Goal: Task Accomplishment & Management: Use online tool/utility

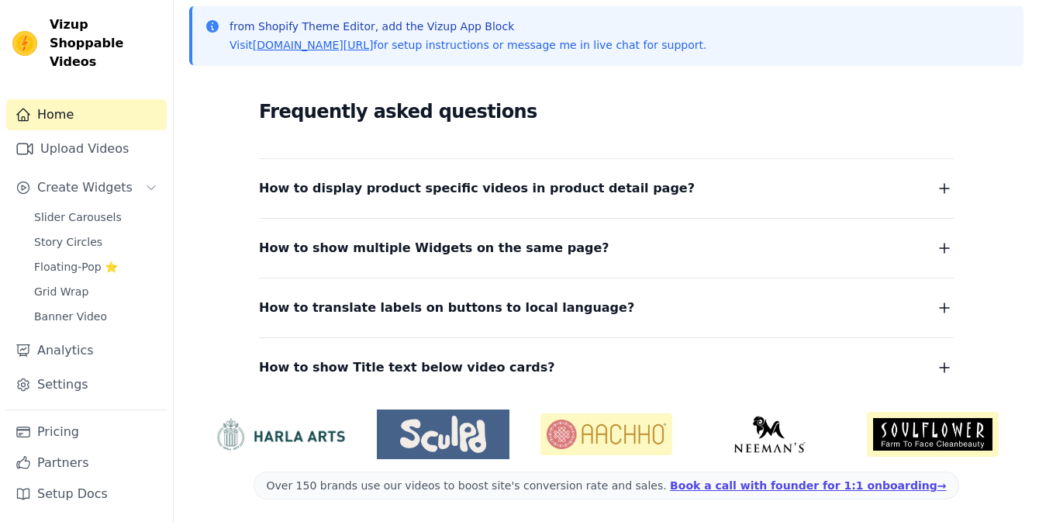
scroll to position [348, 0]
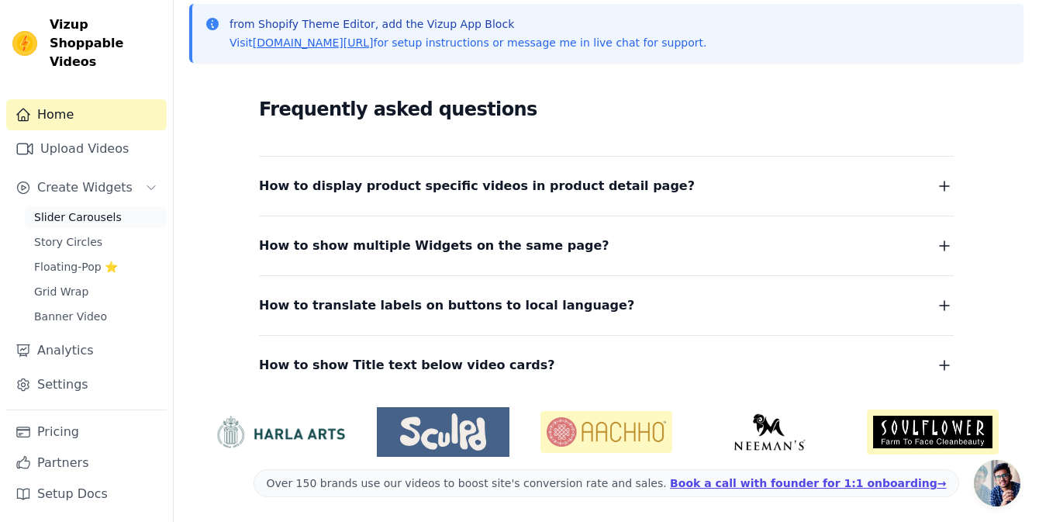
click at [96, 209] on span "Slider Carousels" at bounding box center [78, 217] width 88 height 16
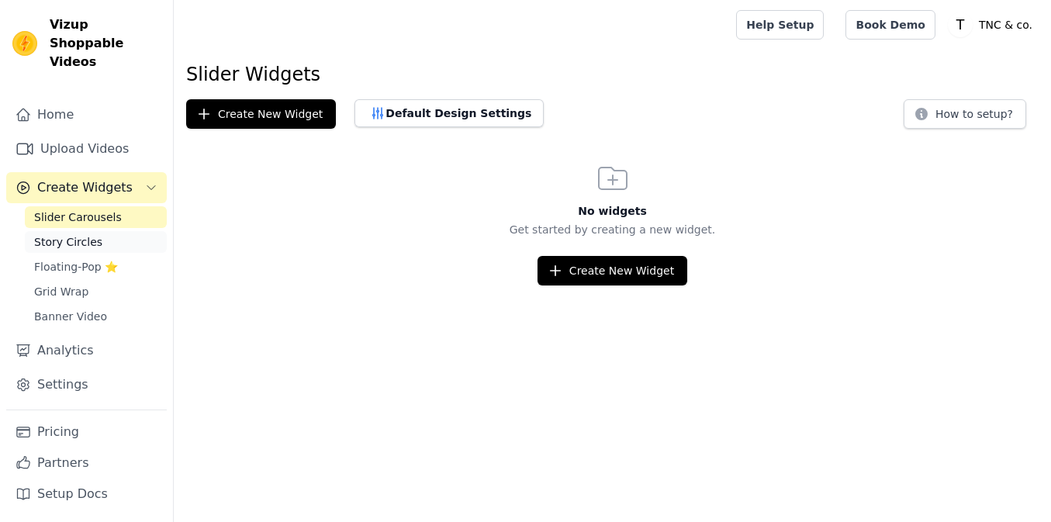
click at [67, 234] on span "Story Circles" at bounding box center [68, 242] width 68 height 16
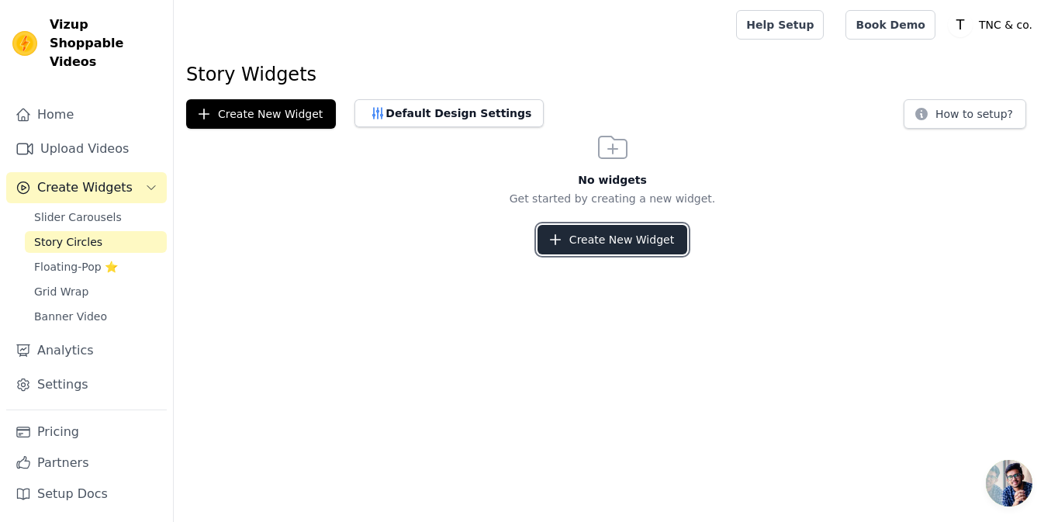
click at [606, 230] on button "Create New Widget" at bounding box center [612, 239] width 150 height 29
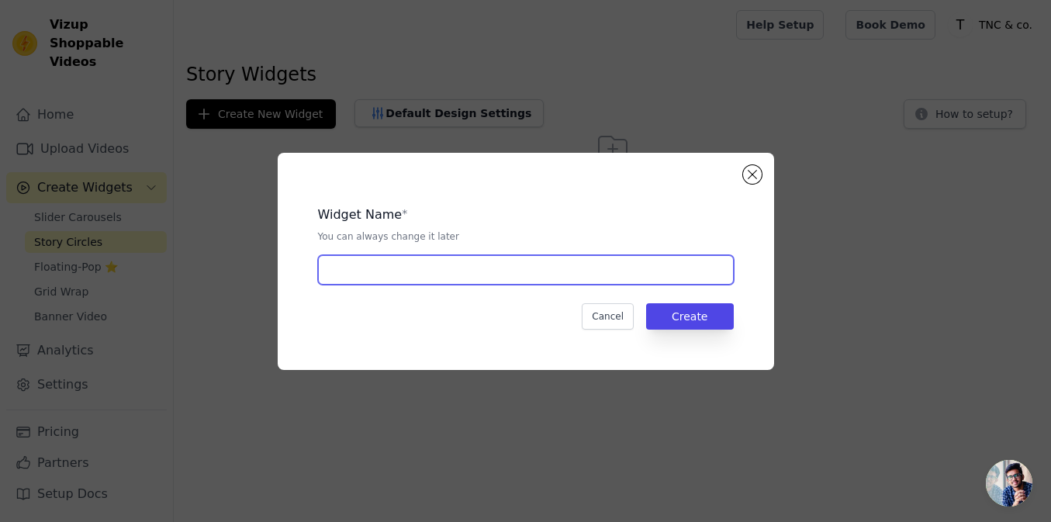
click at [455, 272] on input "text" at bounding box center [526, 269] width 416 height 29
type input "video tnc"
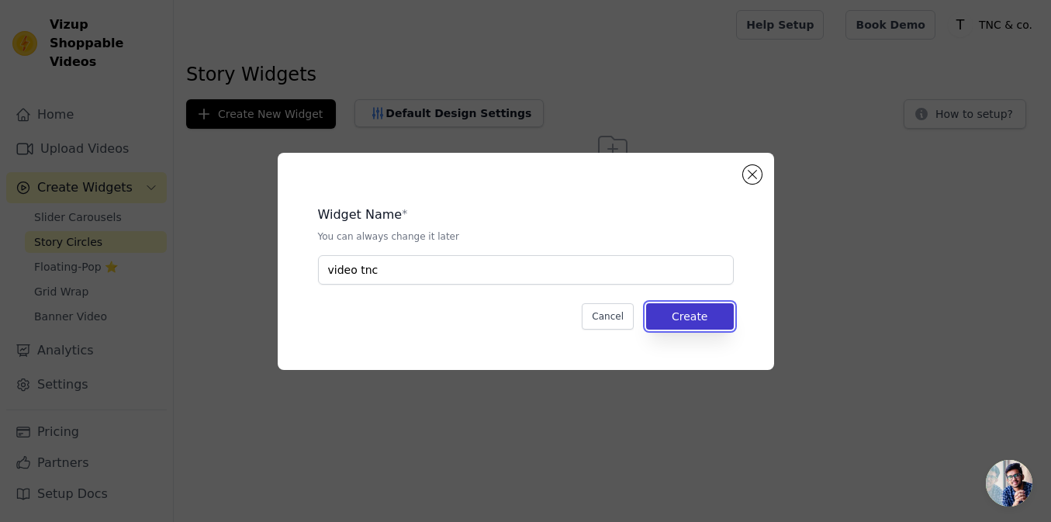
click at [725, 326] on button "Create" at bounding box center [690, 316] width 88 height 26
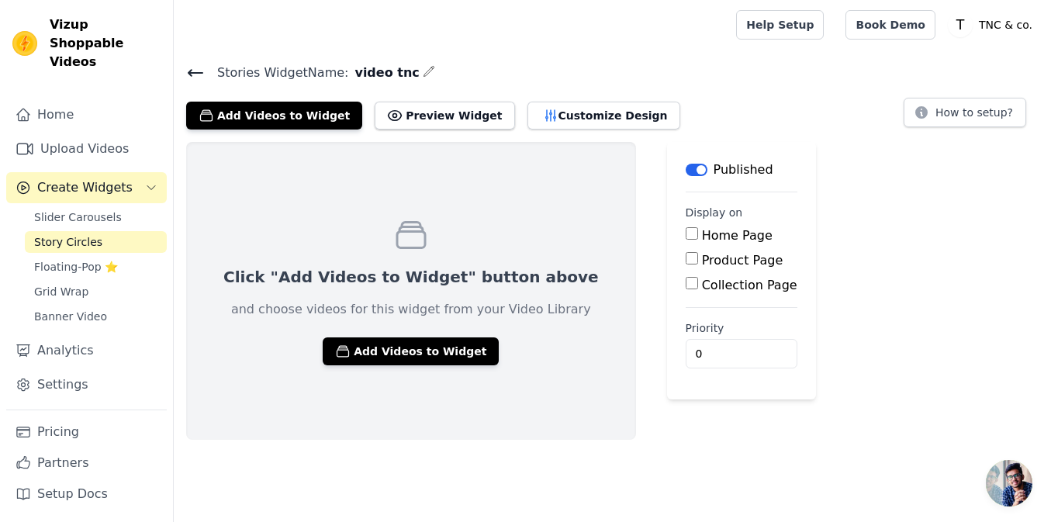
click at [685, 256] on input "Product Page" at bounding box center [691, 258] width 12 height 12
checkbox input "true"
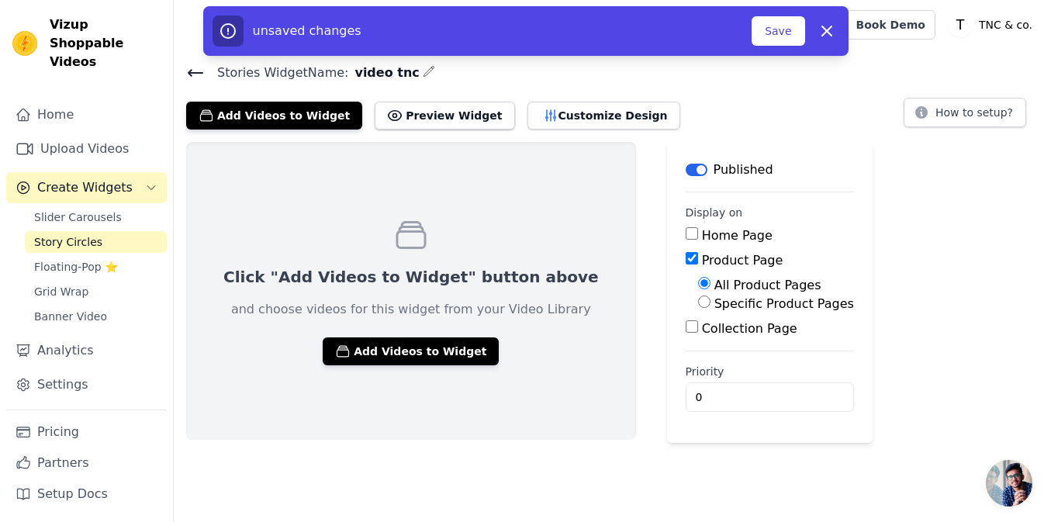
click at [698, 305] on input "Specific Product Pages" at bounding box center [704, 301] width 12 height 12
radio input "true"
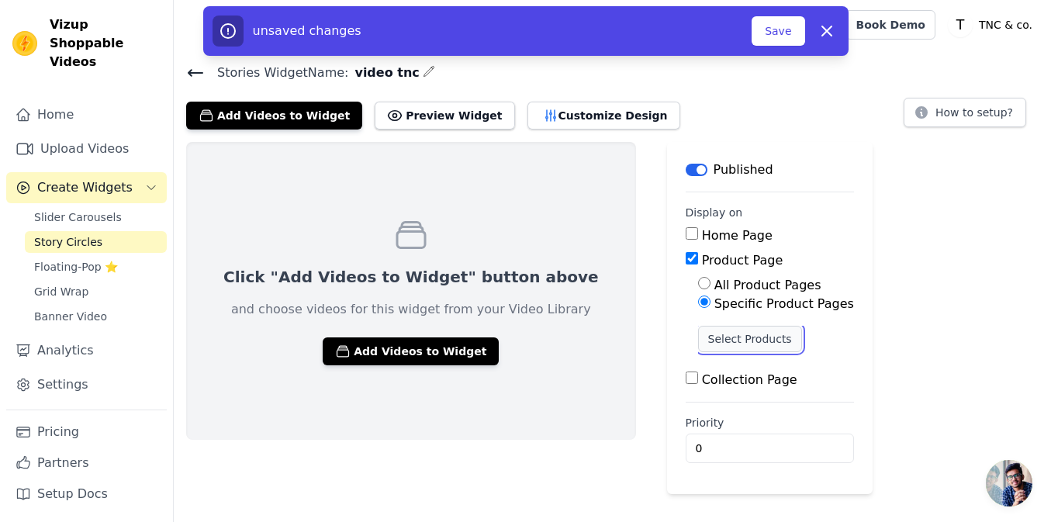
click at [698, 335] on button "Select Products" at bounding box center [750, 339] width 104 height 26
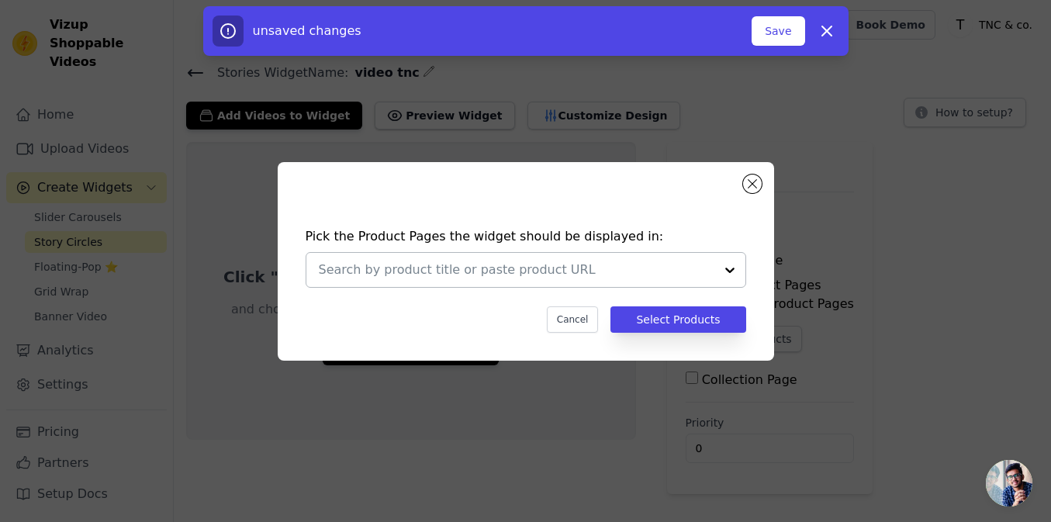
click at [682, 279] on div at bounding box center [516, 270] width 395 height 34
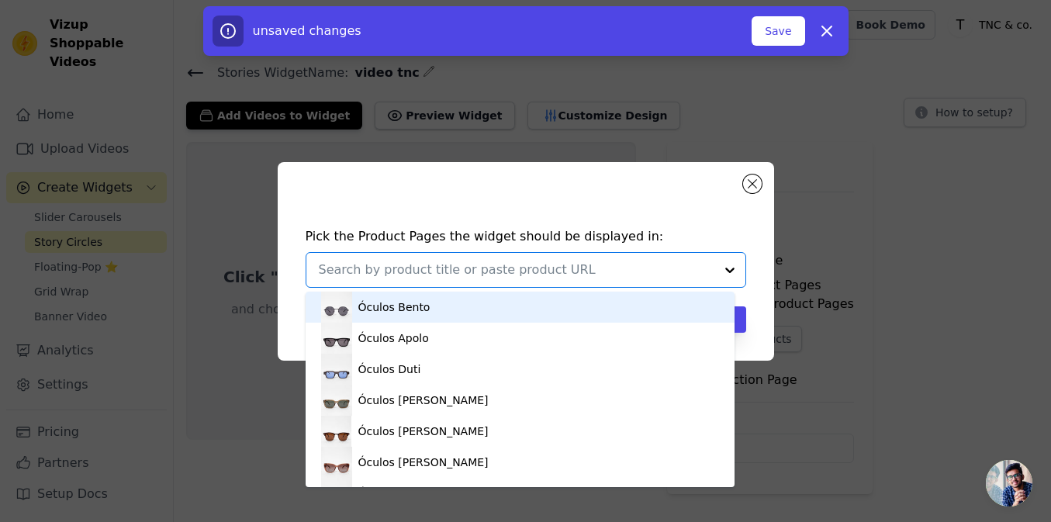
click at [457, 314] on div "Óculos Bento" at bounding box center [520, 307] width 398 height 31
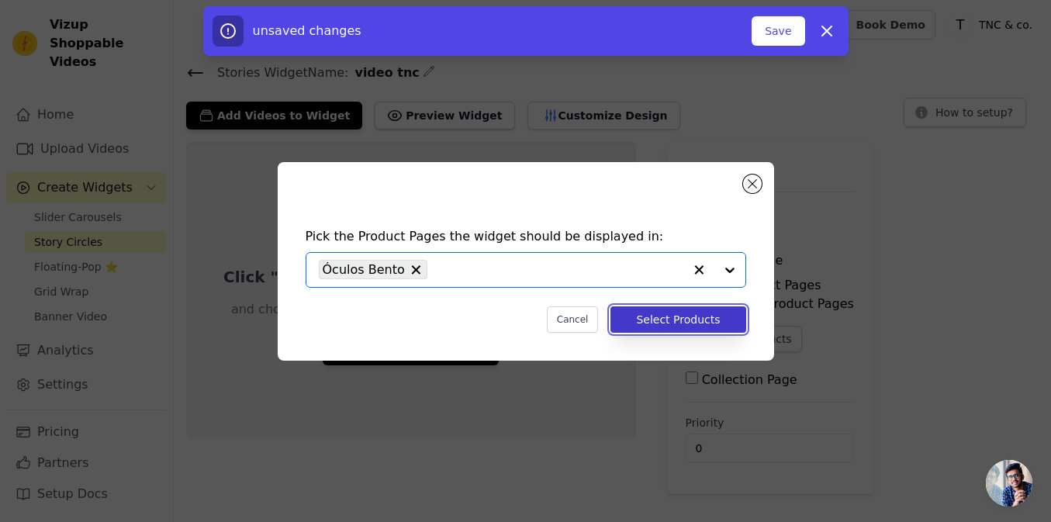
click at [698, 319] on button "Select Products" at bounding box center [677, 319] width 135 height 26
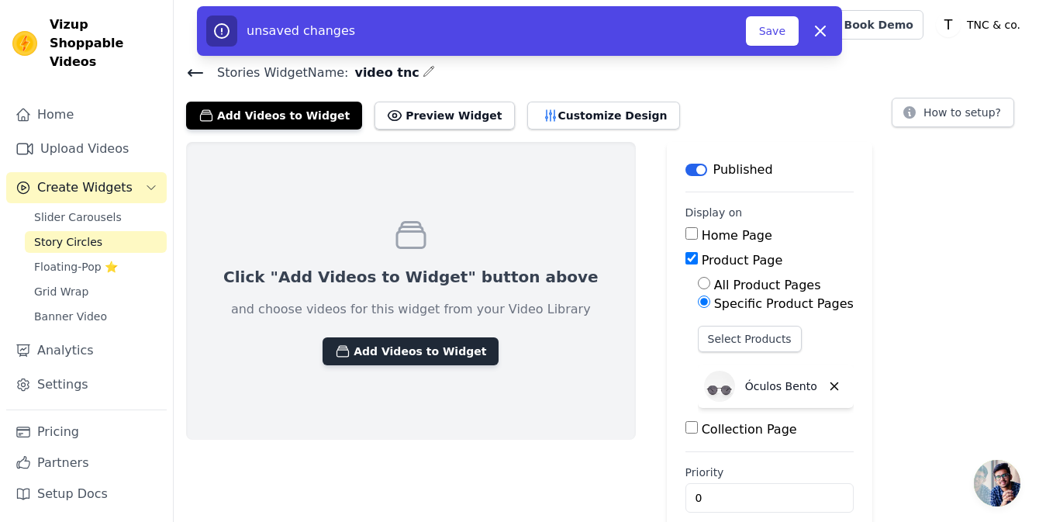
click at [441, 350] on button "Add Videos to Widget" at bounding box center [411, 351] width 176 height 28
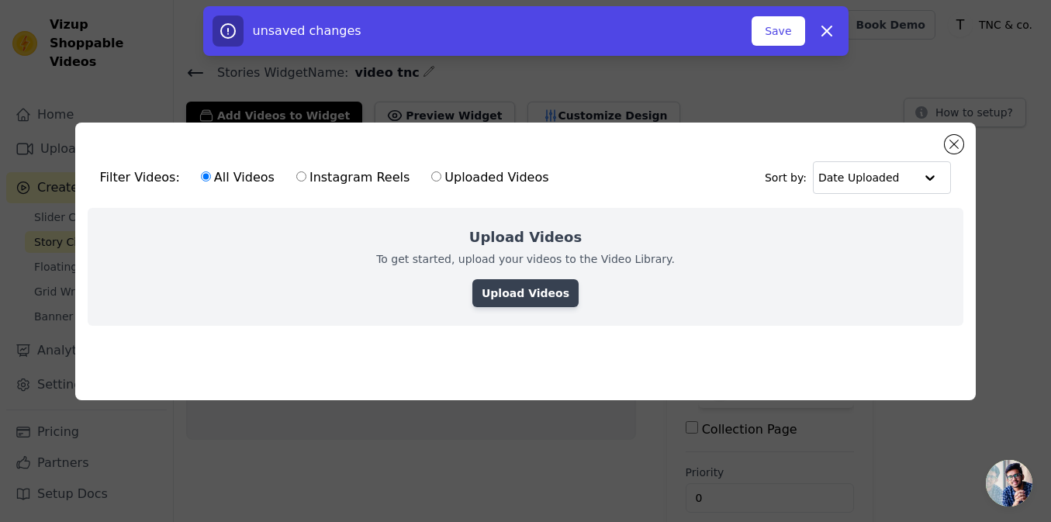
click at [526, 292] on link "Upload Videos" at bounding box center [525, 293] width 106 height 28
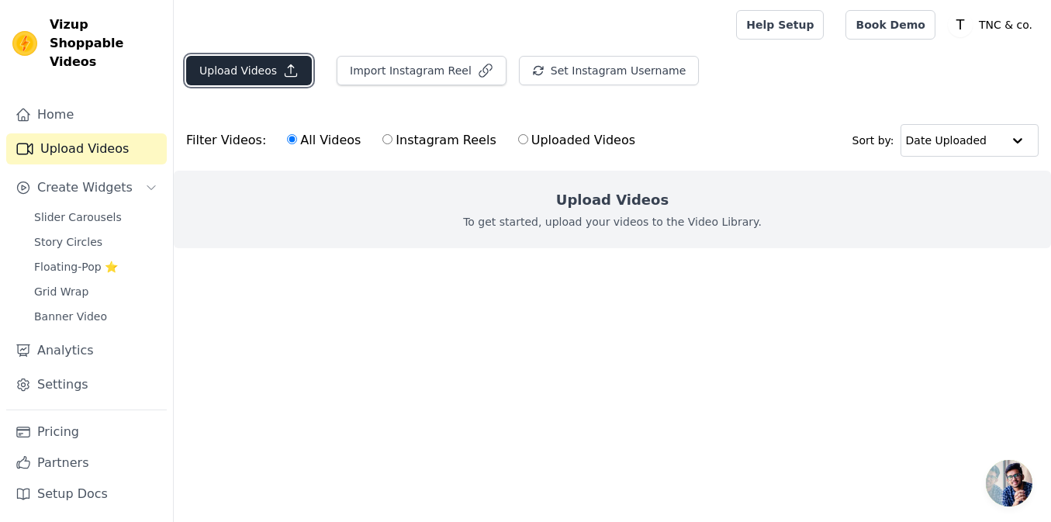
click at [254, 74] on button "Upload Videos" at bounding box center [249, 70] width 126 height 29
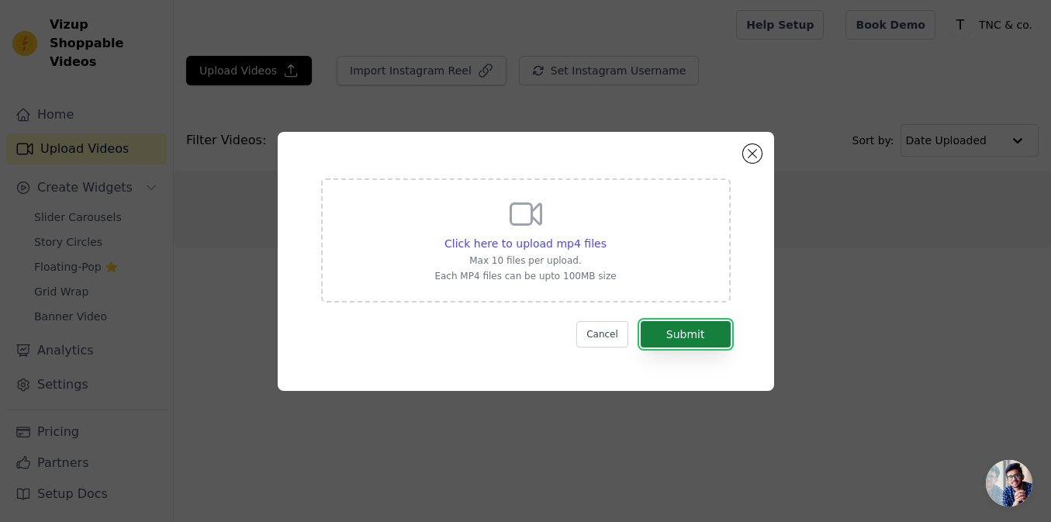
click at [679, 327] on button "Submit" at bounding box center [685, 334] width 90 height 26
drag, startPoint x: 604, startPoint y: 276, endPoint x: 550, endPoint y: 284, distance: 54.1
click at [550, 284] on div "Click here to upload mp4 files Max 10 files per upload. Each MP4 files can be u…" at bounding box center [525, 240] width 409 height 124
click at [607, 268] on div "Click here to upload mp4 files Max 10 files per upload. Each MP4 files can be u…" at bounding box center [525, 240] width 409 height 124
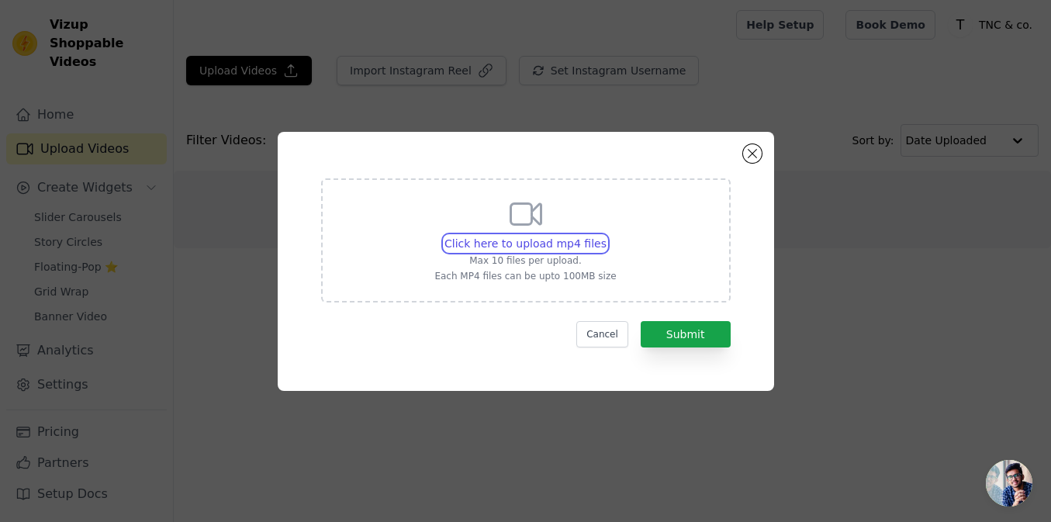
click at [606, 236] on input "Click here to upload mp4 files Max 10 files per upload. Each MP4 files can be u…" at bounding box center [606, 235] width 1 height 1
type input "C:\fakepath\2Q1A0775.MP4"
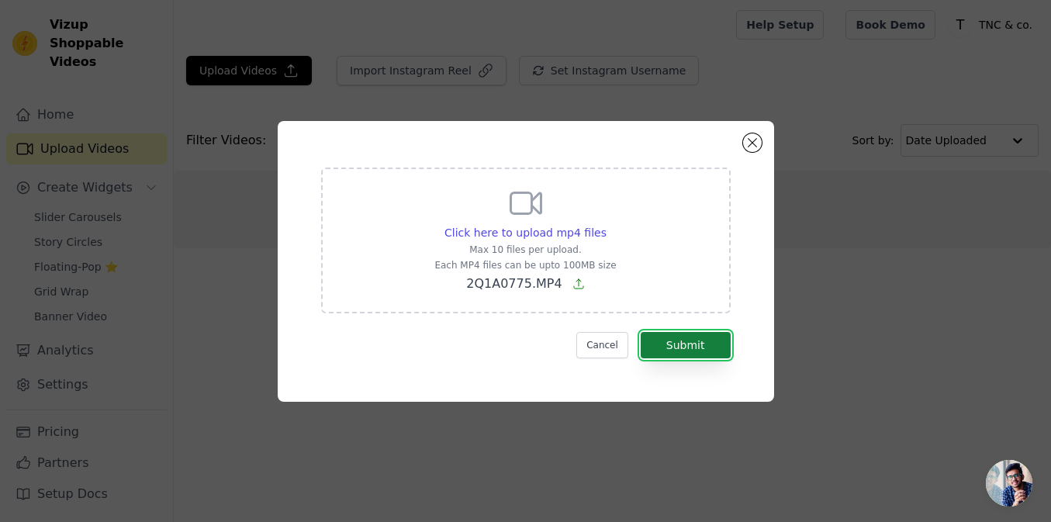
click at [666, 341] on button "Submit" at bounding box center [685, 345] width 90 height 26
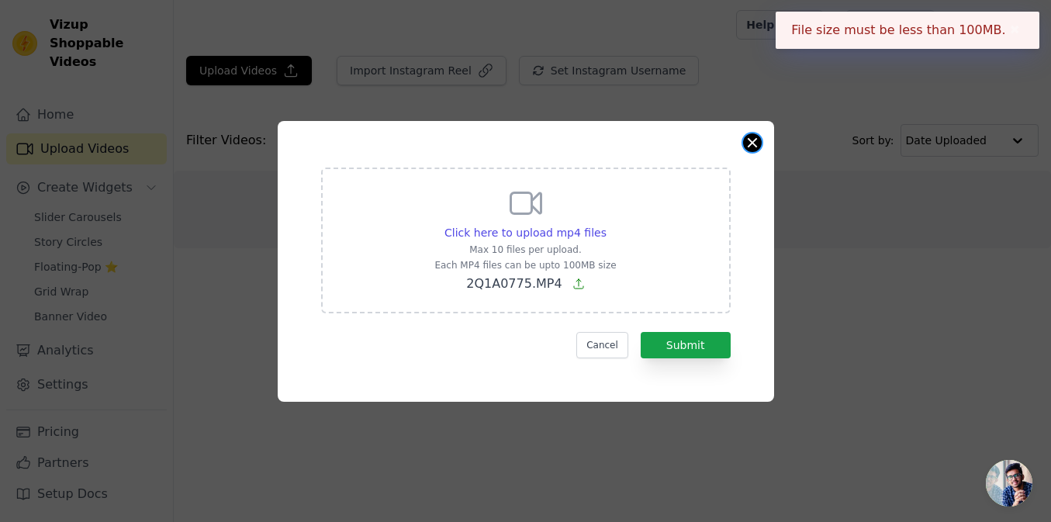
click at [753, 145] on button "Close modal" at bounding box center [752, 142] width 19 height 19
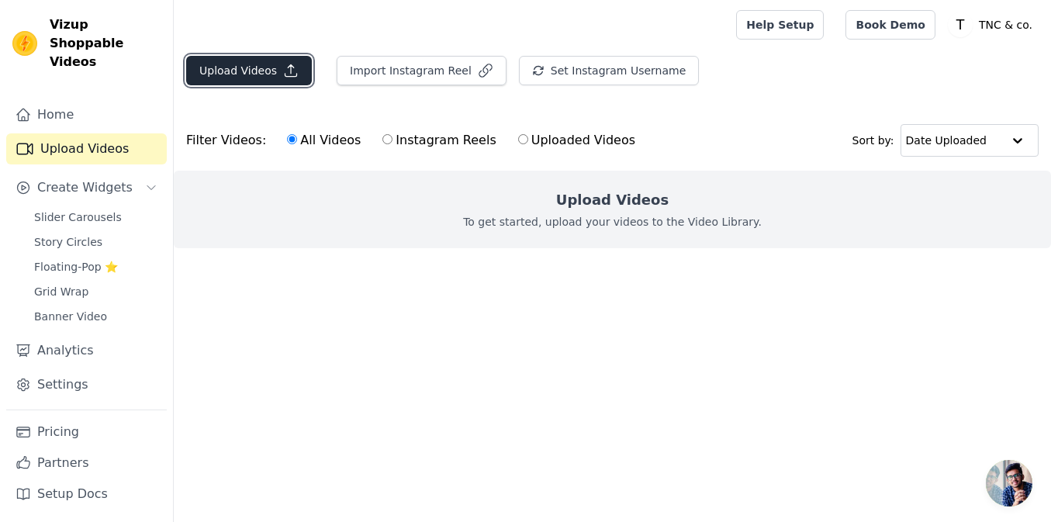
click at [246, 78] on button "Upload Videos" at bounding box center [249, 70] width 126 height 29
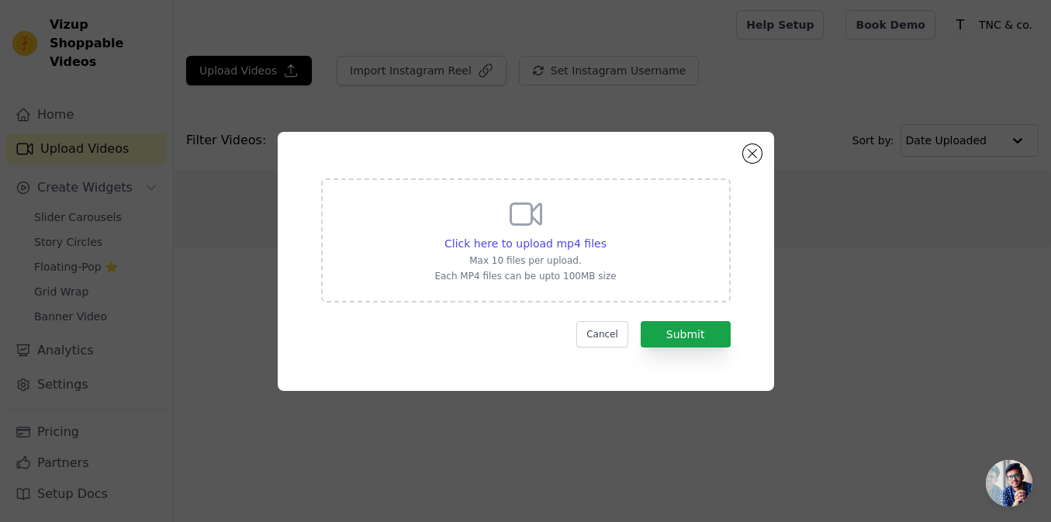
click at [558, 257] on p "Max 10 files per upload." at bounding box center [524, 260] width 181 height 12
click at [606, 236] on input "Click here to upload mp4 files Max 10 files per upload. Each MP4 files can be u…" at bounding box center [606, 235] width 1 height 1
type input "C:\fakepath\2Q1A0775 (1).mp4"
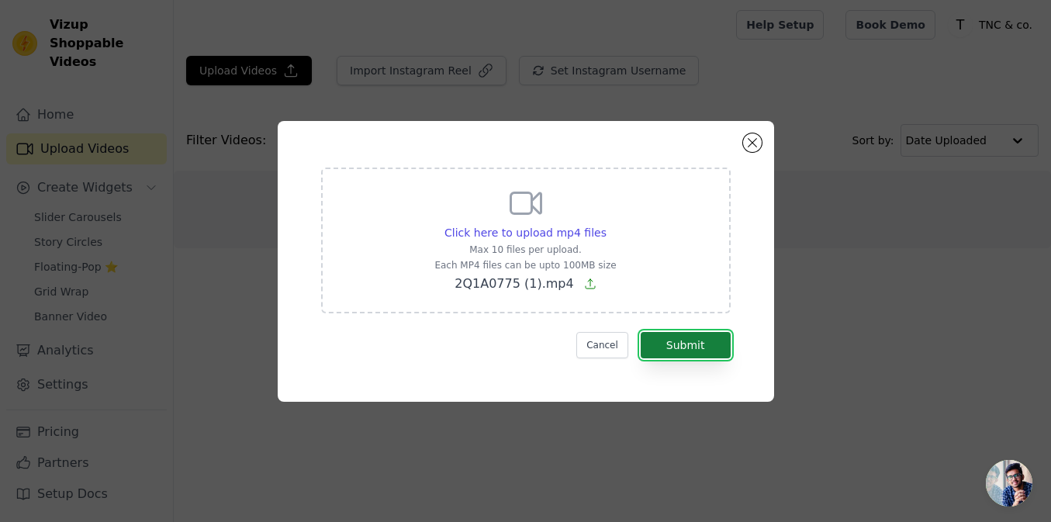
click at [670, 343] on button "Submit" at bounding box center [685, 345] width 90 height 26
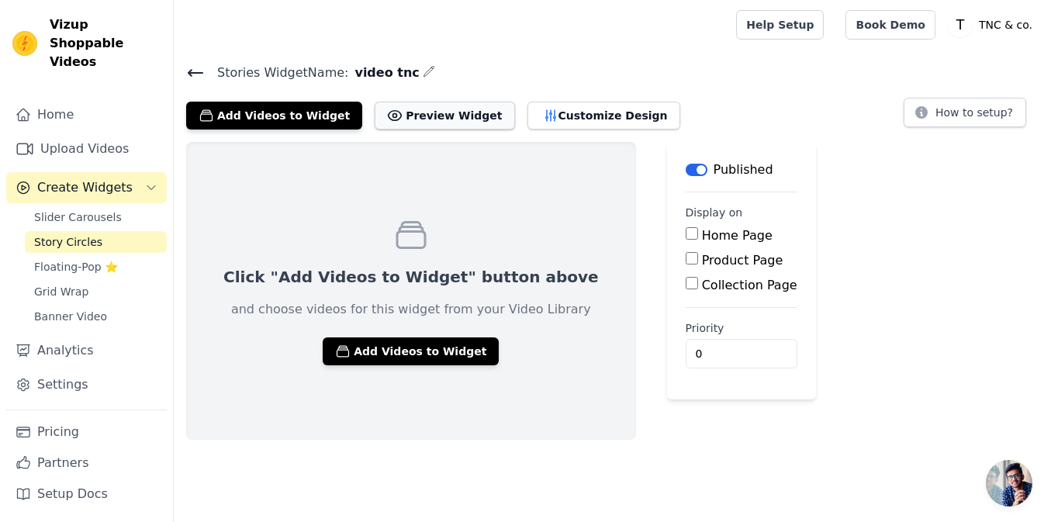
click at [388, 111] on icon at bounding box center [394, 116] width 13 height 10
click at [70, 209] on span "Slider Carousels" at bounding box center [78, 217] width 88 height 16
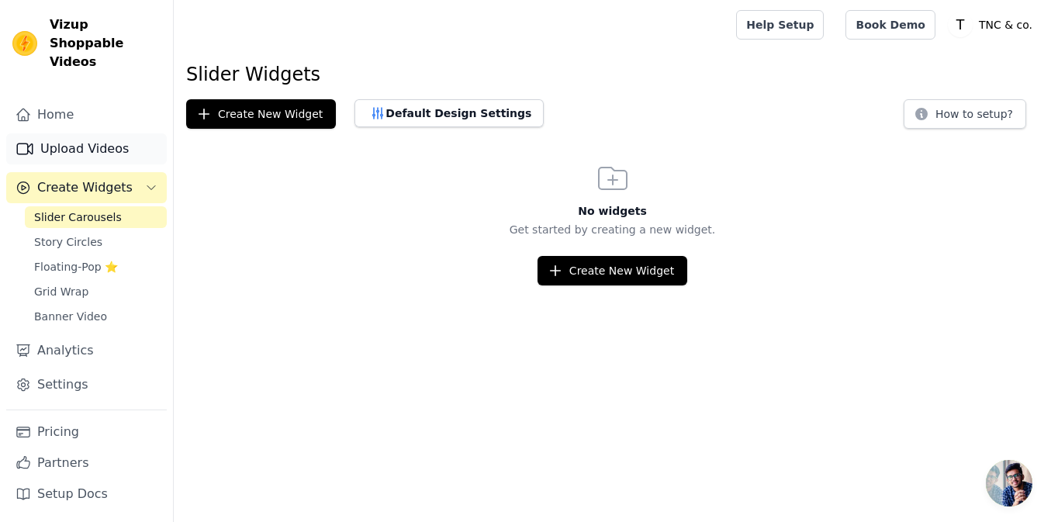
click at [64, 133] on link "Upload Videos" at bounding box center [86, 148] width 160 height 31
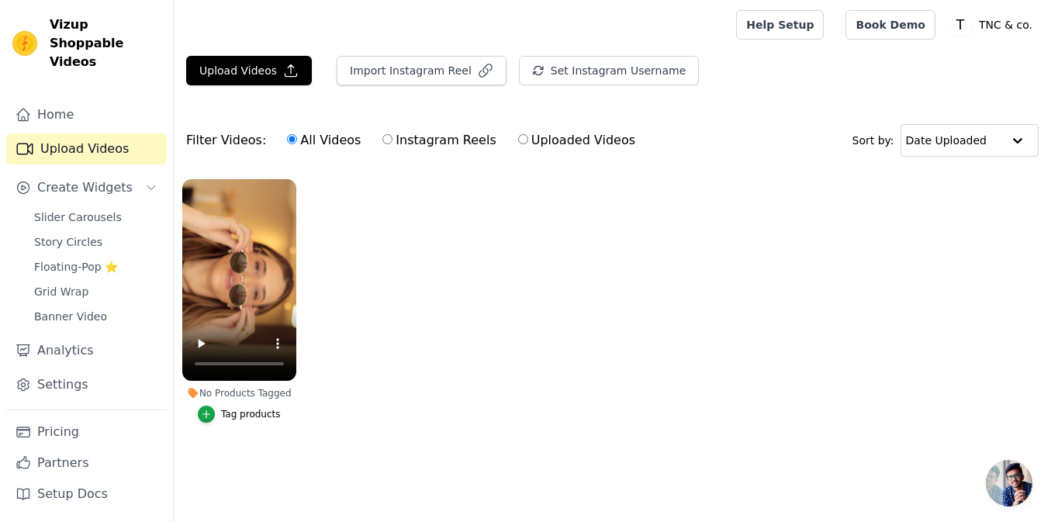
click at [371, 284] on ul "No Products Tagged Tag products" at bounding box center [612, 317] width 877 height 292
click at [253, 259] on video at bounding box center [239, 280] width 114 height 202
click at [57, 99] on link "Home" at bounding box center [86, 114] width 160 height 31
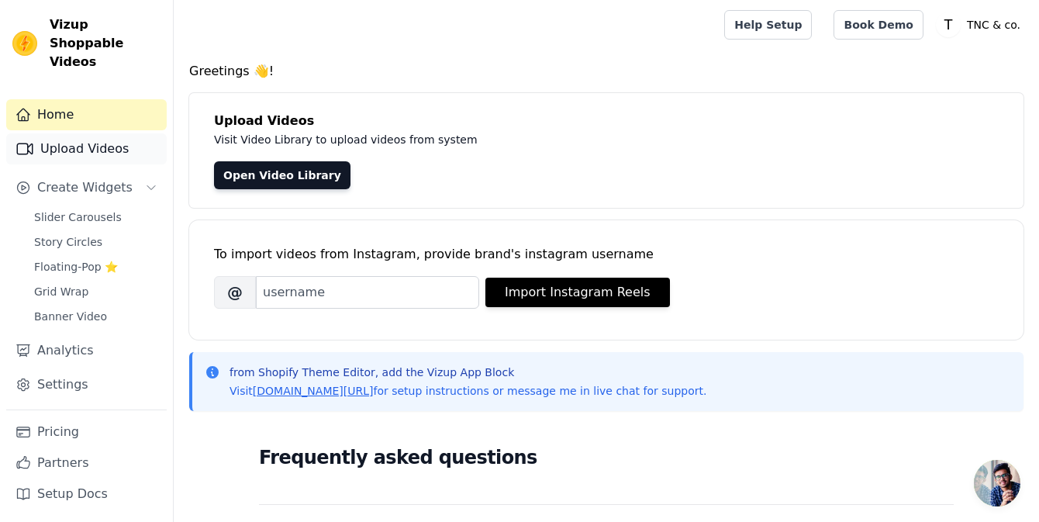
click at [59, 139] on link "Upload Videos" at bounding box center [86, 148] width 160 height 31
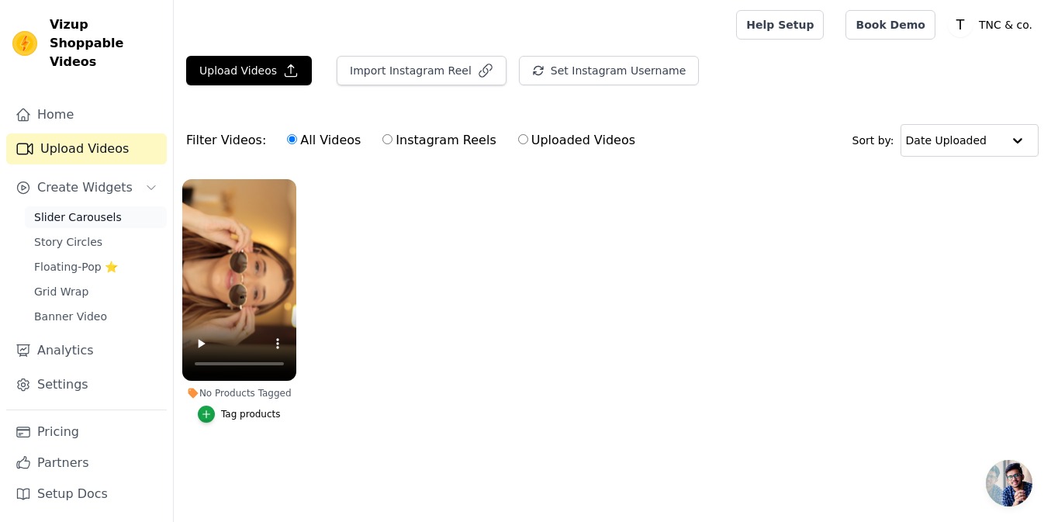
click at [75, 209] on span "Slider Carousels" at bounding box center [78, 217] width 88 height 16
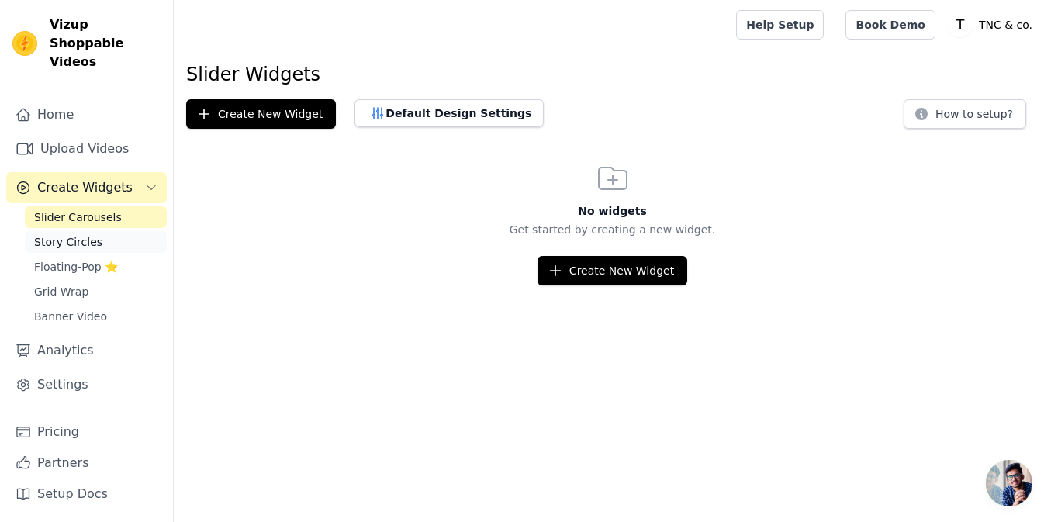
click at [64, 234] on span "Story Circles" at bounding box center [68, 242] width 68 height 16
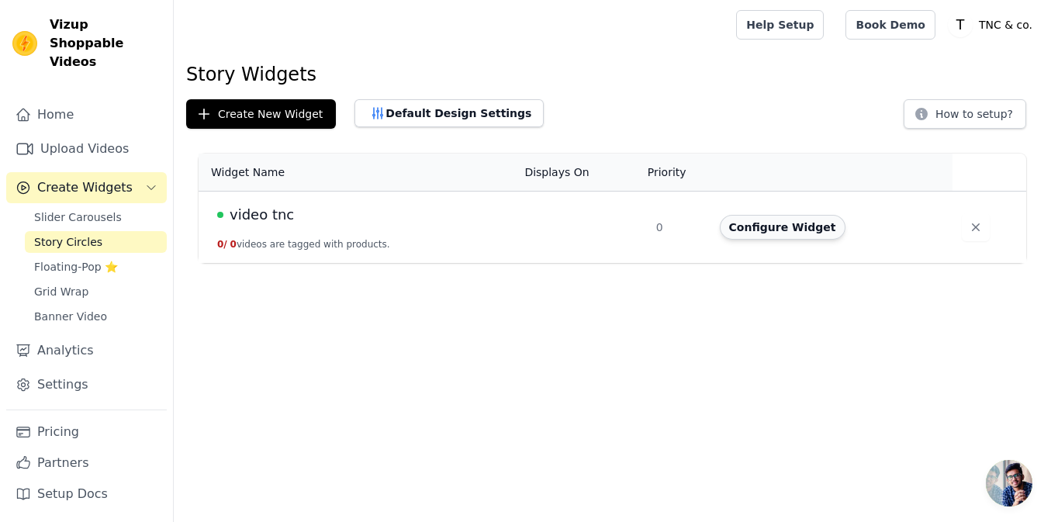
click at [795, 228] on button "Configure Widget" at bounding box center [782, 227] width 126 height 25
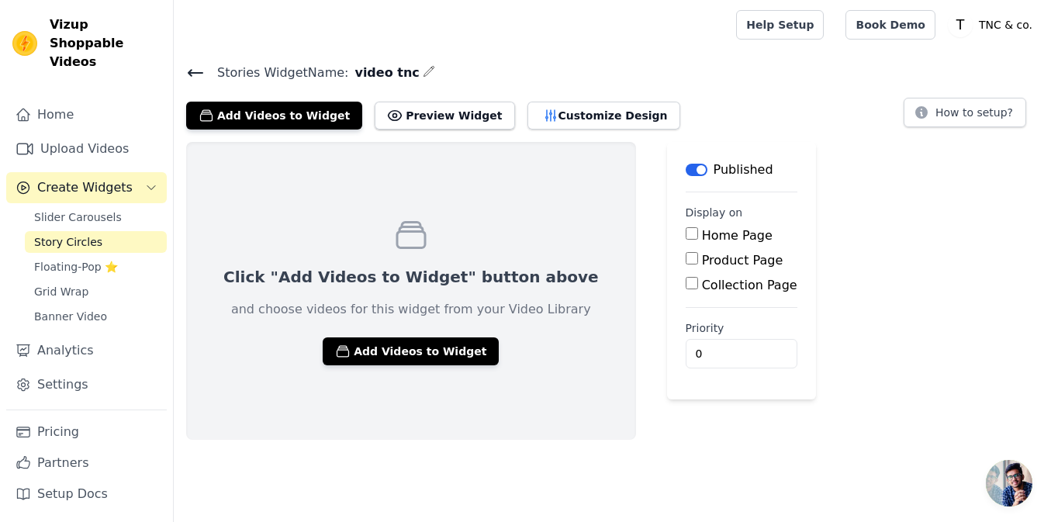
click at [423, 71] on icon "button" at bounding box center [428, 71] width 10 height 10
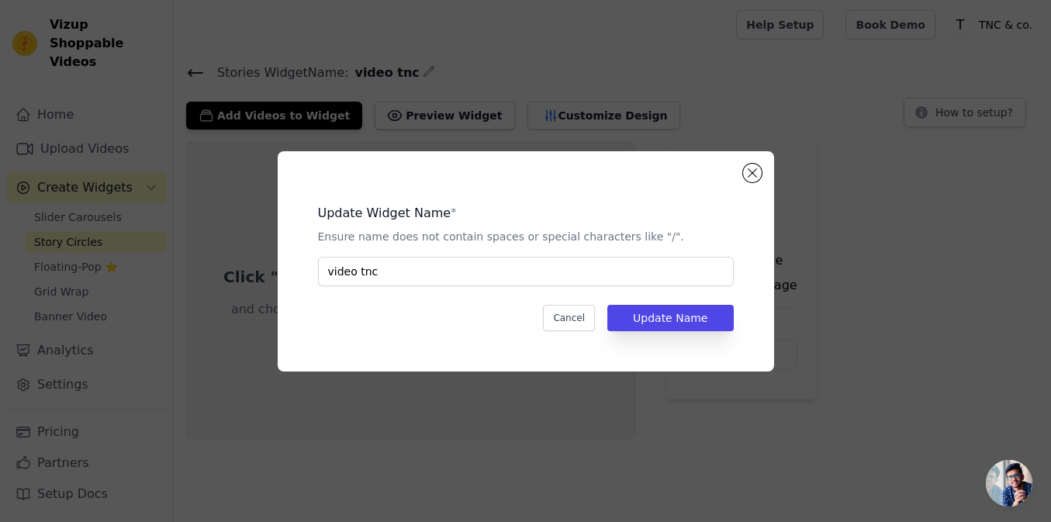
click at [493, 62] on div "Update Widget Name * Ensure name does not contain spaces or special characters …" at bounding box center [525, 261] width 1051 height 522
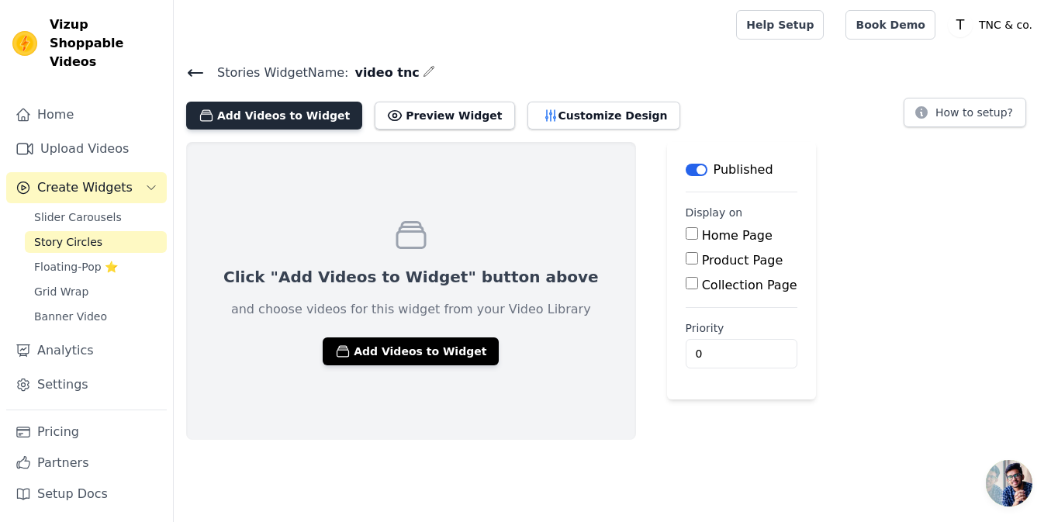
click at [227, 115] on button "Add Videos to Widget" at bounding box center [274, 116] width 176 height 28
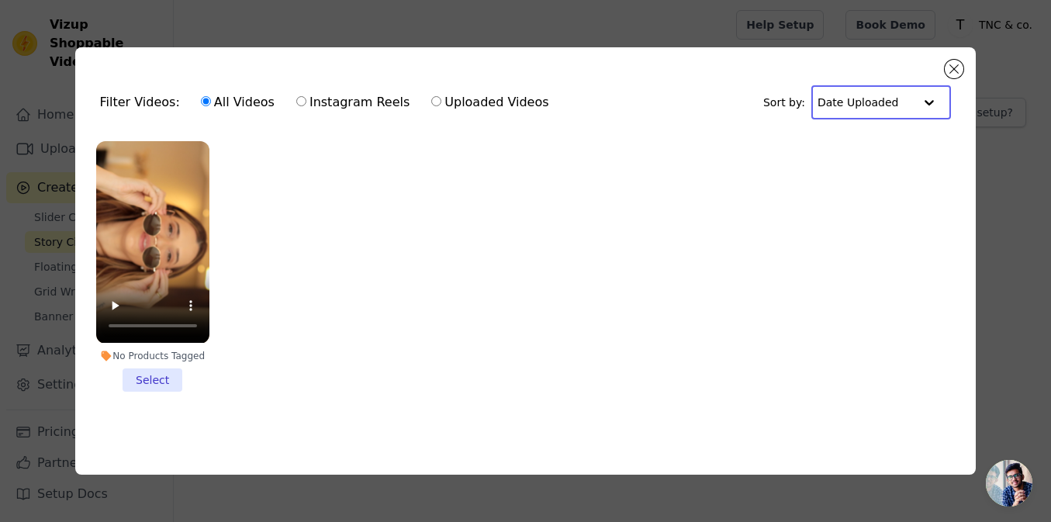
click at [906, 98] on input "text" at bounding box center [865, 102] width 96 height 31
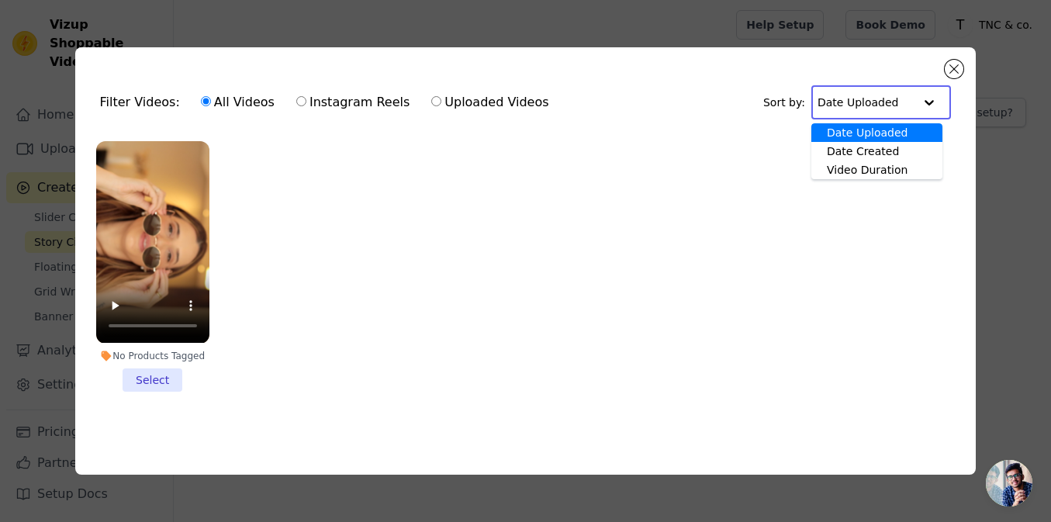
click at [906, 98] on input "text" at bounding box center [865, 102] width 96 height 31
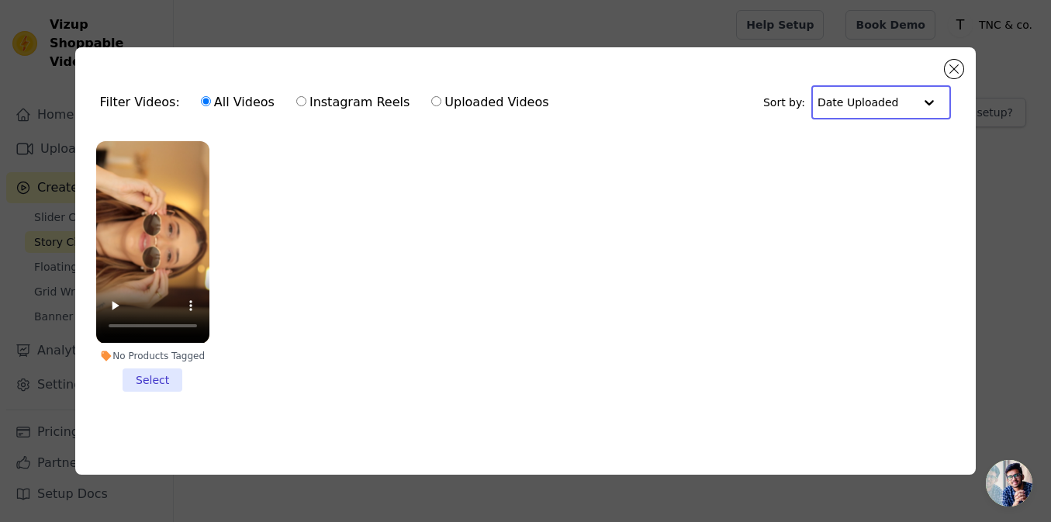
click at [481, 36] on div "Filter Videos: All Videos Instagram Reels Uploaded Videos Sort by: Option Date …" at bounding box center [525, 260] width 1001 height 476
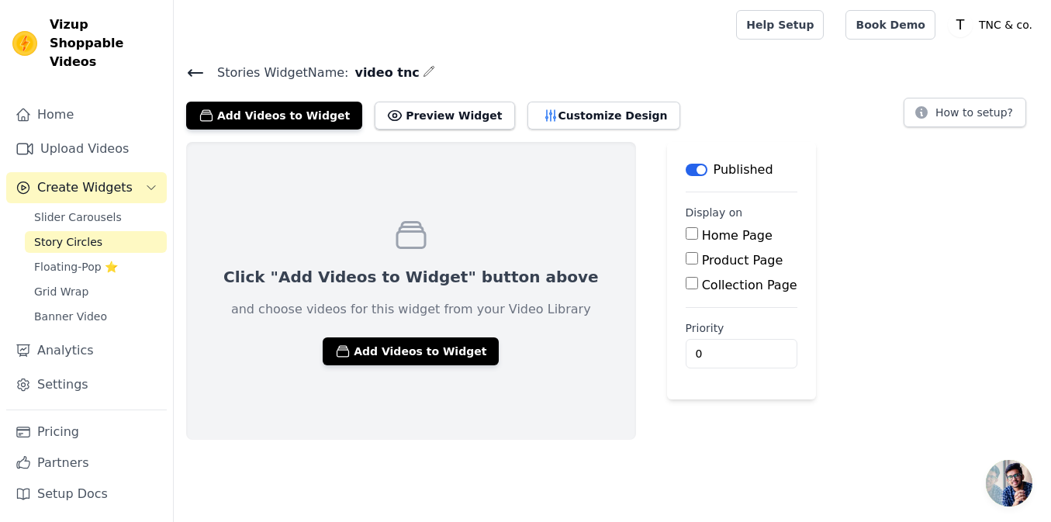
click at [685, 252] on input "Product Page" at bounding box center [691, 258] width 12 height 12
checkbox input "true"
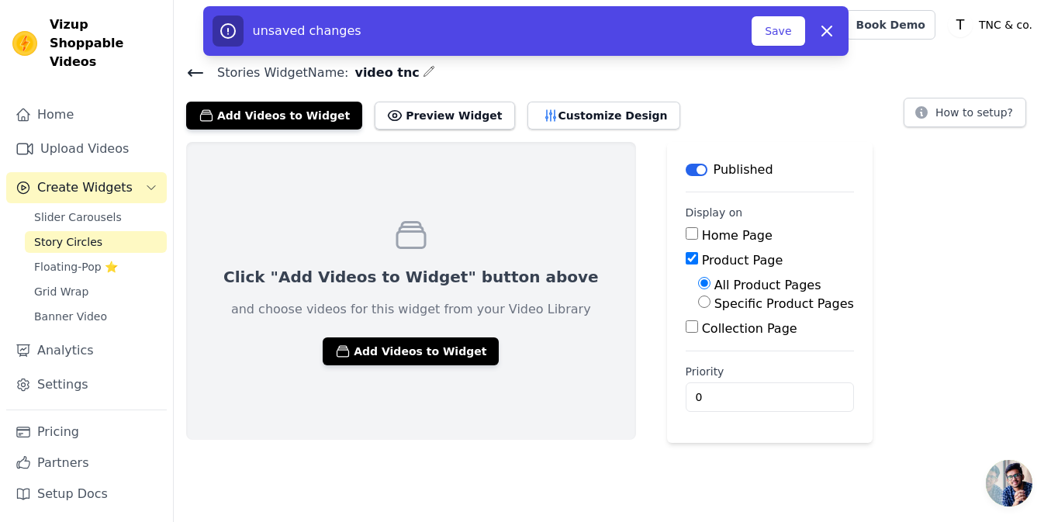
click at [698, 305] on input "Specific Product Pages" at bounding box center [704, 301] width 12 height 12
radio input "true"
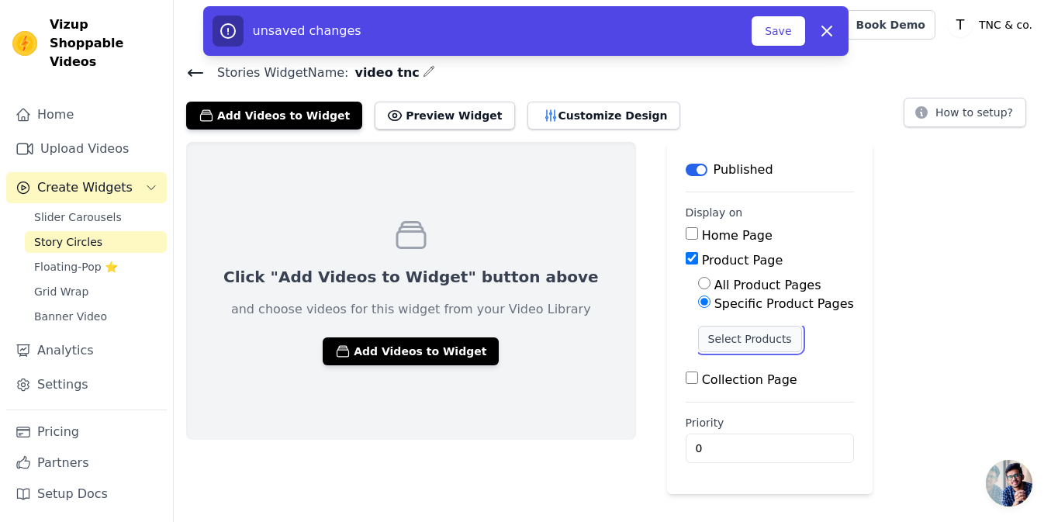
click at [698, 335] on button "Select Products" at bounding box center [750, 339] width 104 height 26
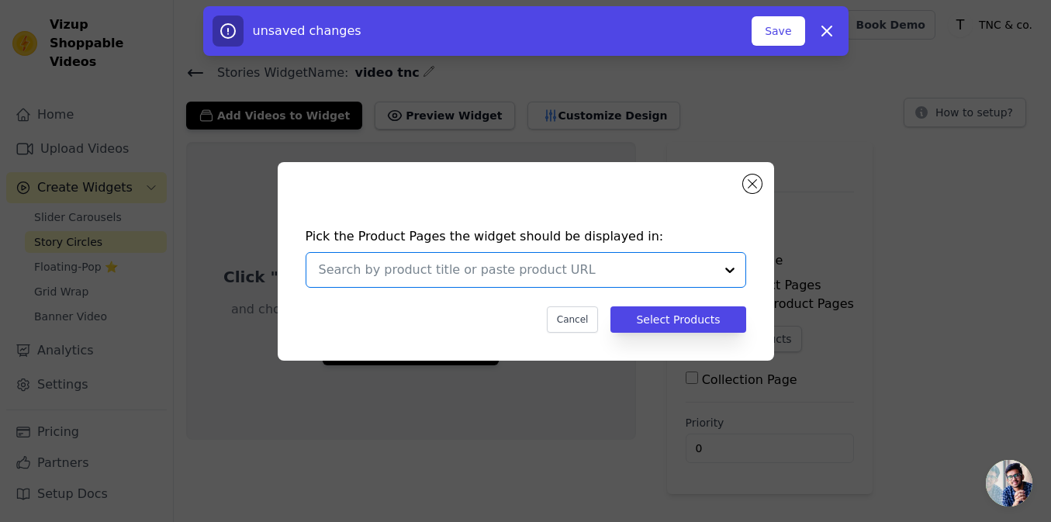
click at [537, 270] on input "text" at bounding box center [516, 270] width 395 height 19
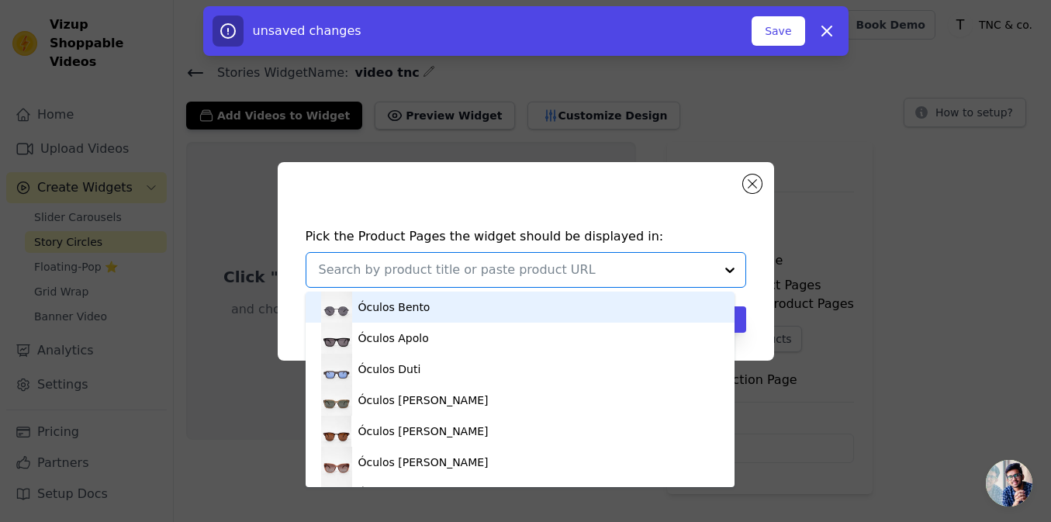
click at [461, 305] on div "Óculos Bento" at bounding box center [520, 307] width 398 height 31
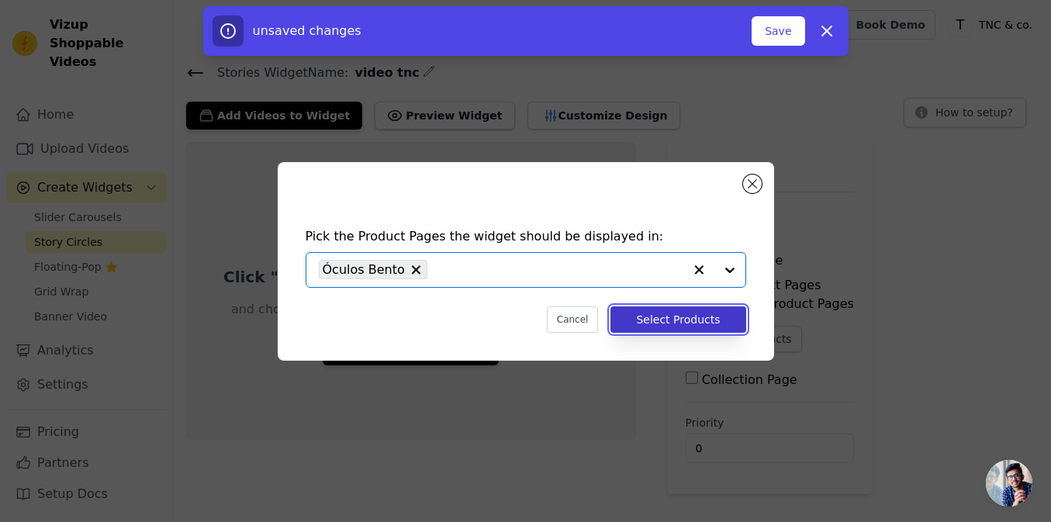
click at [653, 319] on button "Select Products" at bounding box center [677, 319] width 135 height 26
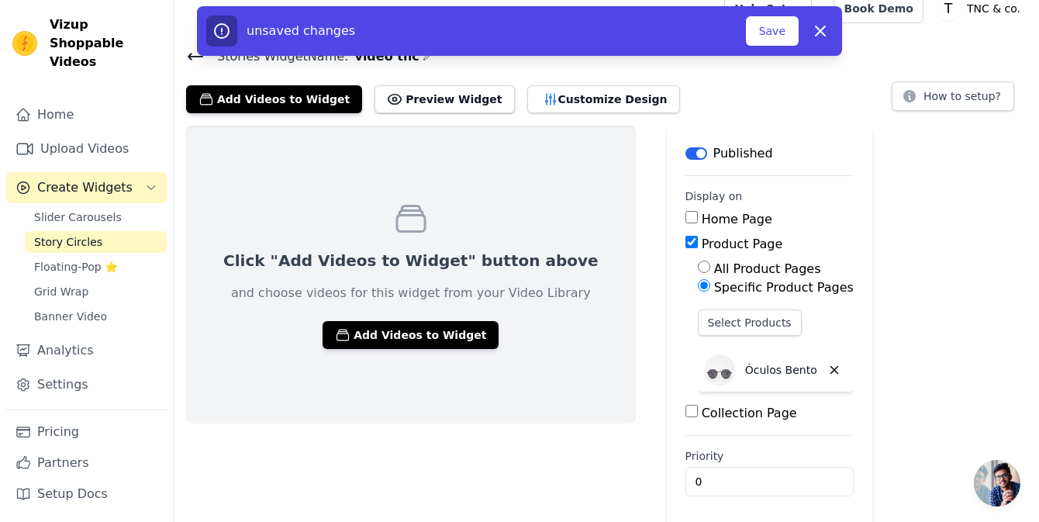
scroll to position [21, 0]
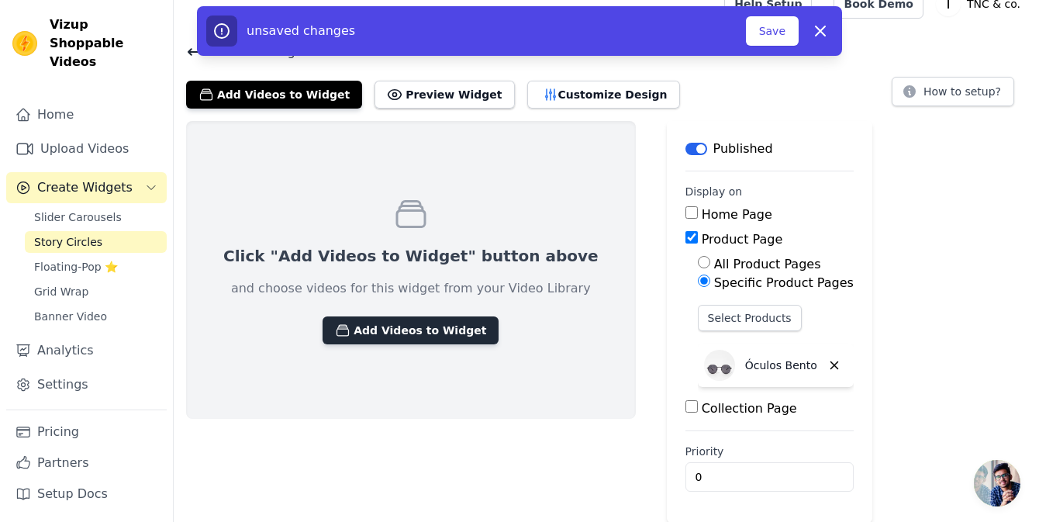
click at [426, 332] on button "Add Videos to Widget" at bounding box center [411, 330] width 176 height 28
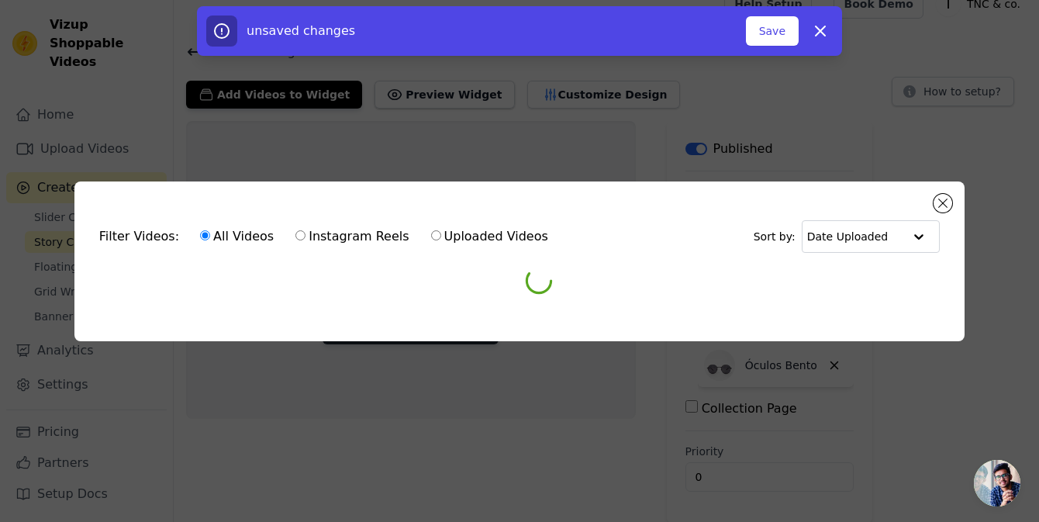
scroll to position [0, 0]
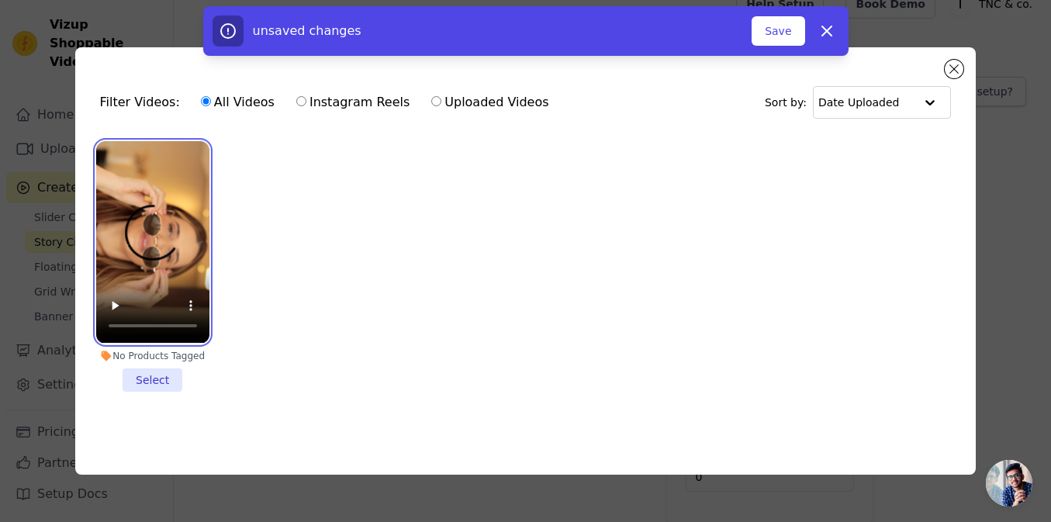
click at [169, 218] on video at bounding box center [152, 242] width 113 height 202
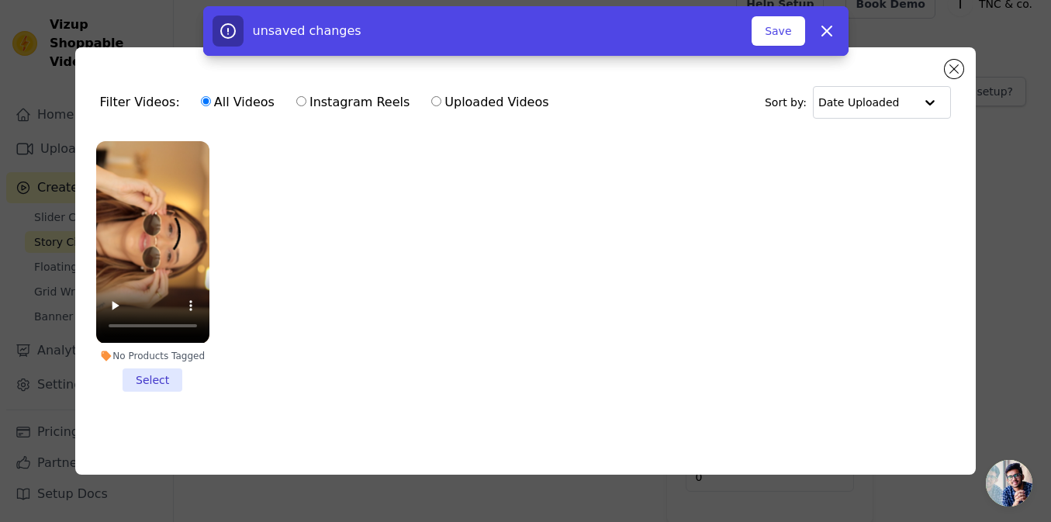
click at [167, 381] on li "No Products Tagged Select" at bounding box center [152, 266] width 113 height 250
click at [0, 0] on input "No Products Tagged Select" at bounding box center [0, 0] width 0 height 0
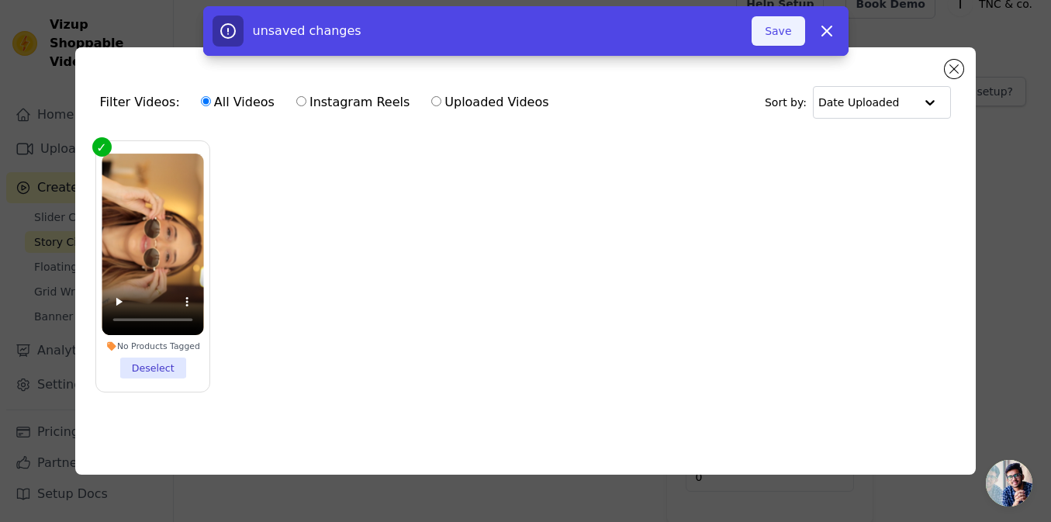
click at [782, 34] on button "Save" at bounding box center [777, 30] width 53 height 29
click at [825, 40] on button "Dismiss" at bounding box center [826, 31] width 31 height 31
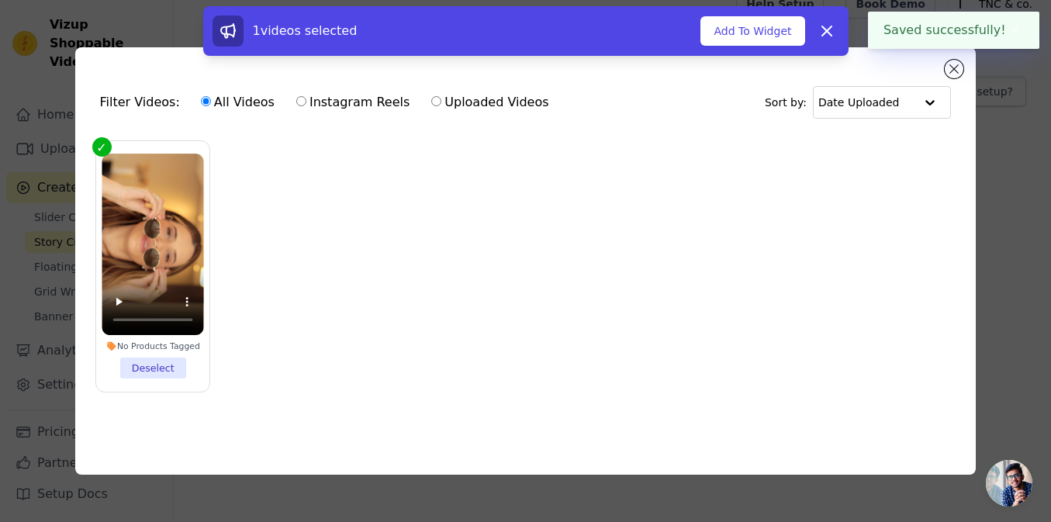
click at [1006, 81] on div "Filter Videos: All Videos Instagram Reels Uploaded Videos Sort by: Date Uploade…" at bounding box center [525, 260] width 1001 height 476
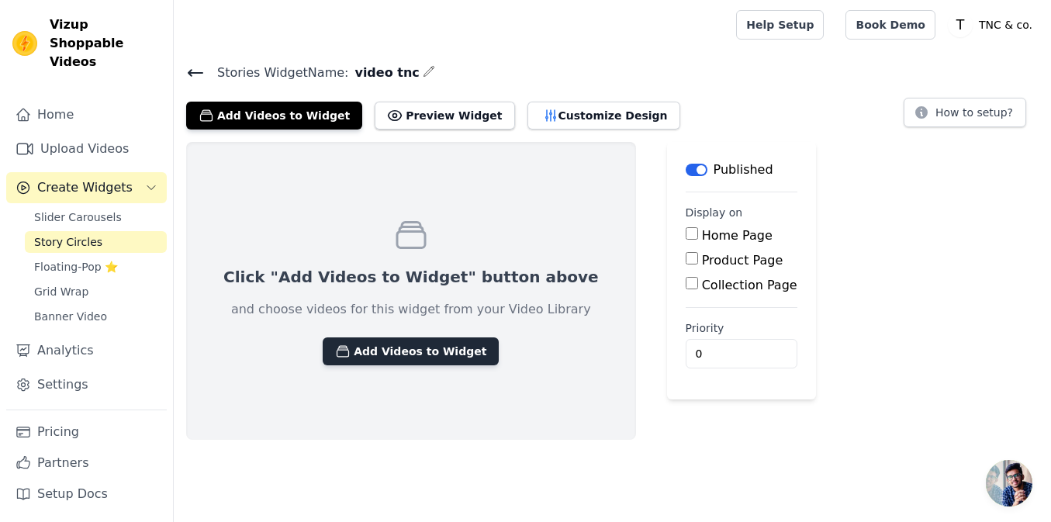
click at [384, 347] on button "Add Videos to Widget" at bounding box center [411, 351] width 176 height 28
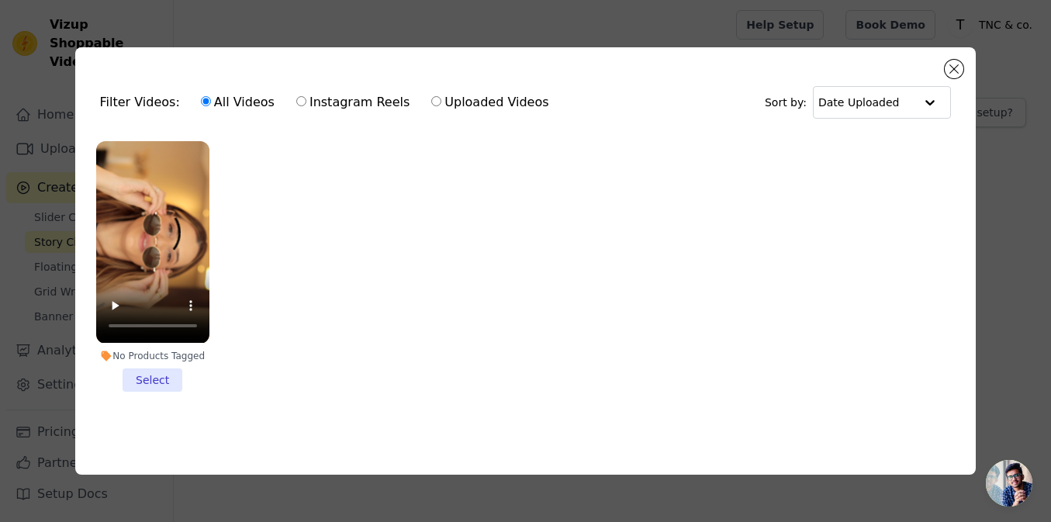
click at [152, 368] on li "No Products Tagged Select" at bounding box center [152, 266] width 113 height 250
click at [0, 0] on input "No Products Tagged Select" at bounding box center [0, 0] width 0 height 0
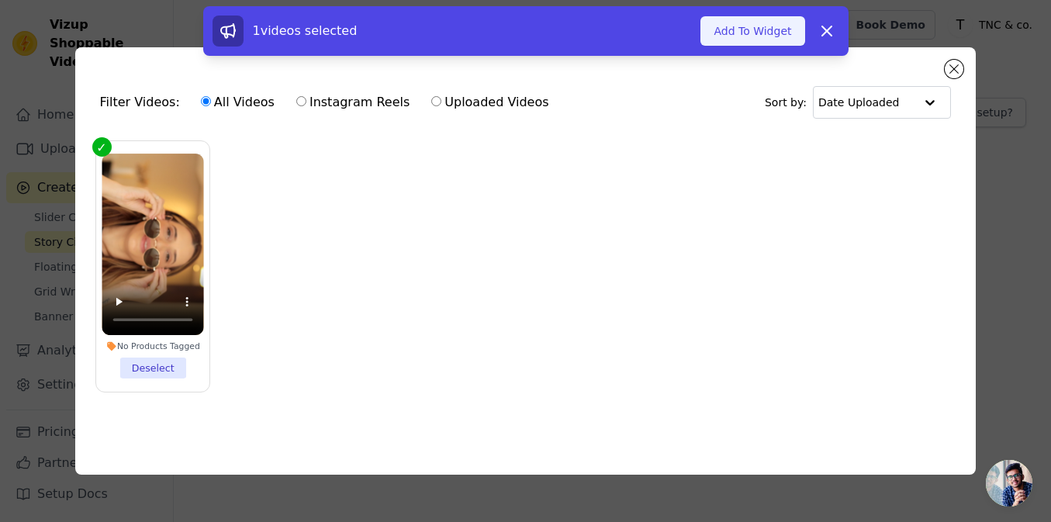
click at [730, 34] on button "Add To Widget" at bounding box center [752, 30] width 104 height 29
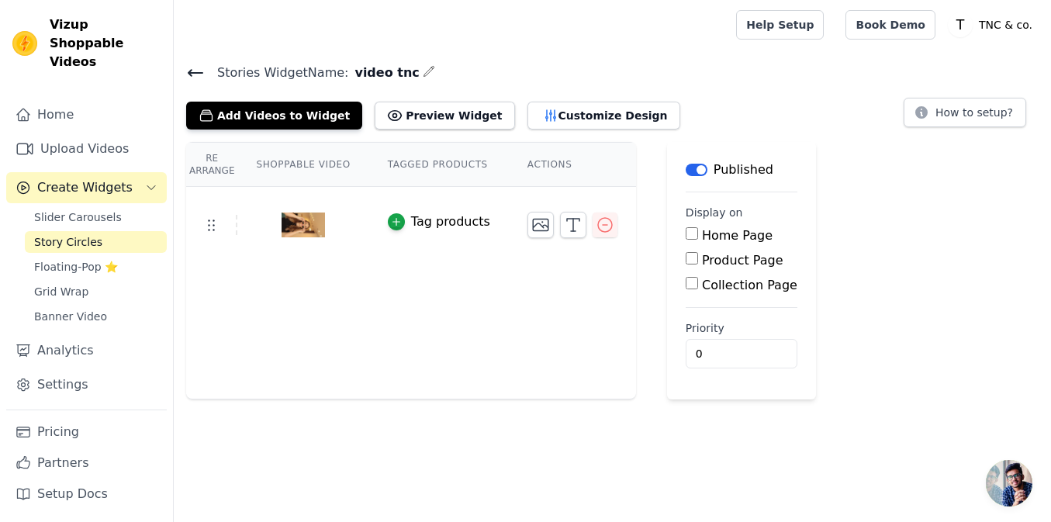
click at [685, 260] on input "Product Page" at bounding box center [691, 258] width 12 height 12
checkbox input "true"
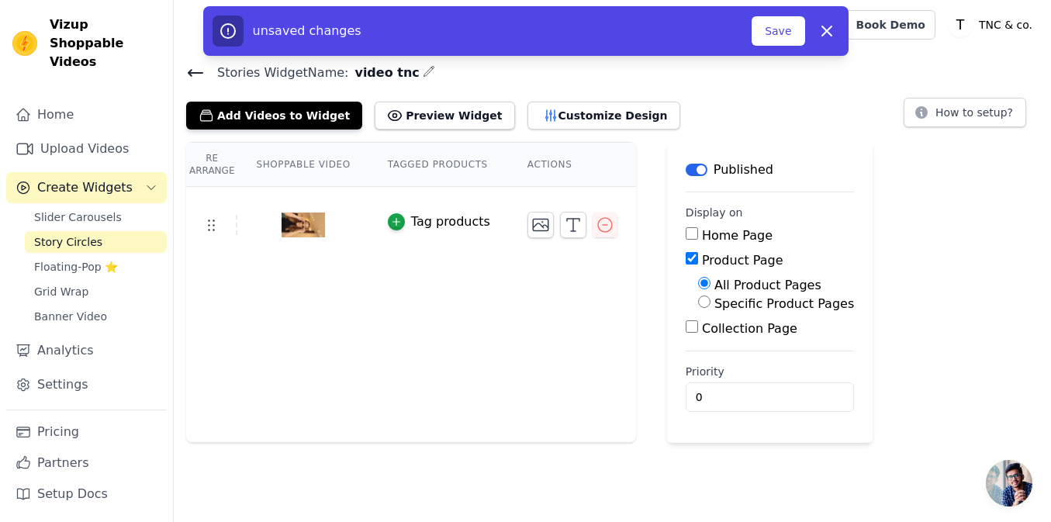
click at [698, 303] on input "Specific Product Pages" at bounding box center [704, 301] width 12 height 12
radio input "true"
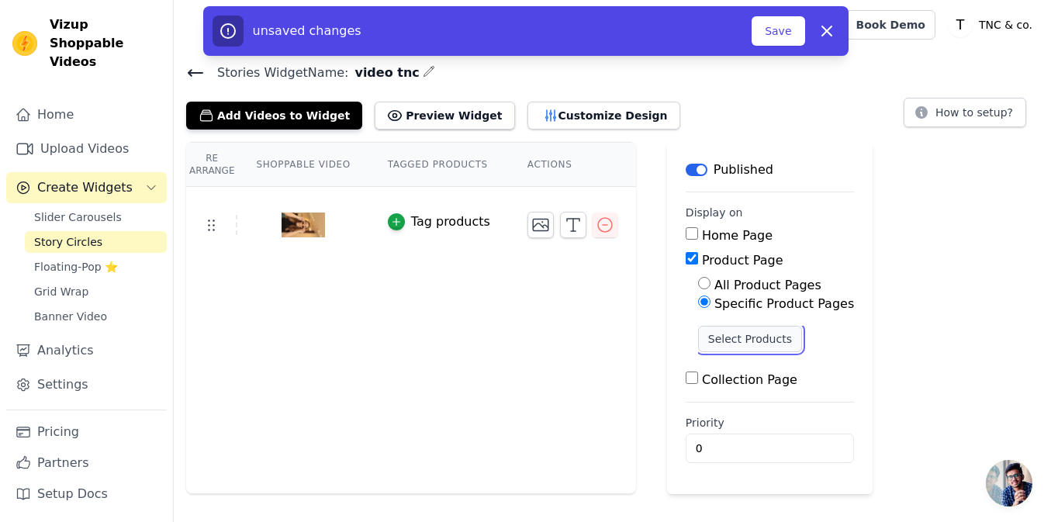
click at [718, 341] on button "Select Products" at bounding box center [750, 339] width 104 height 26
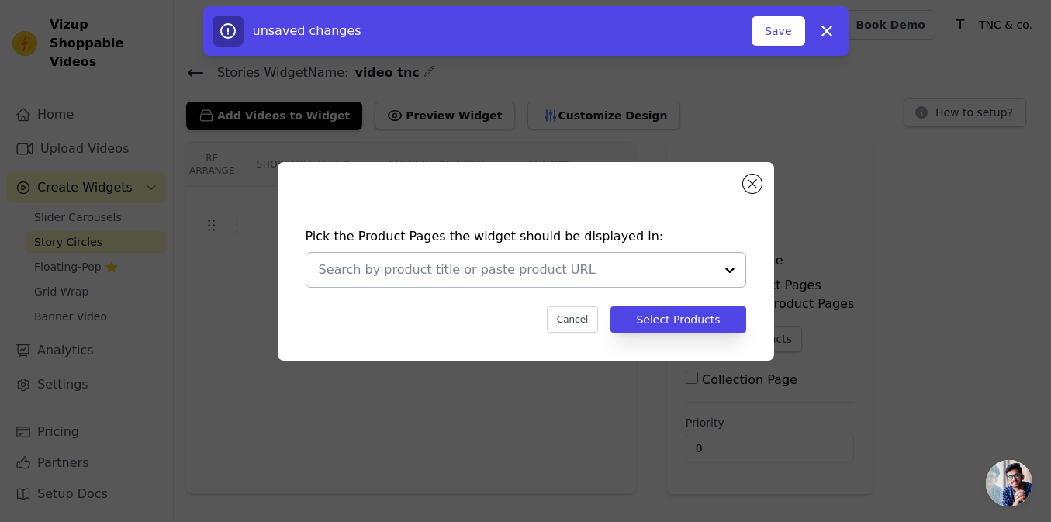
click at [587, 271] on input "text" at bounding box center [516, 270] width 395 height 19
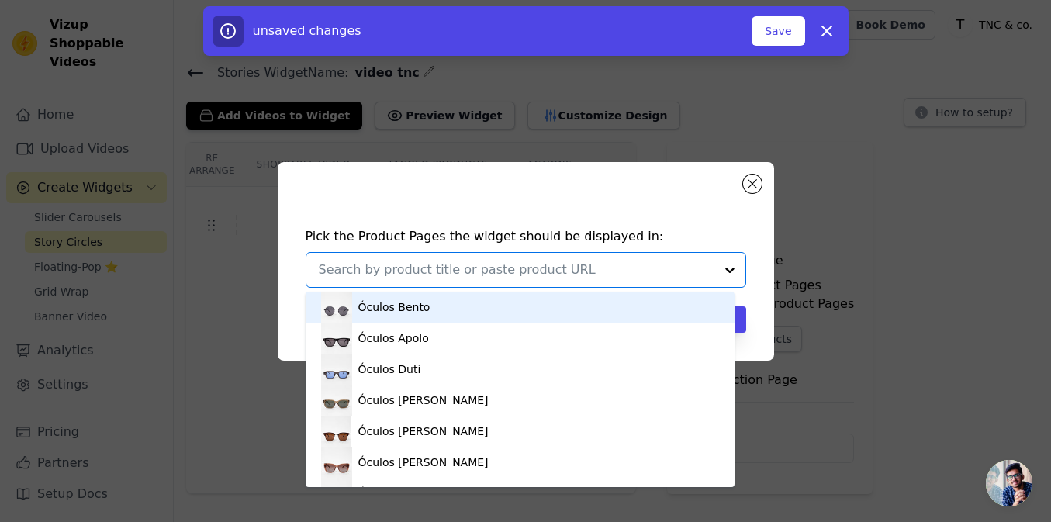
click at [402, 316] on div "Óculos Bento" at bounding box center [520, 307] width 398 height 31
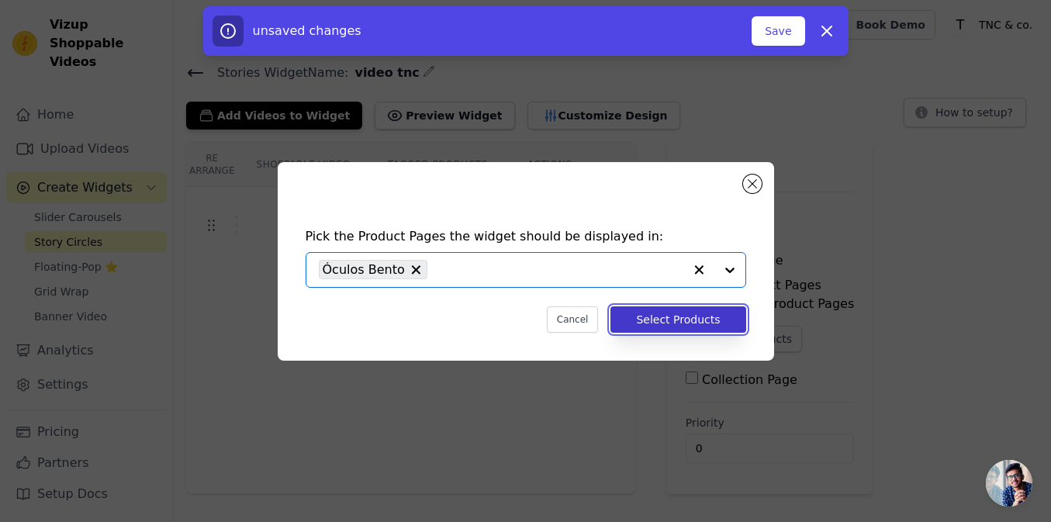
click at [681, 320] on button "Select Products" at bounding box center [677, 319] width 135 height 26
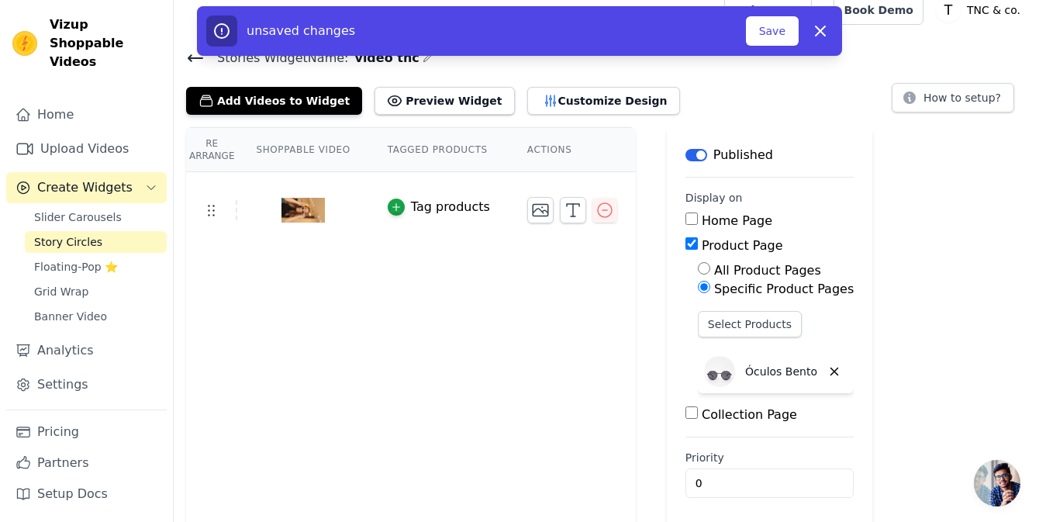
scroll to position [21, 0]
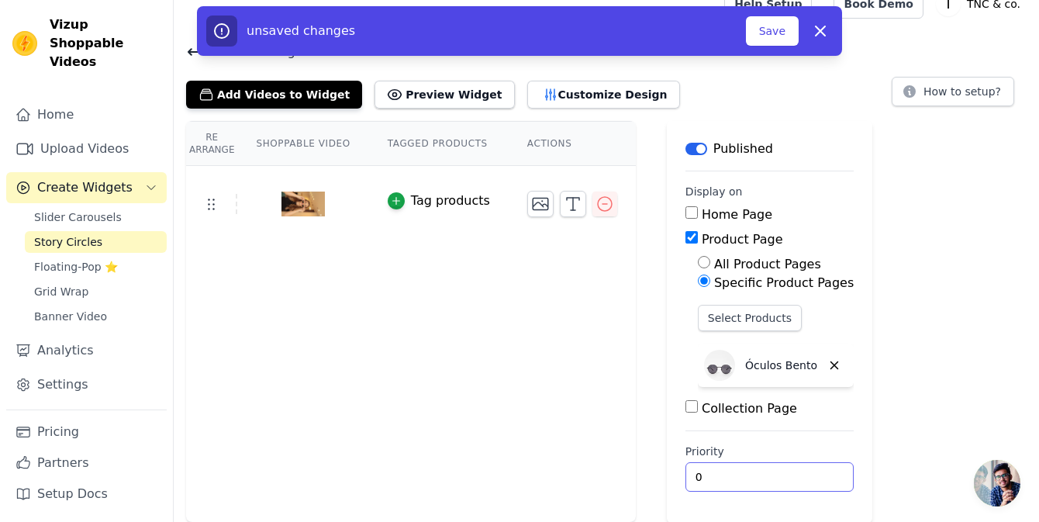
click at [702, 468] on input "0" at bounding box center [769, 476] width 168 height 29
click at [773, 36] on button "Save" at bounding box center [772, 30] width 53 height 29
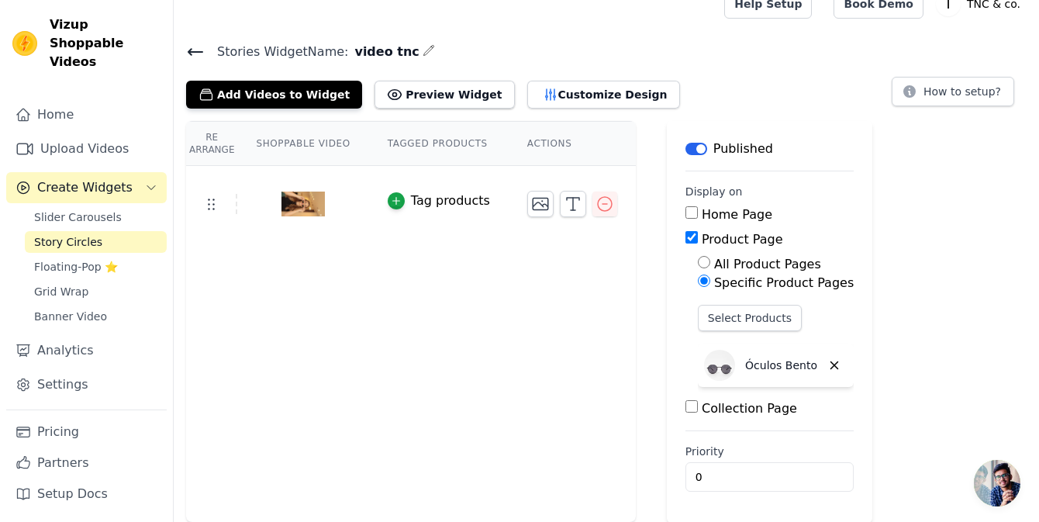
click at [418, 198] on div "Tag products" at bounding box center [450, 201] width 79 height 19
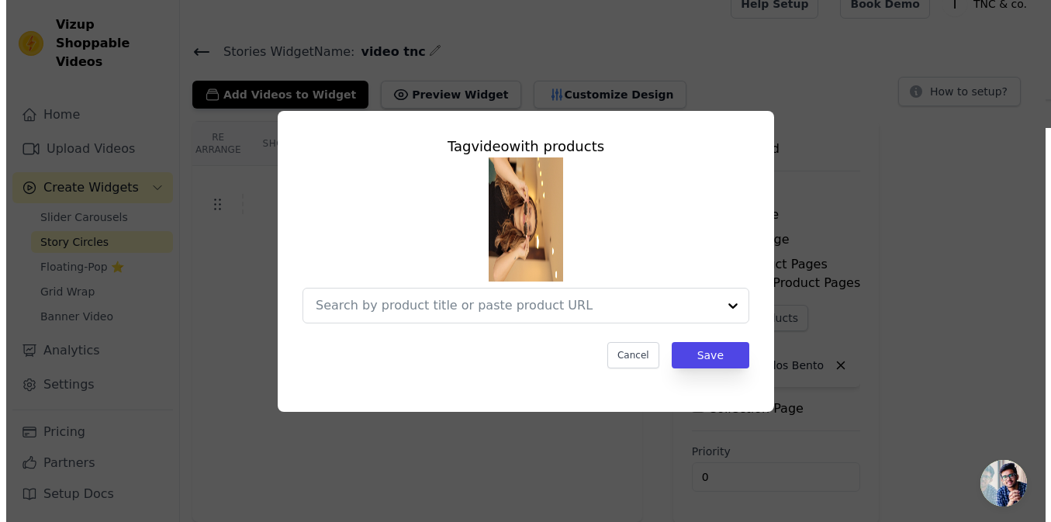
scroll to position [0, 0]
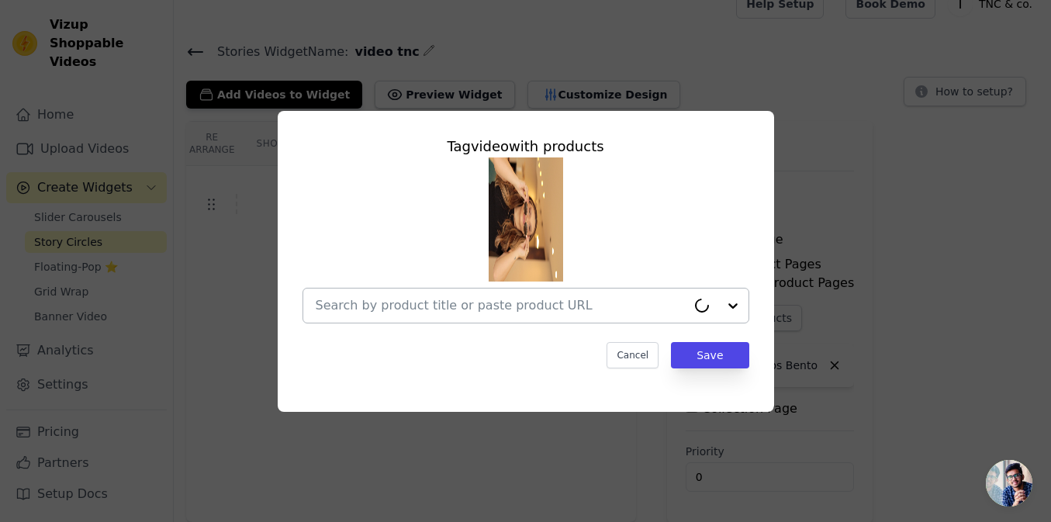
click at [564, 302] on input "text" at bounding box center [501, 305] width 371 height 19
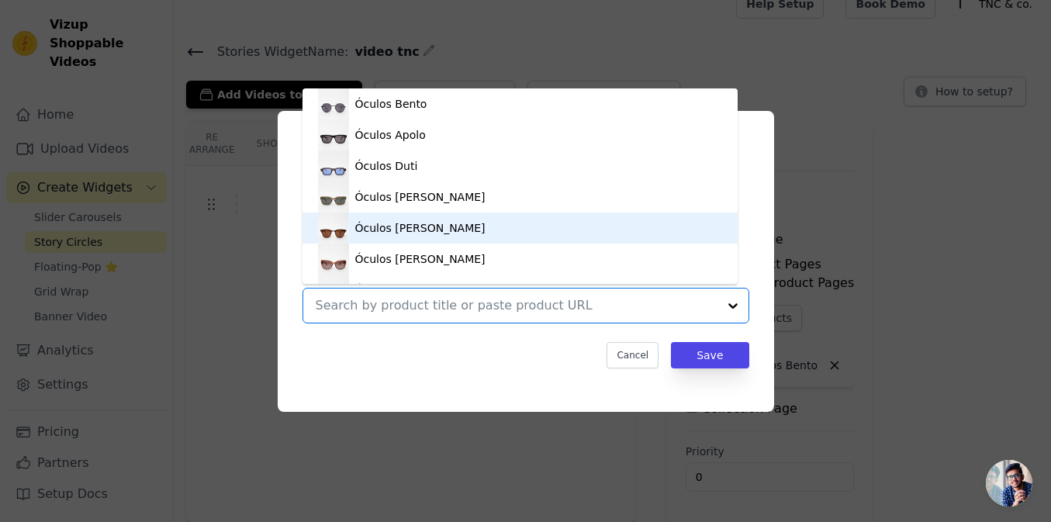
scroll to position [22, 0]
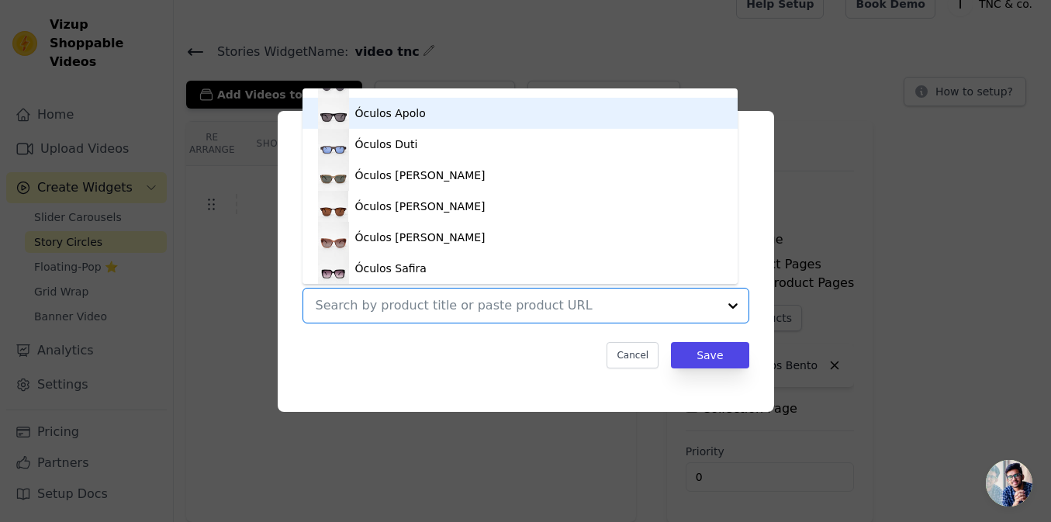
click at [399, 111] on div "Óculos Apolo" at bounding box center [390, 113] width 71 height 16
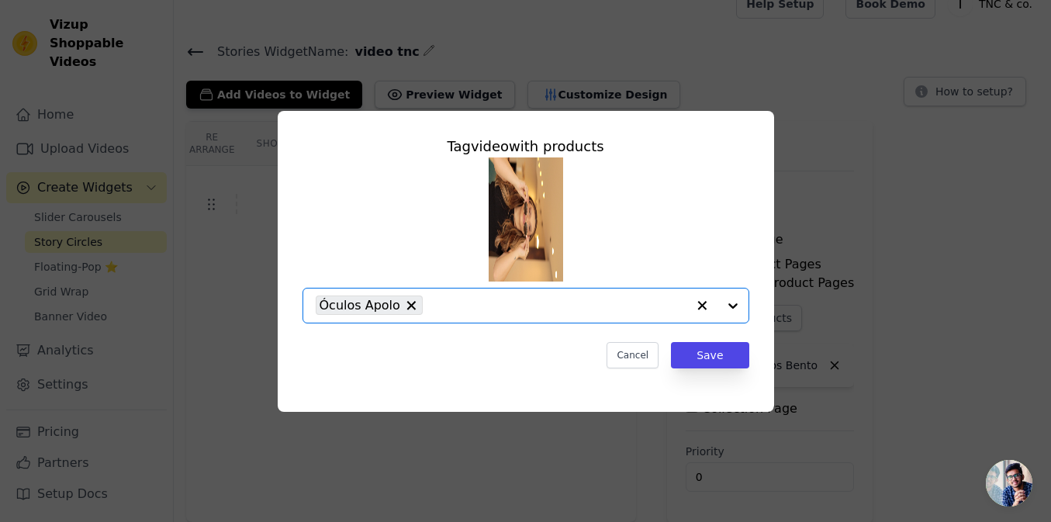
click at [412, 305] on div "Óculos Apolo" at bounding box center [369, 304] width 107 height 19
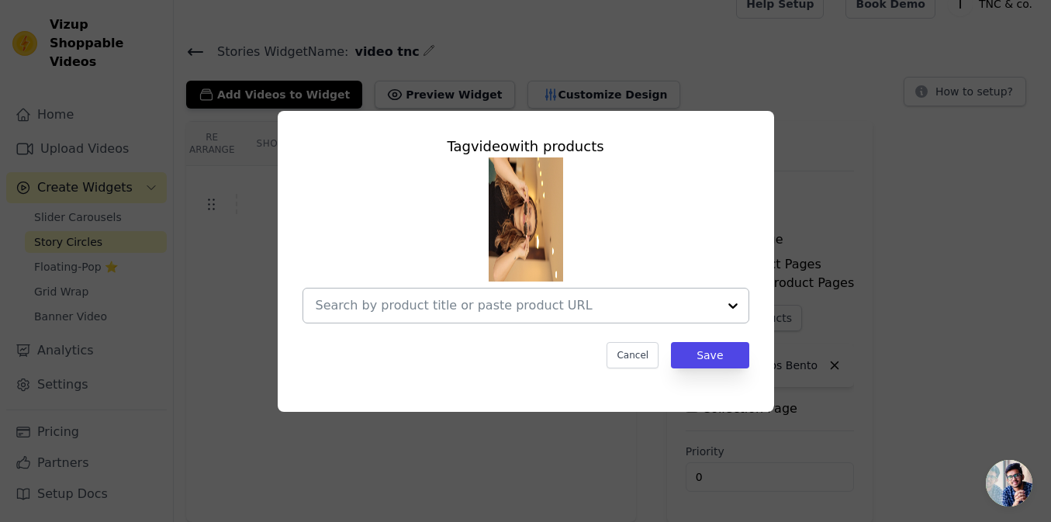
click at [448, 311] on input "text" at bounding box center [517, 305] width 402 height 19
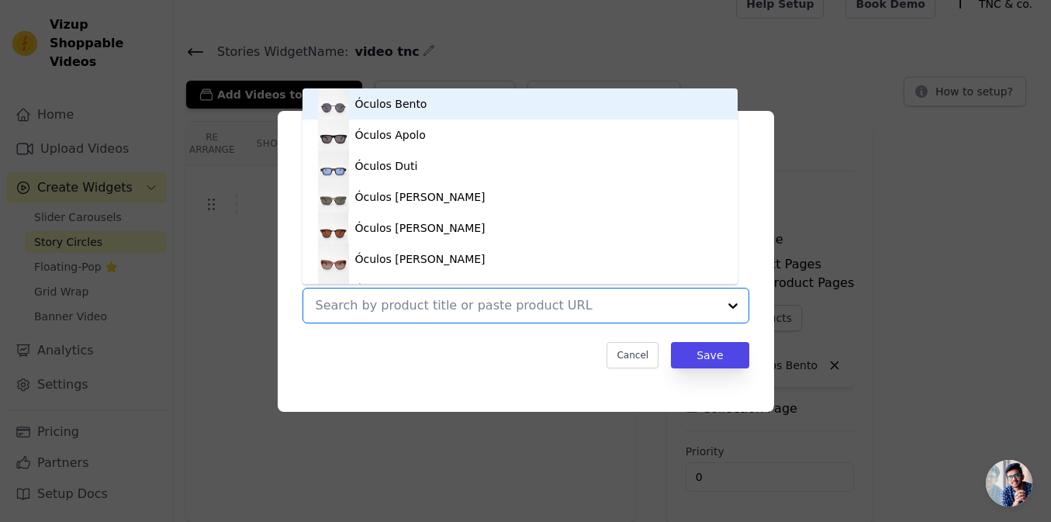
click at [424, 116] on div "Óculos Bento" at bounding box center [520, 103] width 404 height 31
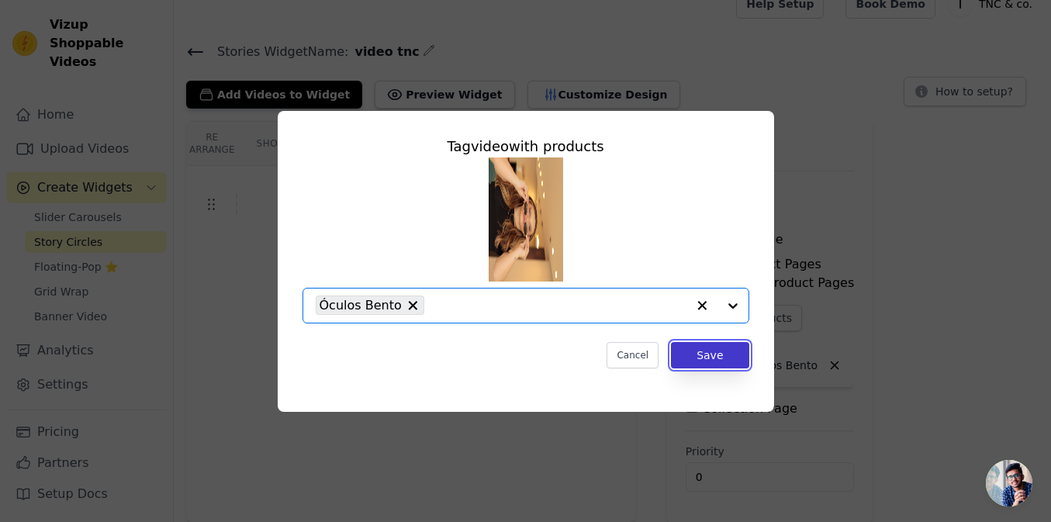
click at [730, 364] on button "Save" at bounding box center [710, 355] width 78 height 26
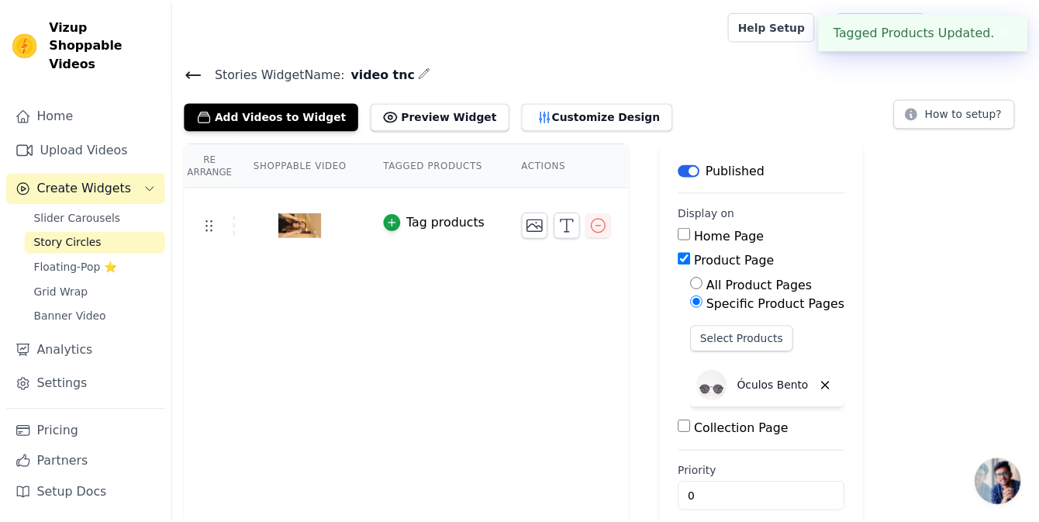
scroll to position [21, 0]
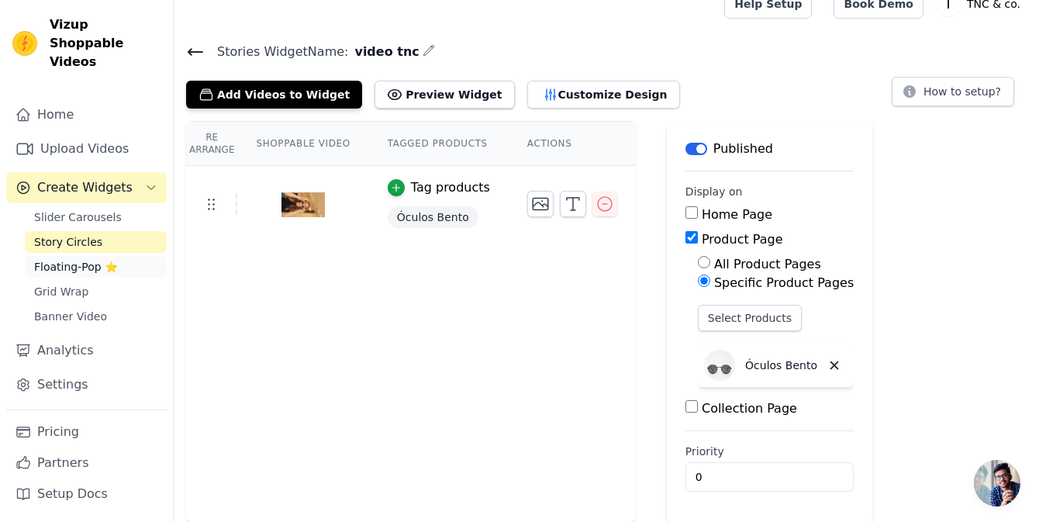
click at [115, 256] on link "Floating-Pop ⭐" at bounding box center [96, 267] width 142 height 22
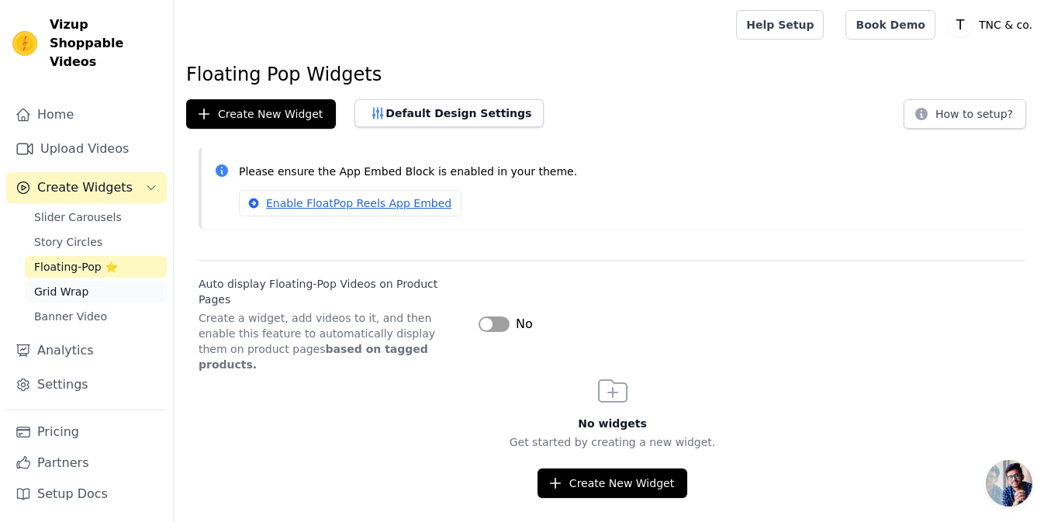
click at [82, 284] on span "Grid Wrap" at bounding box center [61, 292] width 54 height 16
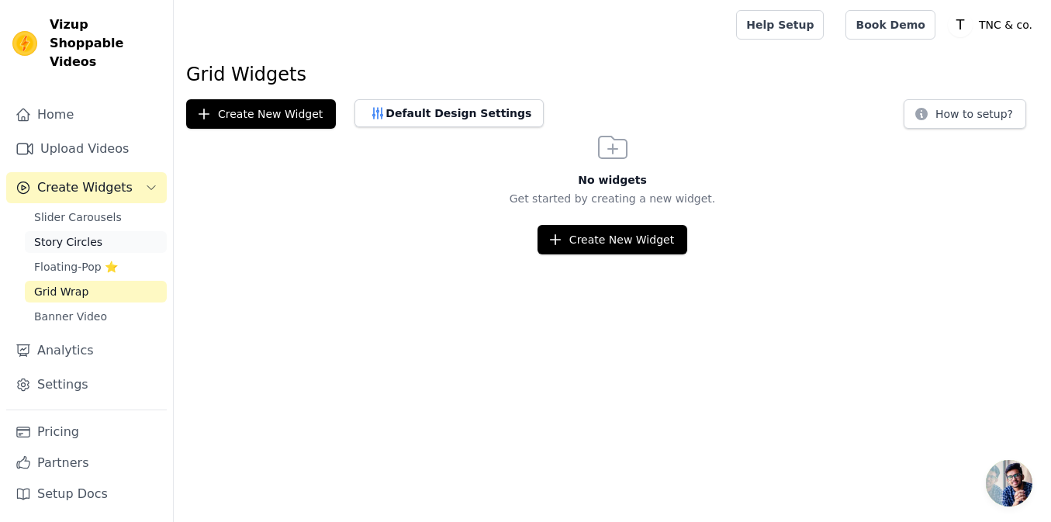
click at [81, 234] on span "Story Circles" at bounding box center [68, 242] width 68 height 16
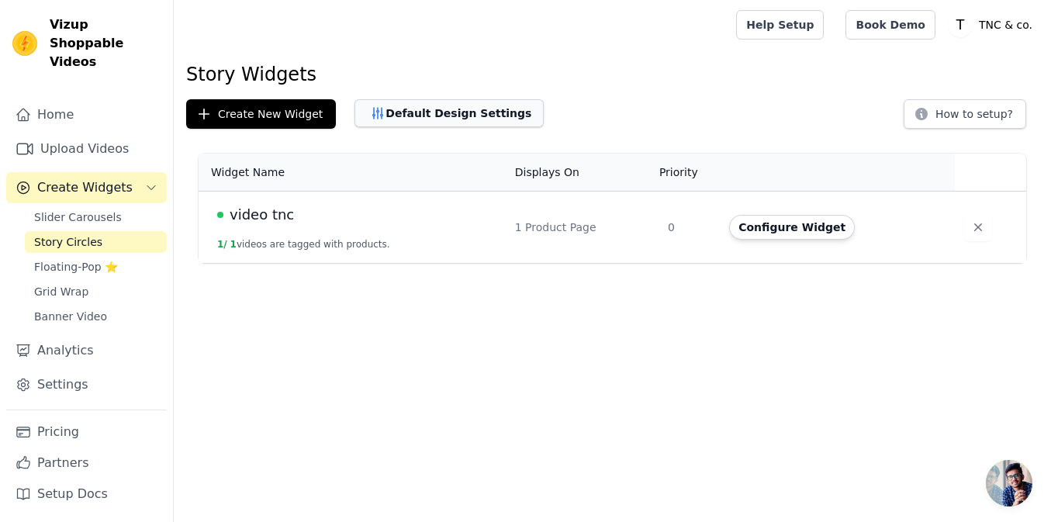
click at [385, 116] on button "Default Design Settings" at bounding box center [448, 113] width 189 height 28
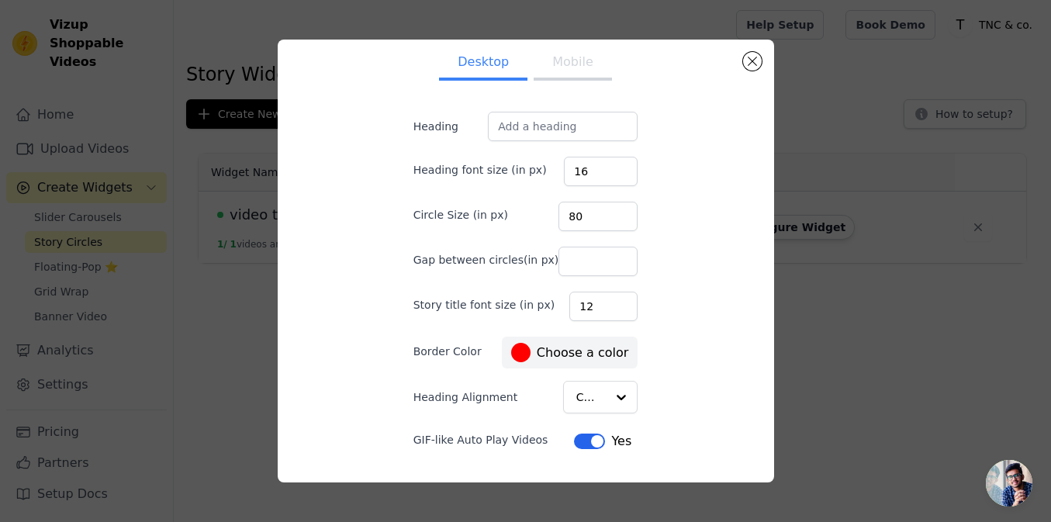
scroll to position [84, 0]
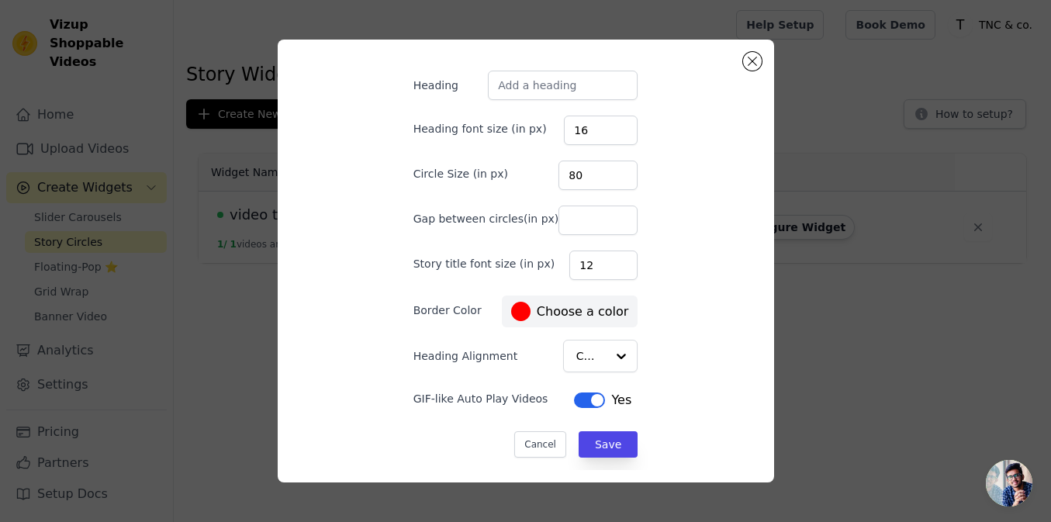
click at [574, 401] on button "Label" at bounding box center [589, 400] width 31 height 16
click at [577, 354] on input "Heading Alignment" at bounding box center [591, 356] width 29 height 31
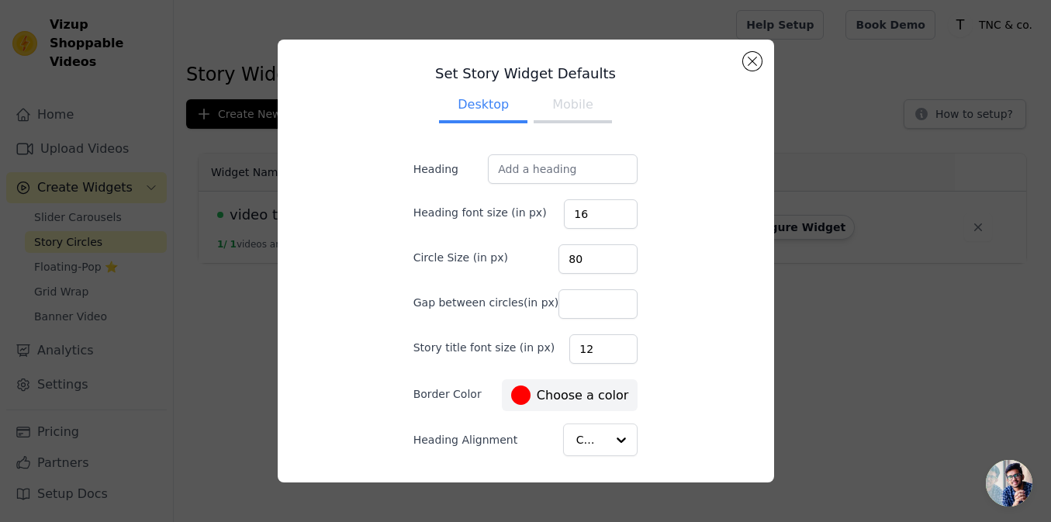
click at [753, 51] on div "Set Story Widget Defaults Desktop Mobile Heading Heading font size (in px) 16 C…" at bounding box center [526, 261] width 496 height 442
click at [748, 61] on button "Close modal" at bounding box center [752, 61] width 19 height 19
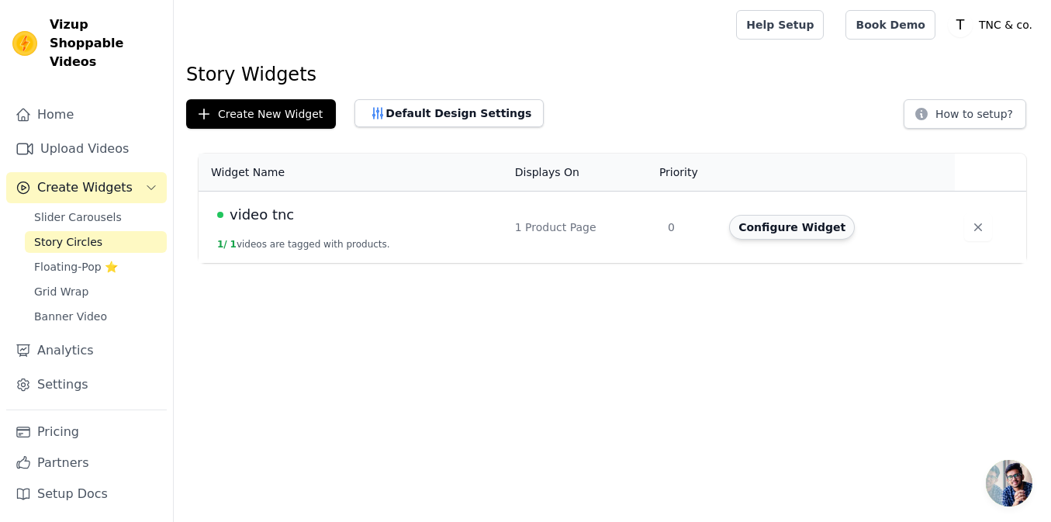
click at [786, 236] on button "Configure Widget" at bounding box center [792, 227] width 126 height 25
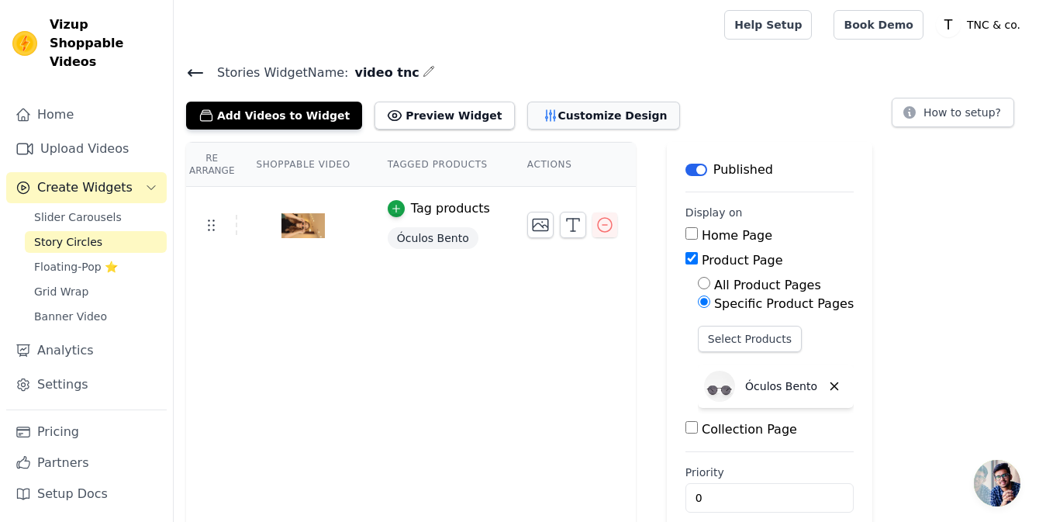
click at [545, 122] on button "Customize Design" at bounding box center [603, 116] width 153 height 28
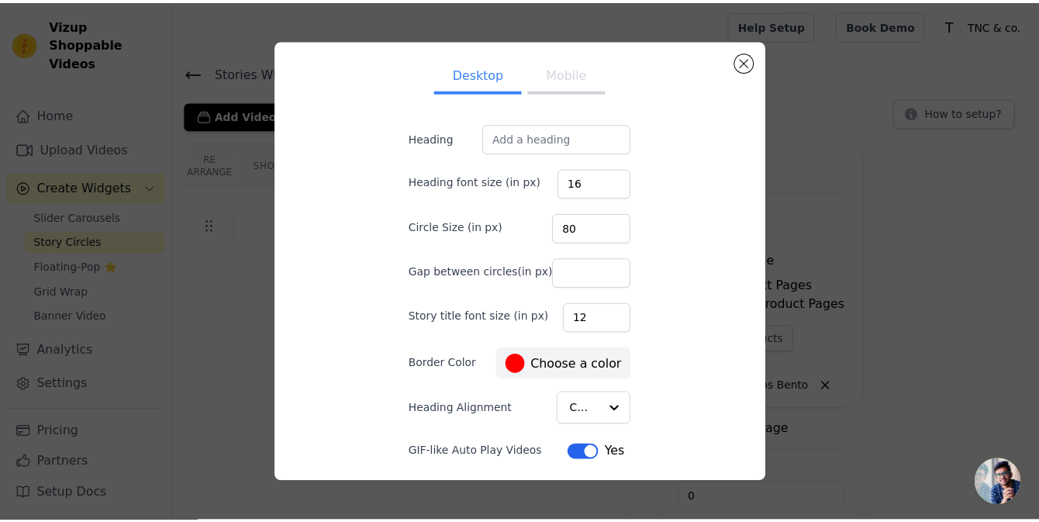
scroll to position [53, 0]
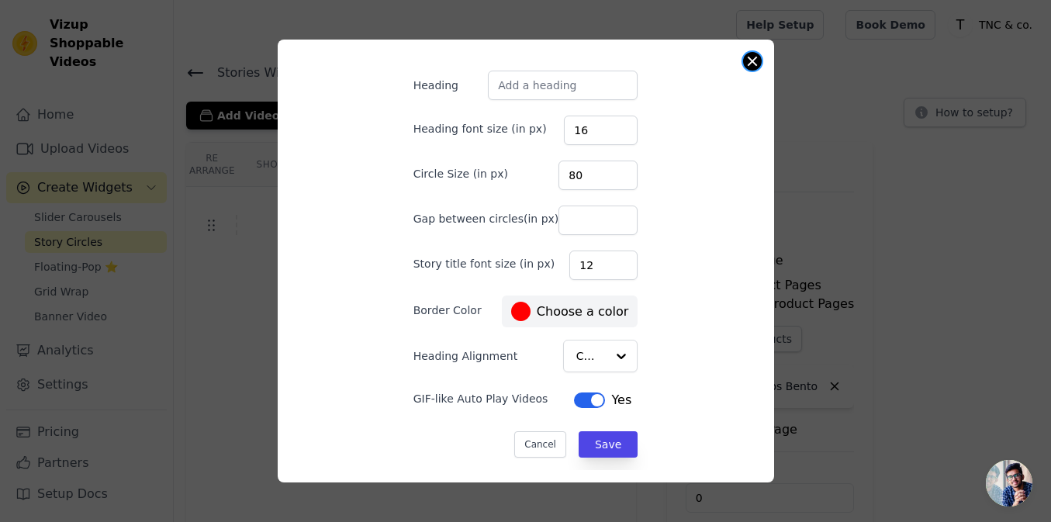
click at [750, 58] on button "Close modal" at bounding box center [752, 61] width 19 height 19
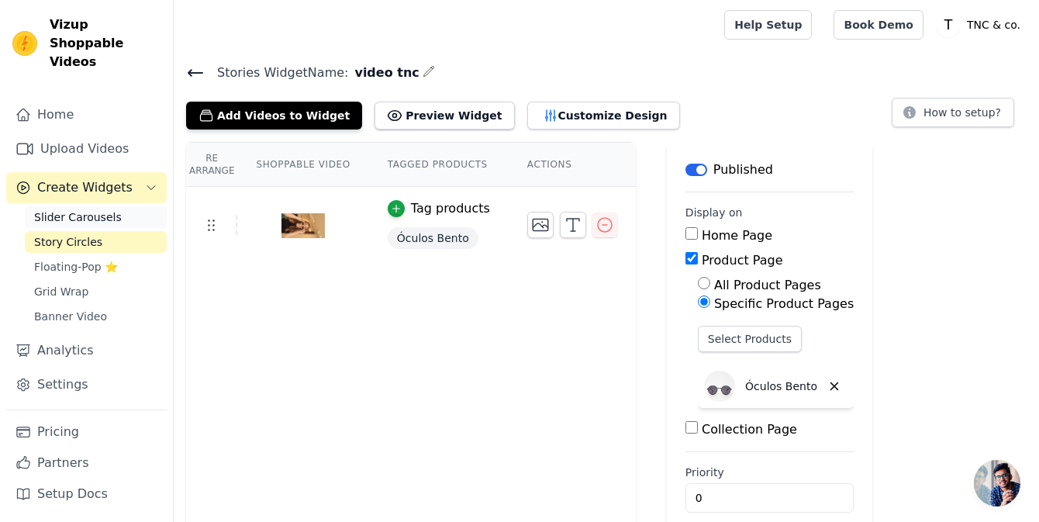
click at [107, 209] on span "Slider Carousels" at bounding box center [78, 217] width 88 height 16
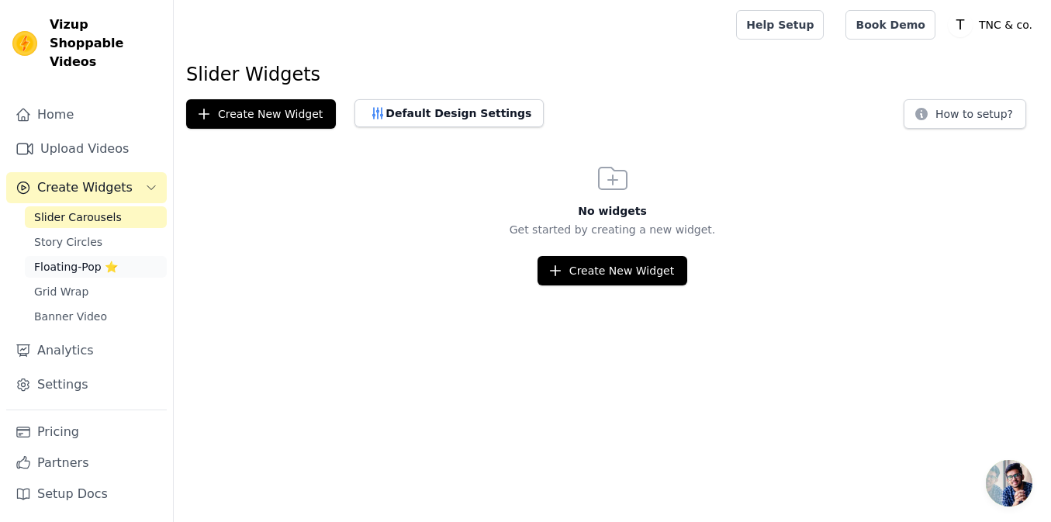
click at [87, 259] on span "Floating-Pop ⭐" at bounding box center [76, 267] width 84 height 16
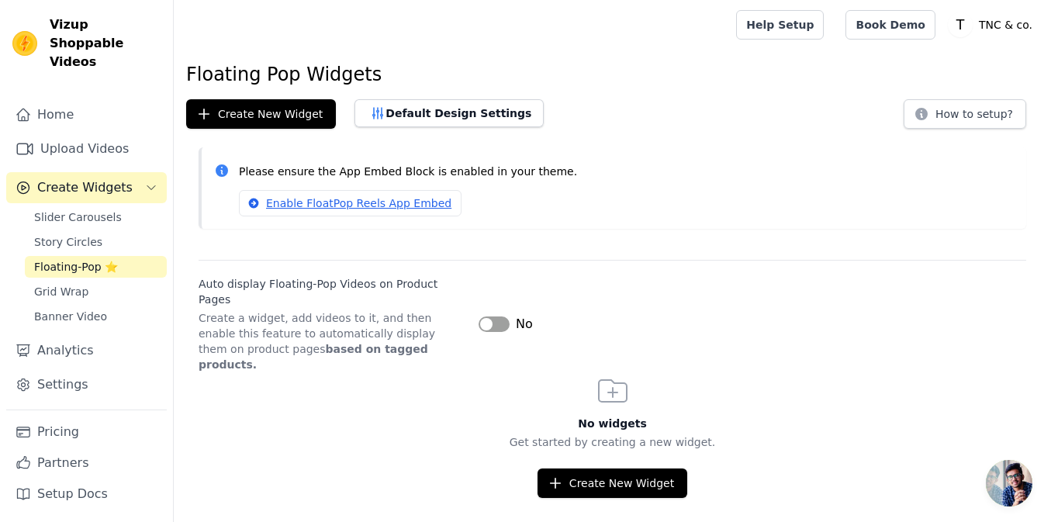
click at [506, 316] on button "Label" at bounding box center [493, 324] width 31 height 16
click at [550, 256] on div "Floating Pop Widgets Create New Widget Default Design Settings How to setup? Pl…" at bounding box center [612, 280] width 877 height 436
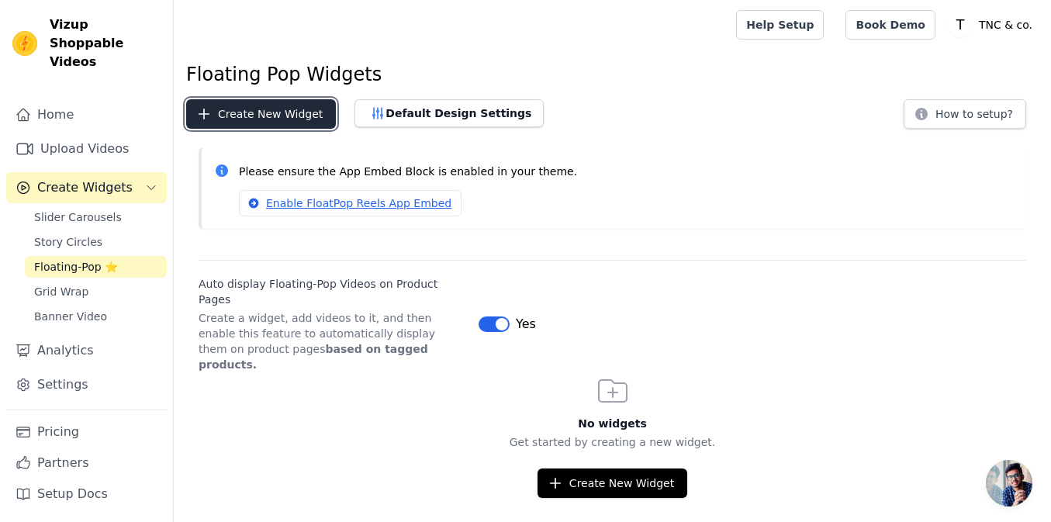
click at [286, 124] on button "Create New Widget" at bounding box center [261, 113] width 150 height 29
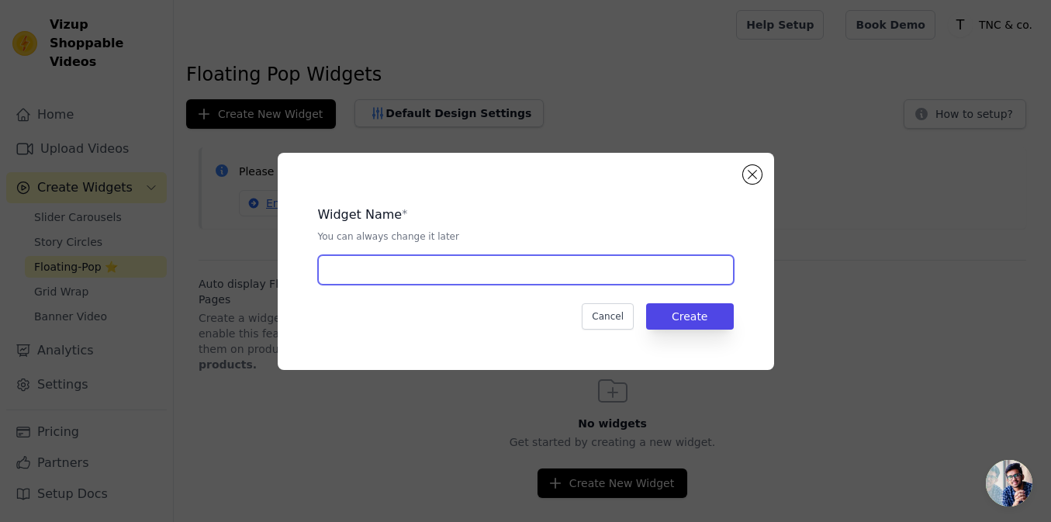
click at [469, 281] on input "text" at bounding box center [526, 269] width 416 height 29
type input "oculos"
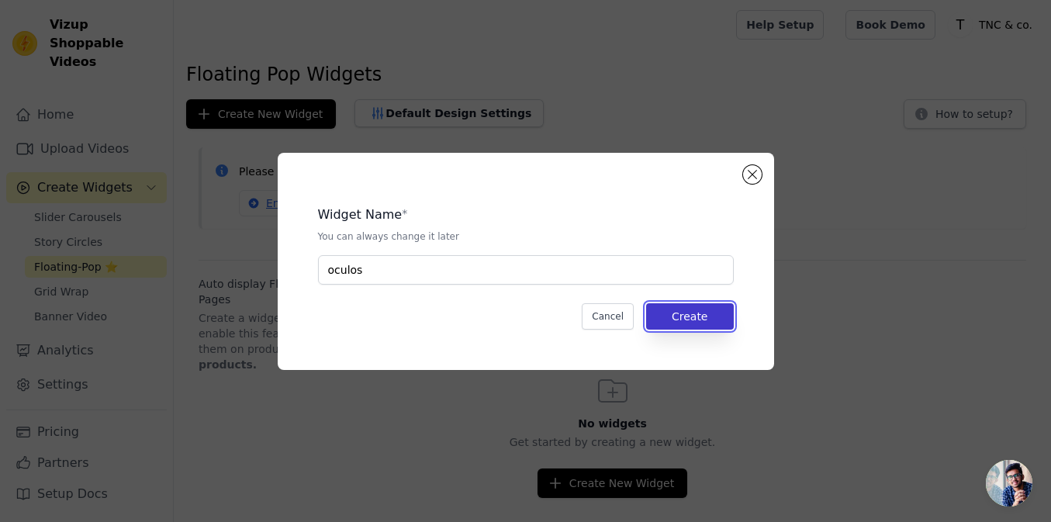
click at [704, 313] on button "Create" at bounding box center [690, 316] width 88 height 26
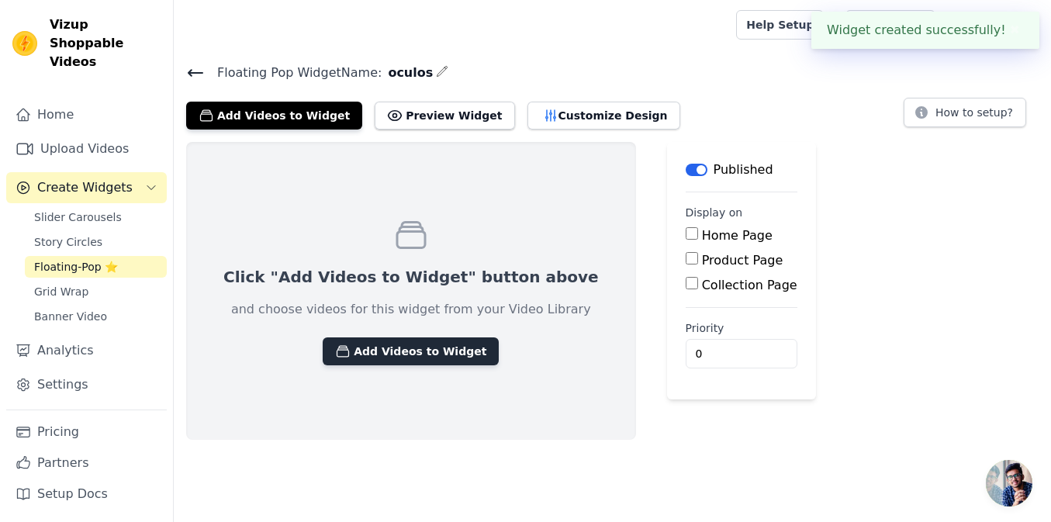
click at [448, 362] on button "Add Videos to Widget" at bounding box center [411, 351] width 176 height 28
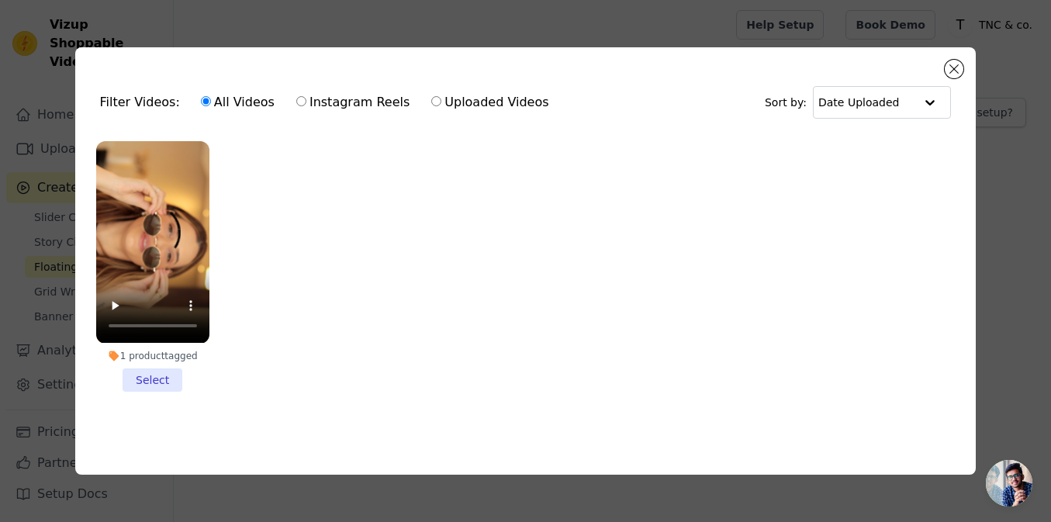
click at [157, 373] on li "1 product tagged Select" at bounding box center [152, 266] width 113 height 250
click at [0, 0] on input "1 product tagged Select" at bounding box center [0, 0] width 0 height 0
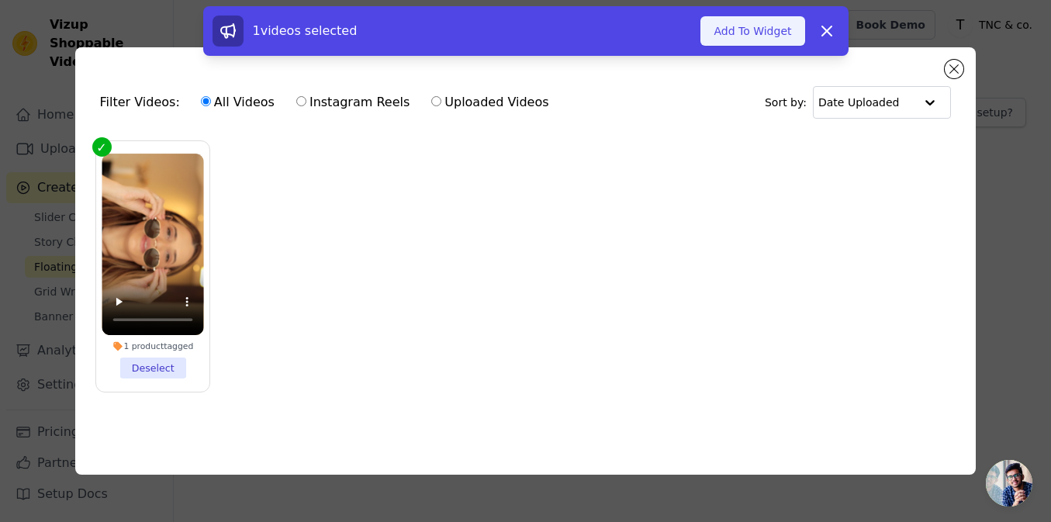
click at [738, 40] on button "Add To Widget" at bounding box center [752, 30] width 104 height 29
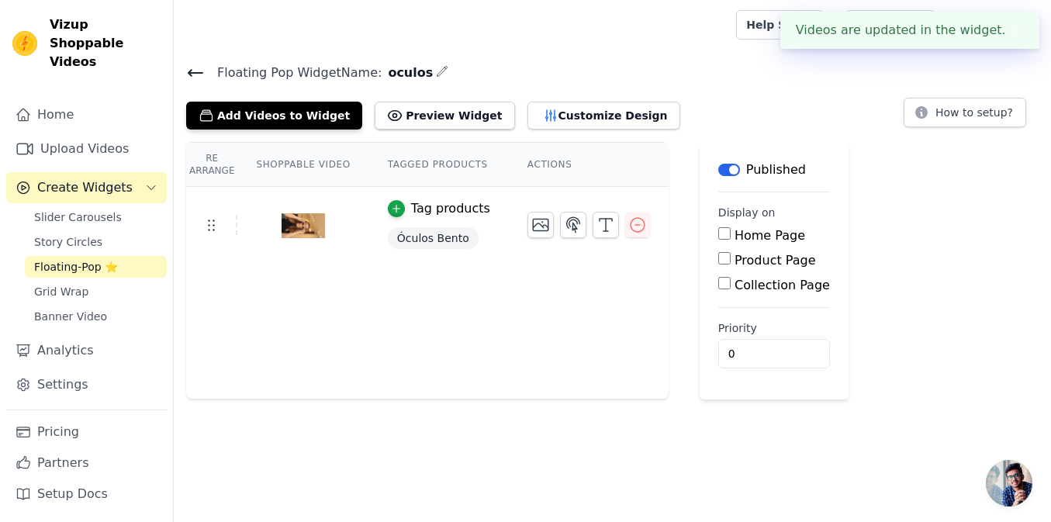
click at [718, 261] on input "Product Page" at bounding box center [724, 258] width 12 height 12
checkbox input "true"
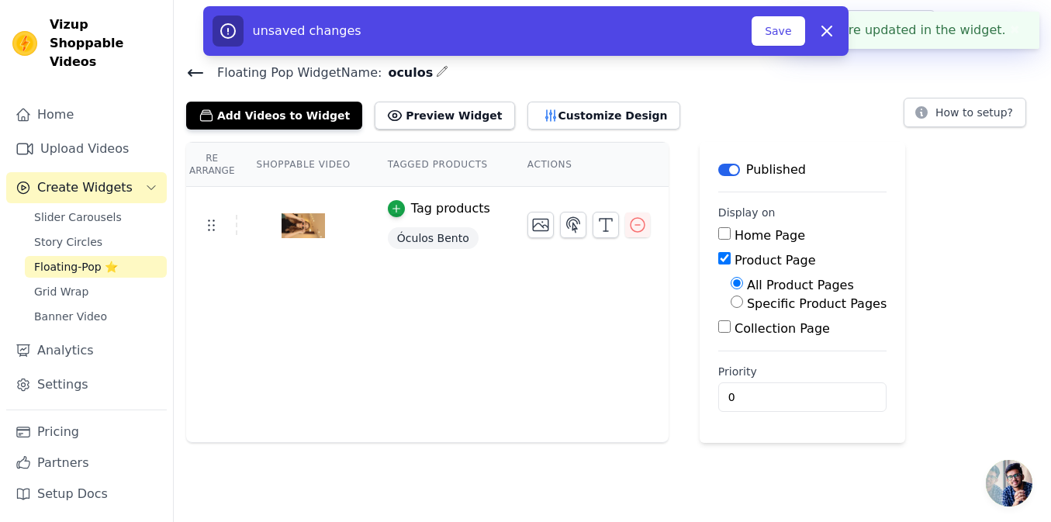
click at [730, 302] on input "Specific Product Pages" at bounding box center [736, 301] width 12 height 12
radio input "true"
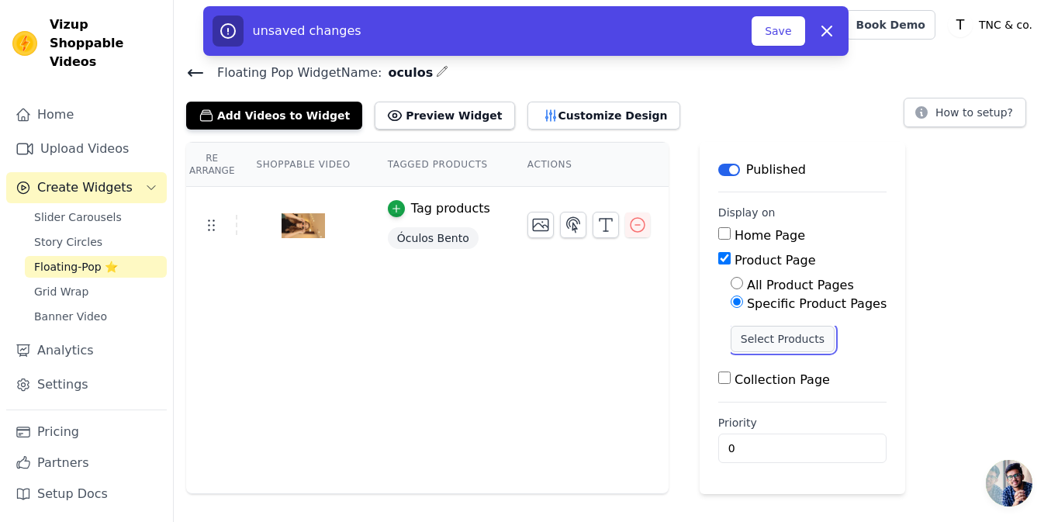
click at [730, 332] on button "Select Products" at bounding box center [782, 339] width 104 height 26
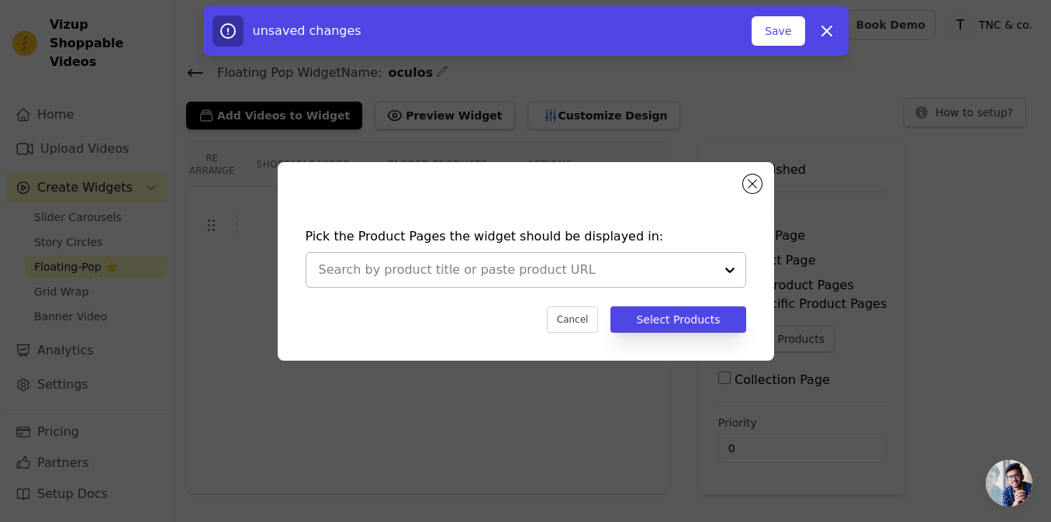
click at [413, 257] on div at bounding box center [516, 270] width 395 height 34
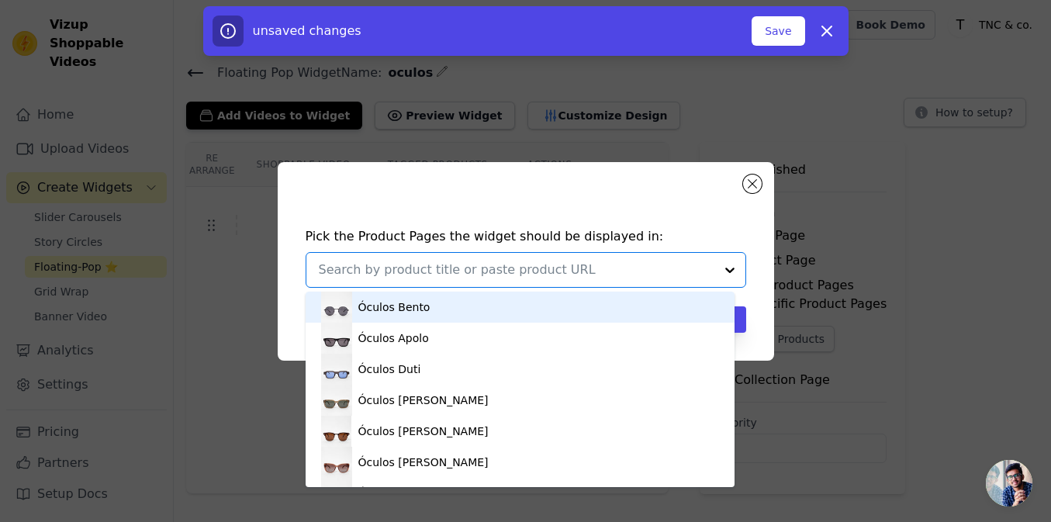
click at [403, 303] on div "Óculos Bento" at bounding box center [394, 307] width 72 height 16
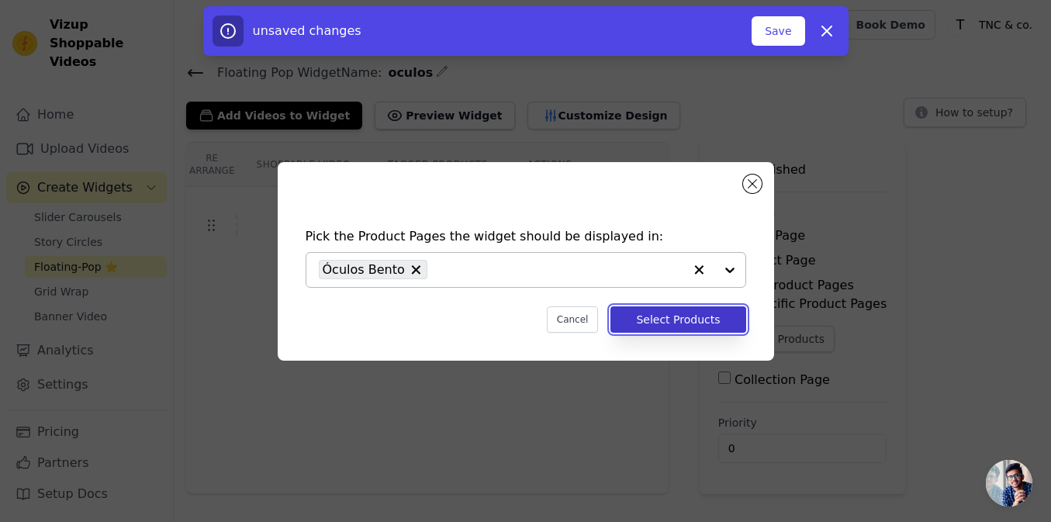
click at [638, 310] on button "Select Products" at bounding box center [677, 319] width 135 height 26
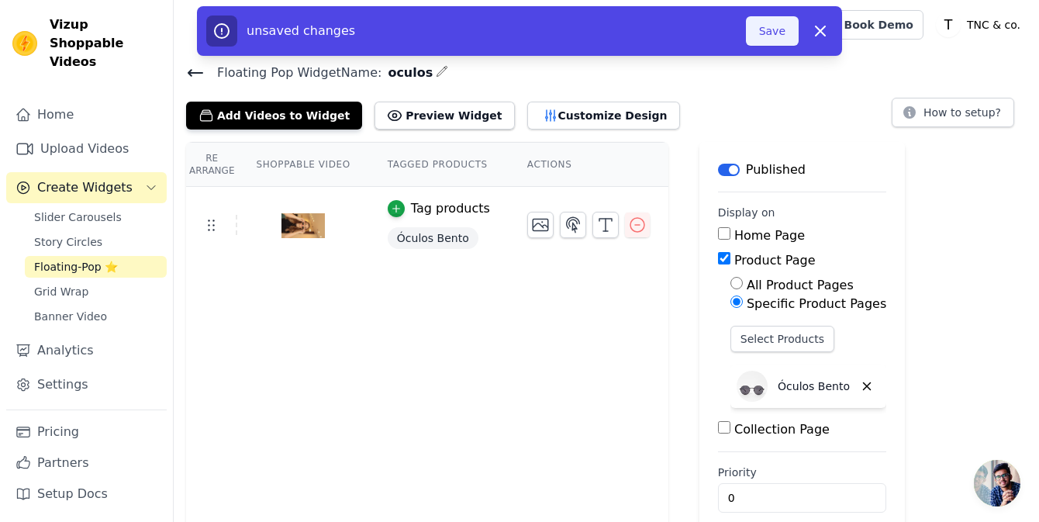
click at [778, 35] on button "Save" at bounding box center [772, 30] width 53 height 29
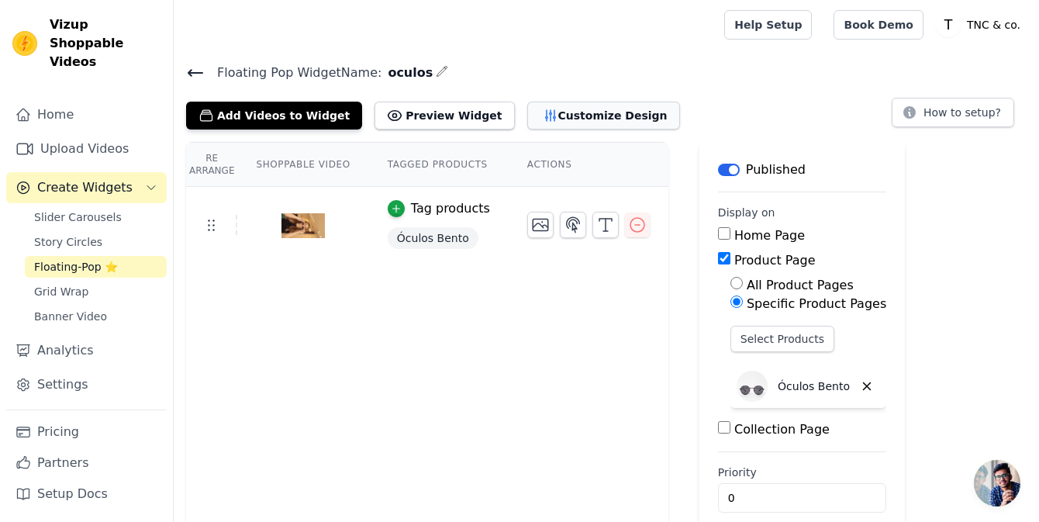
click at [556, 113] on button "Customize Design" at bounding box center [603, 116] width 153 height 28
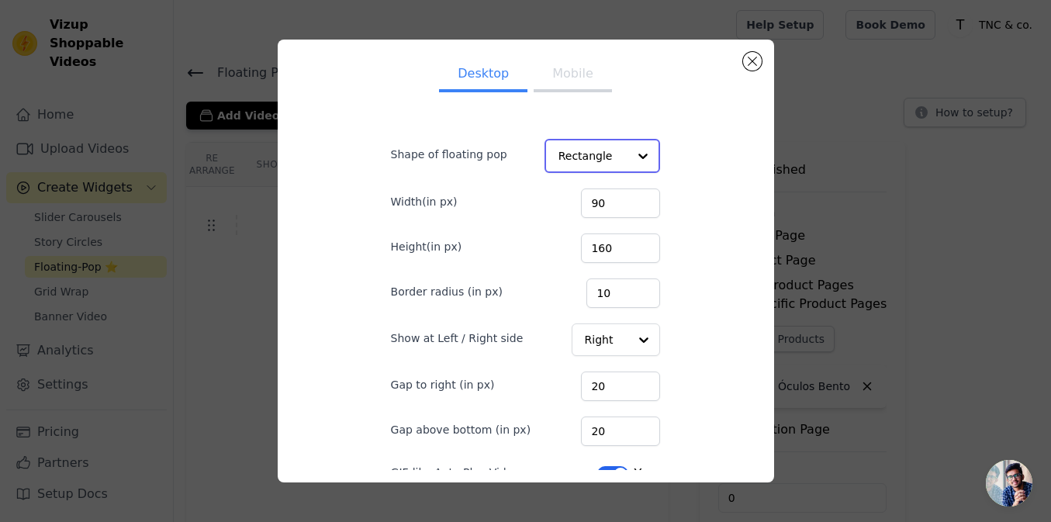
click at [582, 157] on input "Shape of floating pop" at bounding box center [593, 155] width 70 height 31
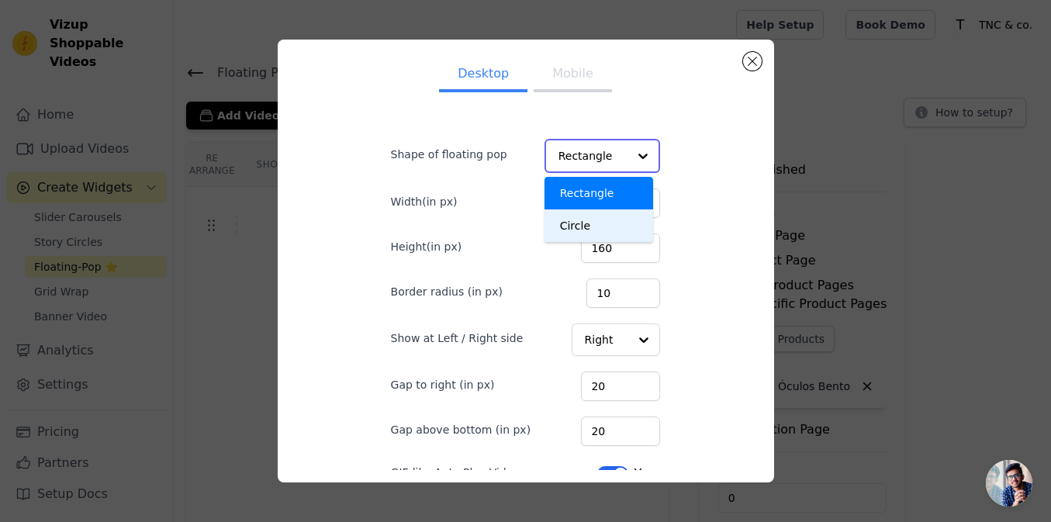
click at [571, 227] on div "Circle" at bounding box center [598, 225] width 109 height 33
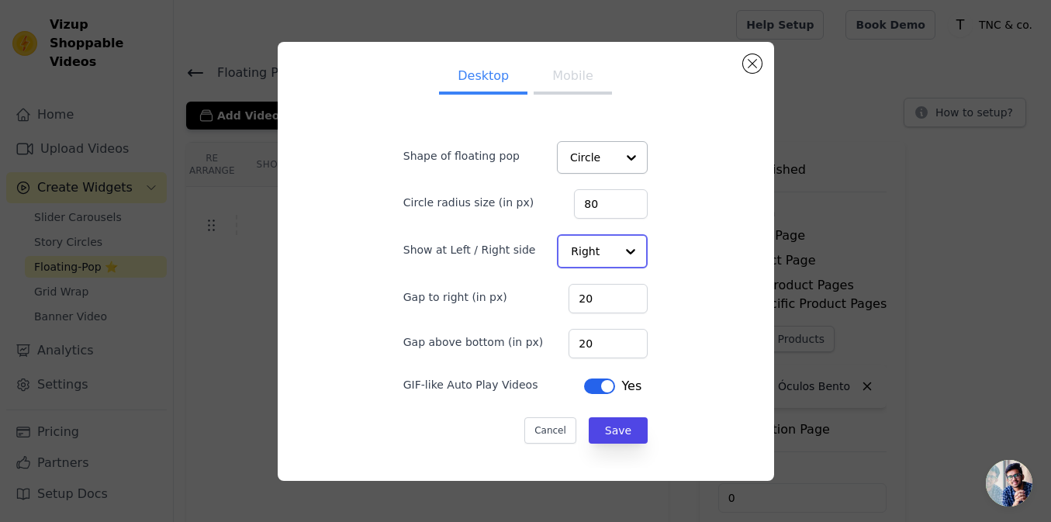
click at [615, 248] on div at bounding box center [630, 251] width 31 height 31
click at [587, 294] on div "Left" at bounding box center [601, 288] width 88 height 33
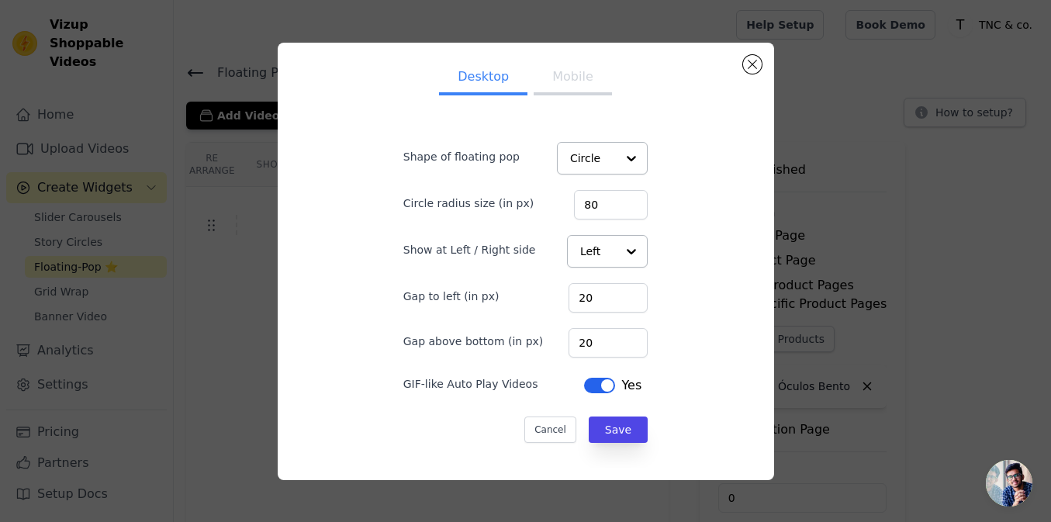
click at [543, 74] on button "Mobile" at bounding box center [572, 78] width 78 height 34
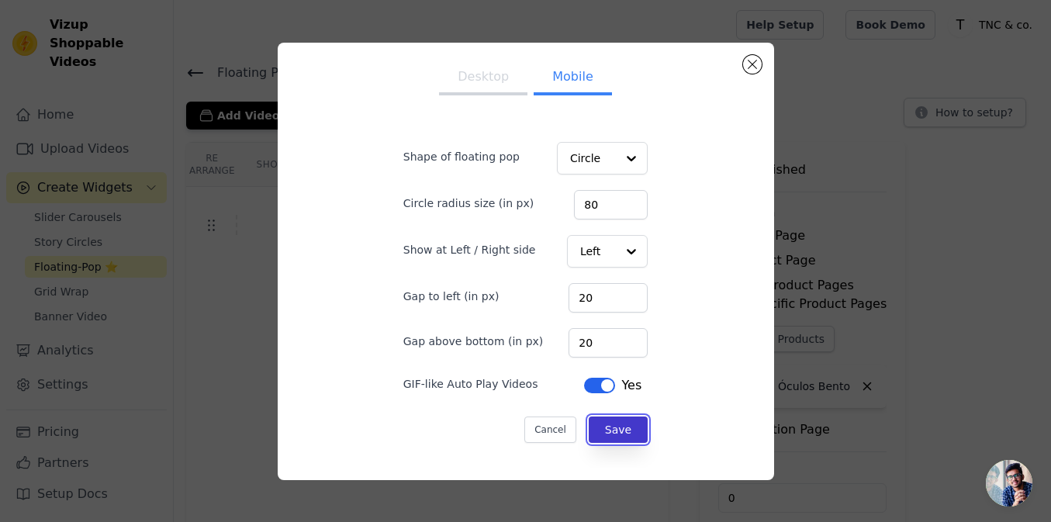
click at [601, 430] on button "Save" at bounding box center [617, 429] width 59 height 26
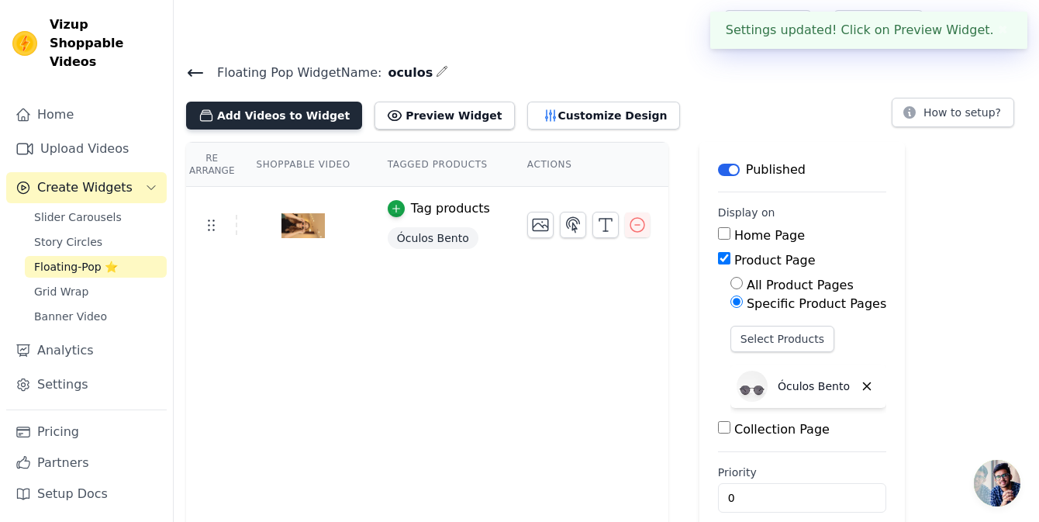
click at [283, 116] on button "Add Videos to Widget" at bounding box center [274, 116] width 176 height 28
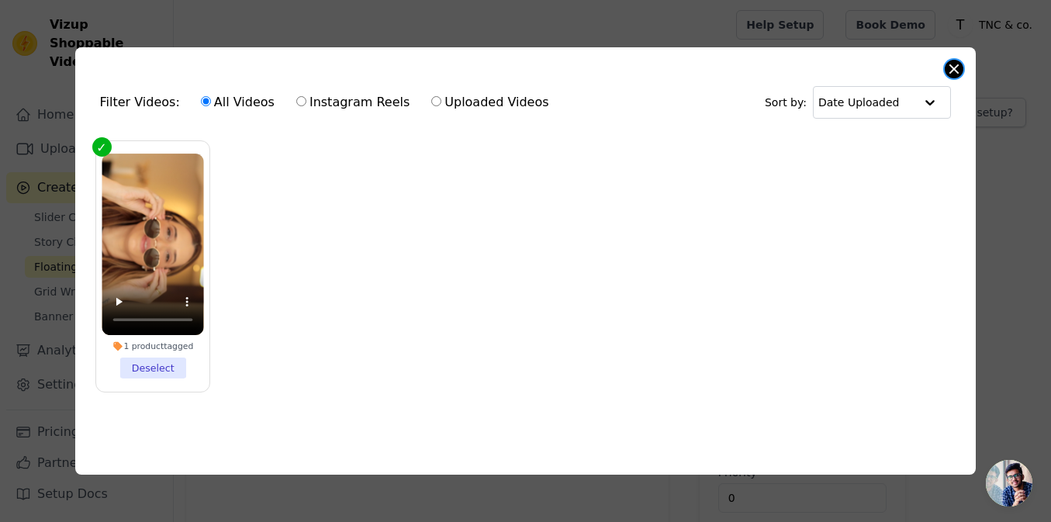
click at [954, 69] on button "Close modal" at bounding box center [953, 69] width 19 height 19
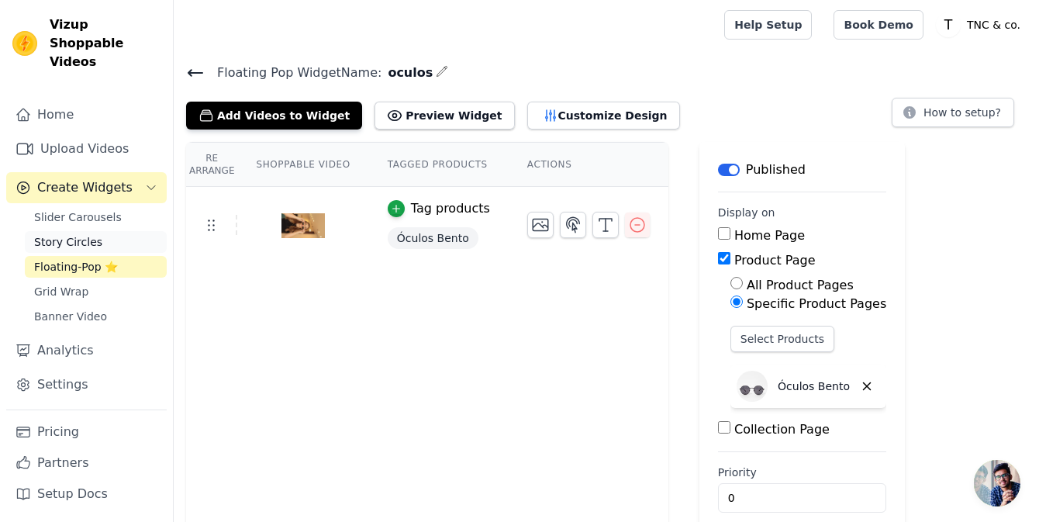
click at [79, 234] on span "Story Circles" at bounding box center [68, 242] width 68 height 16
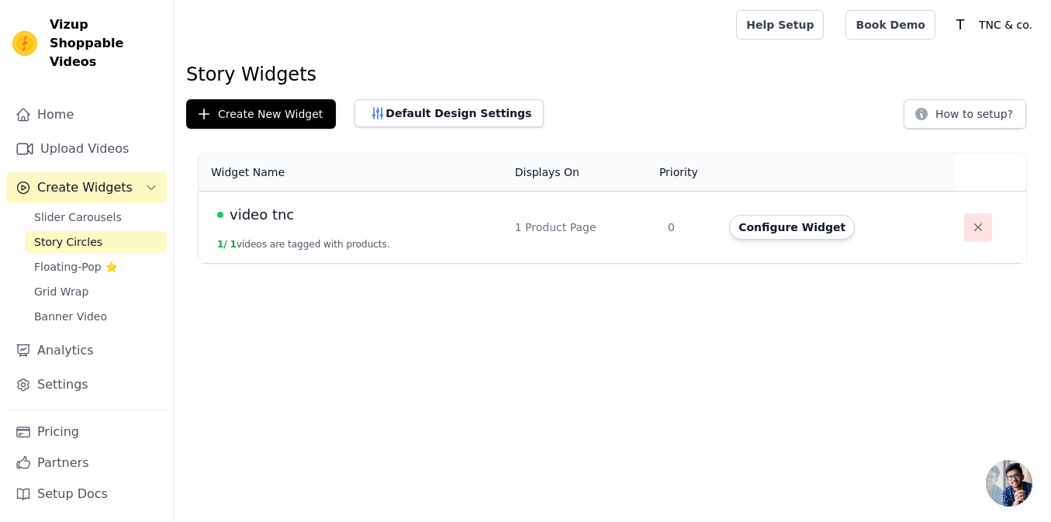
click at [978, 220] on icon "button" at bounding box center [978, 227] width 16 height 16
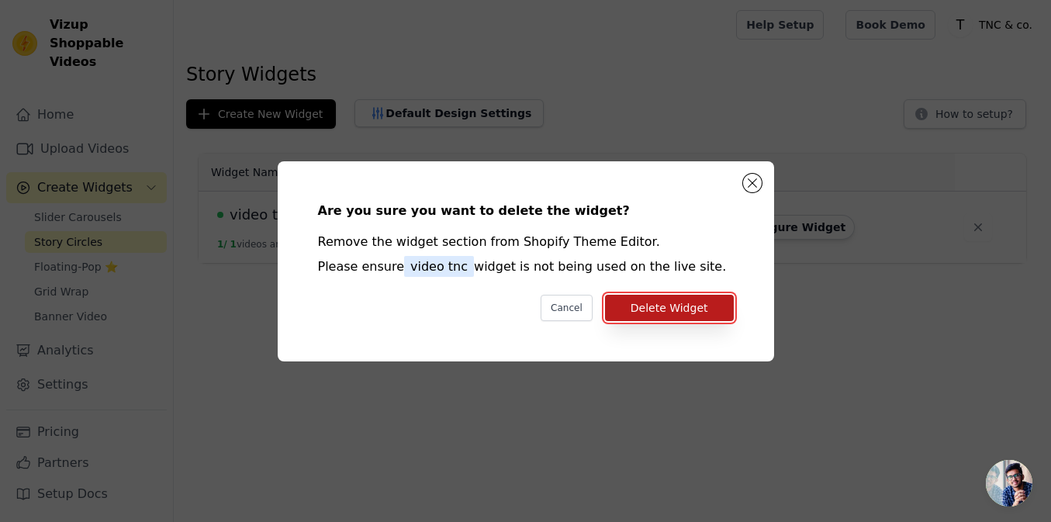
click at [656, 315] on button "Delete Widget" at bounding box center [669, 308] width 129 height 26
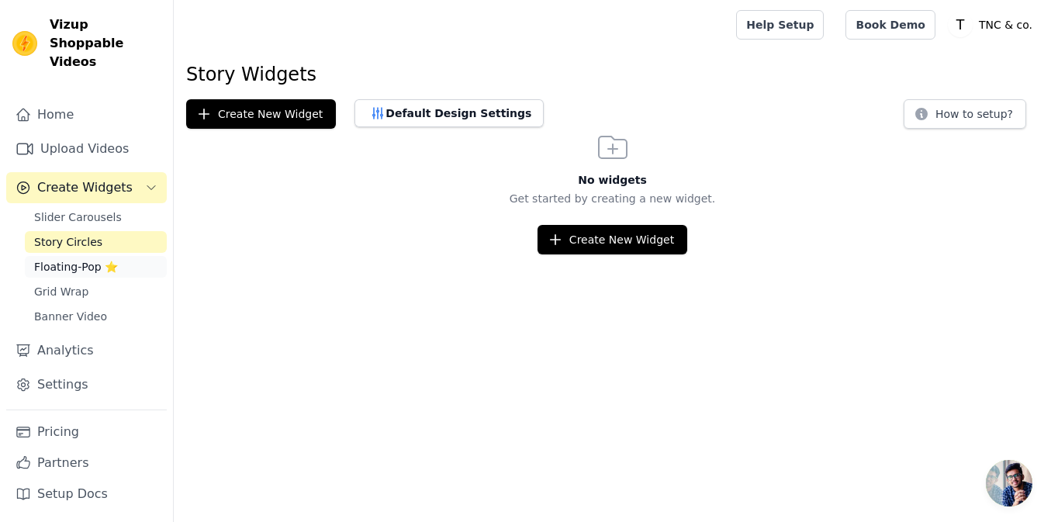
click at [61, 259] on span "Floating-Pop ⭐" at bounding box center [76, 267] width 84 height 16
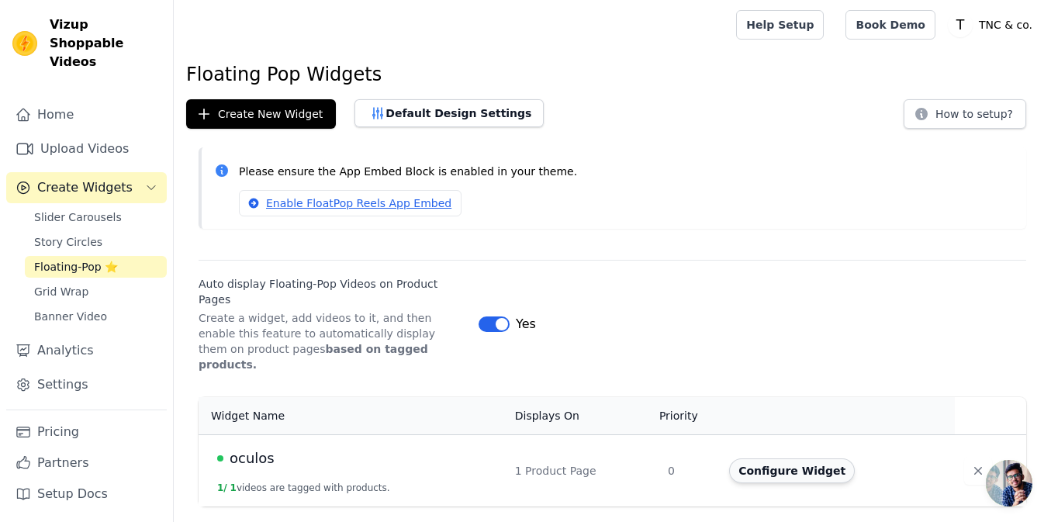
click at [751, 458] on button "Configure Widget" at bounding box center [792, 470] width 126 height 25
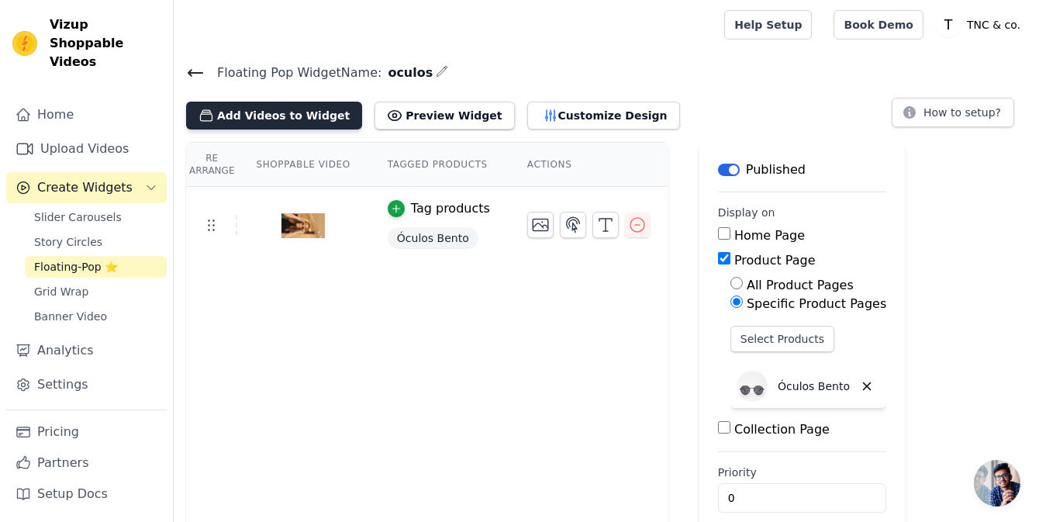
click at [306, 117] on button "Add Videos to Widget" at bounding box center [274, 116] width 176 height 28
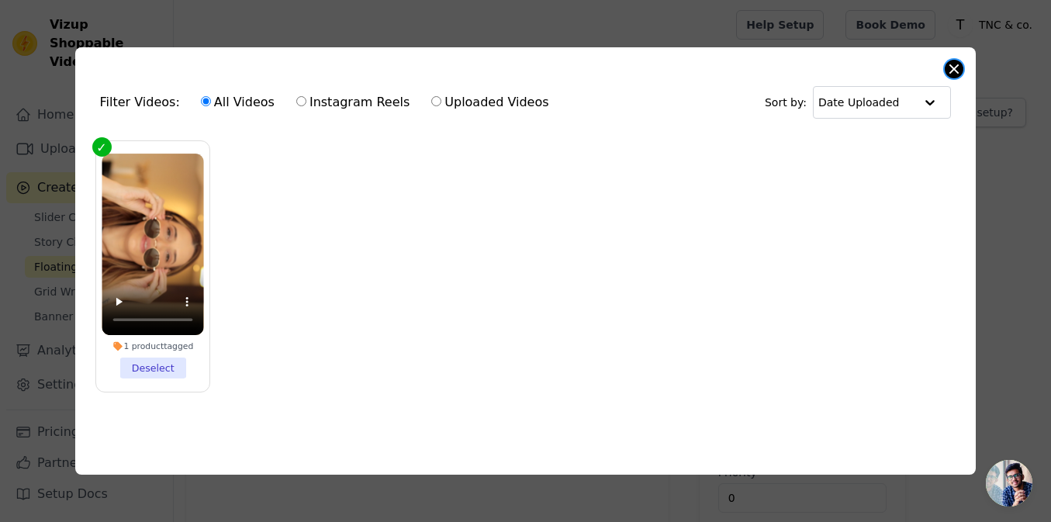
click at [958, 61] on button "Close modal" at bounding box center [953, 69] width 19 height 19
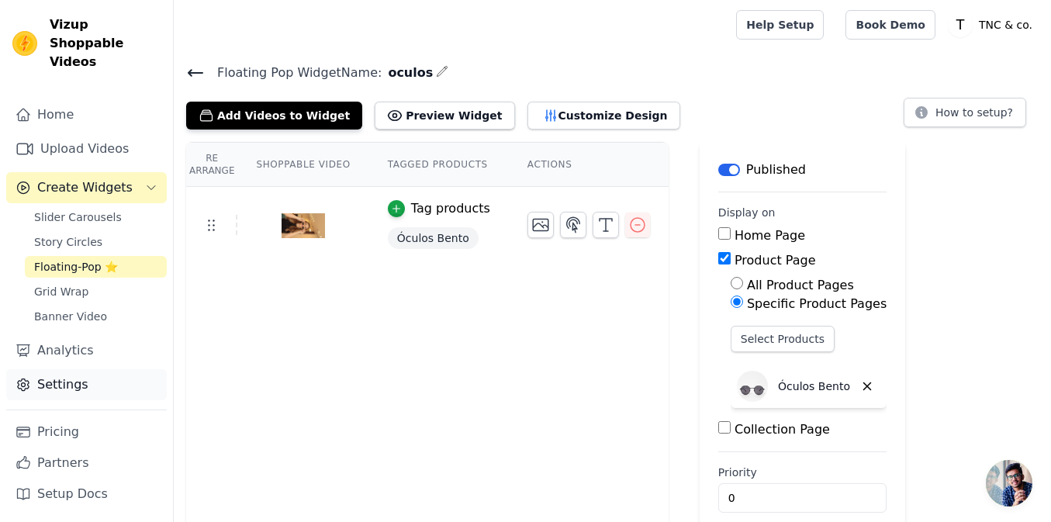
click at [85, 378] on link "Settings" at bounding box center [86, 384] width 160 height 31
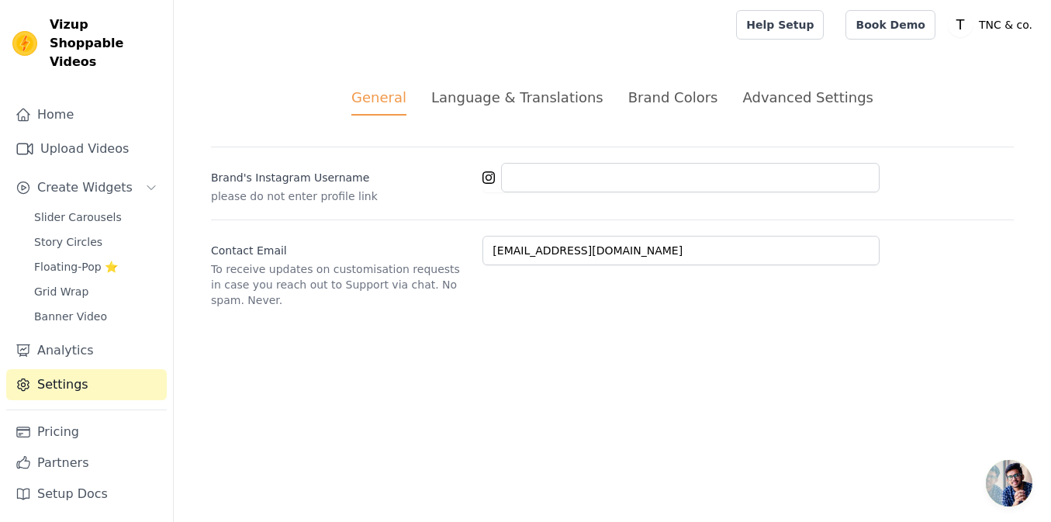
click at [512, 105] on div "Language & Translations" at bounding box center [517, 97] width 172 height 21
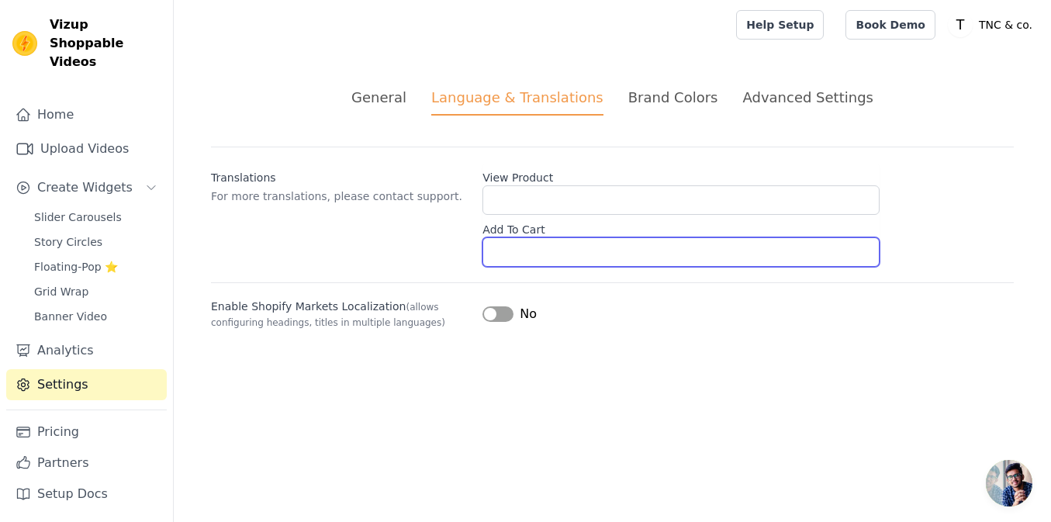
click at [515, 250] on input "Add To Cart" at bounding box center [680, 251] width 397 height 29
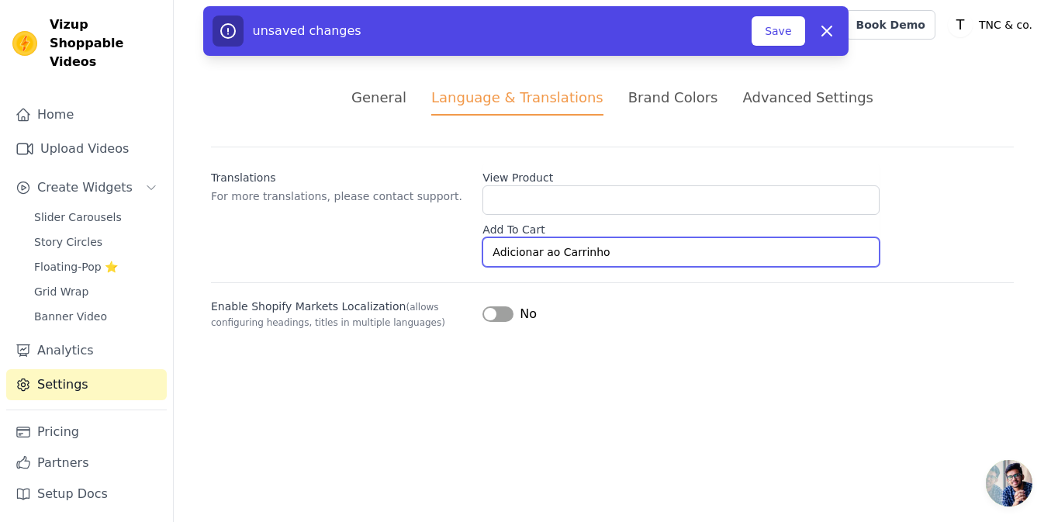
type input "Adicionar ao Carrinho"
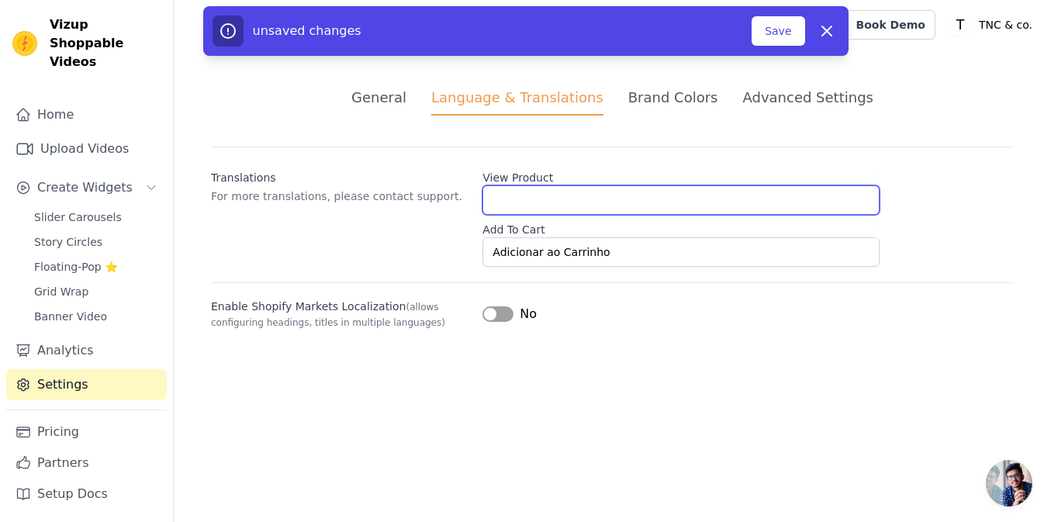
click at [517, 198] on input "View Product" at bounding box center [680, 199] width 397 height 29
type input "Ver produto"
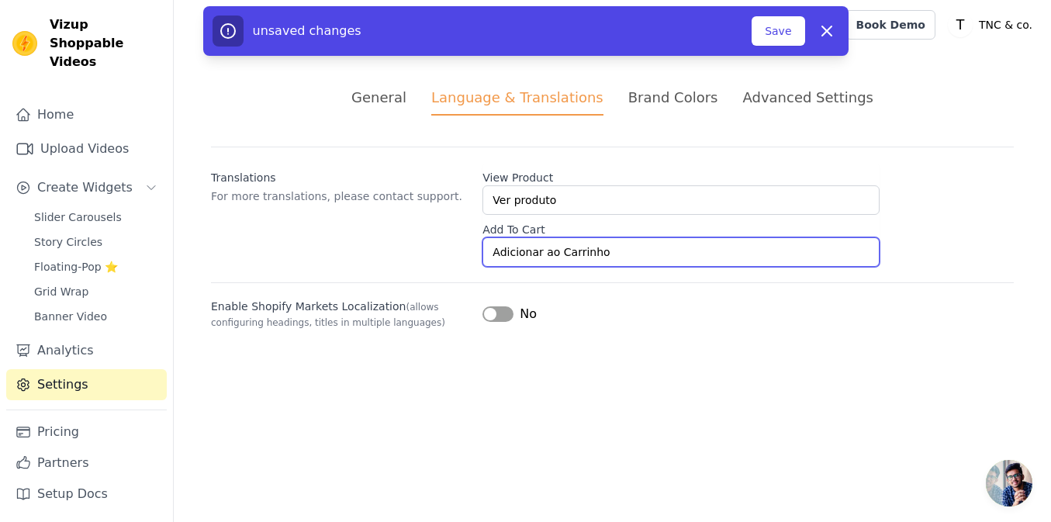
click at [578, 255] on input "Adicionar ao Carrinho" at bounding box center [680, 251] width 397 height 29
type input "Comprar agora"
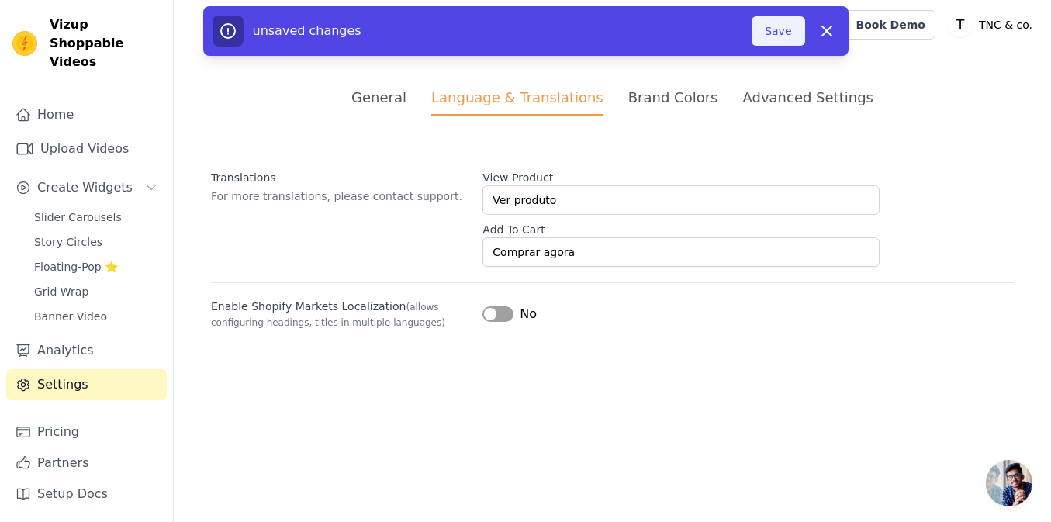
click at [779, 40] on button "Save" at bounding box center [777, 30] width 53 height 29
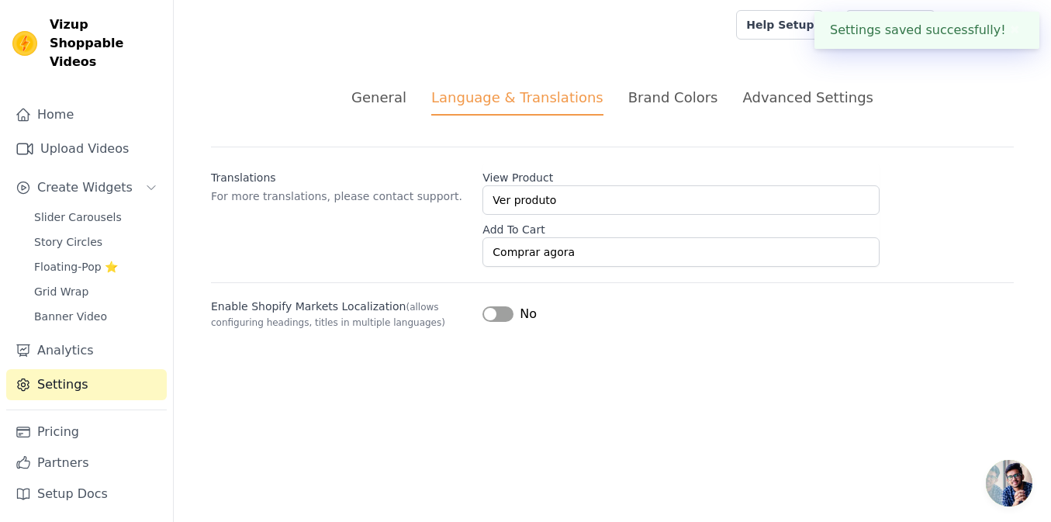
click at [655, 100] on div "Brand Colors" at bounding box center [673, 97] width 90 height 21
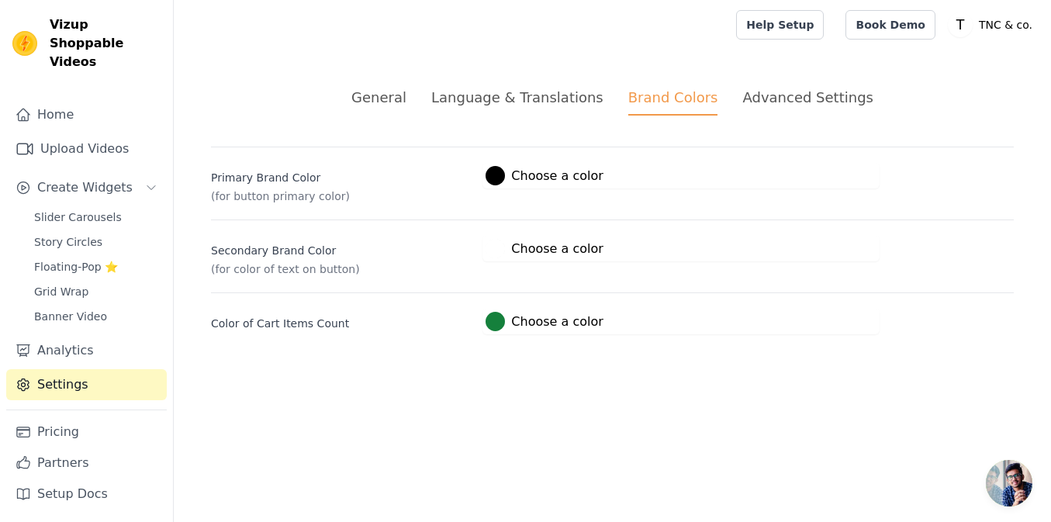
click at [745, 92] on div "Advanced Settings" at bounding box center [807, 97] width 130 height 21
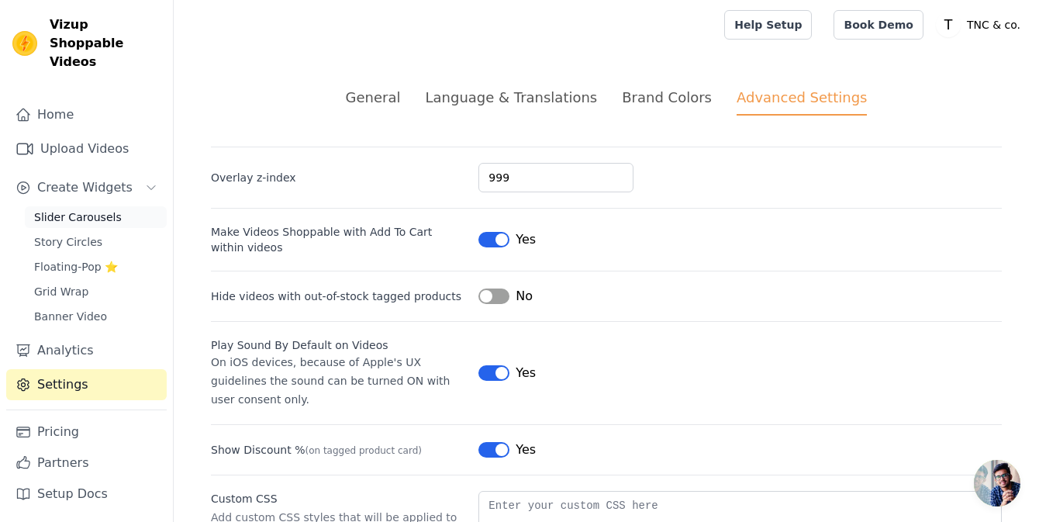
click at [88, 206] on link "Slider Carousels" at bounding box center [96, 217] width 142 height 22
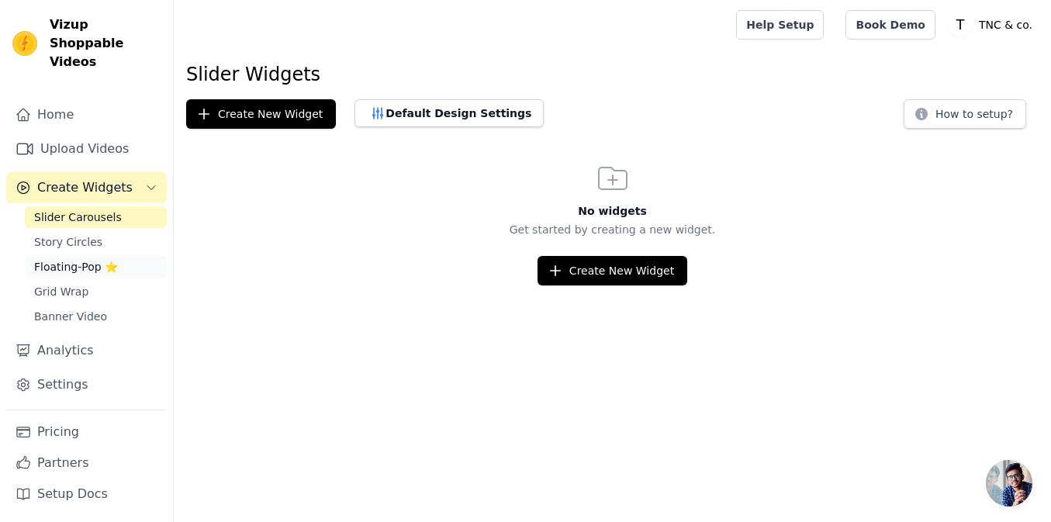
click at [77, 259] on span "Floating-Pop ⭐" at bounding box center [76, 267] width 84 height 16
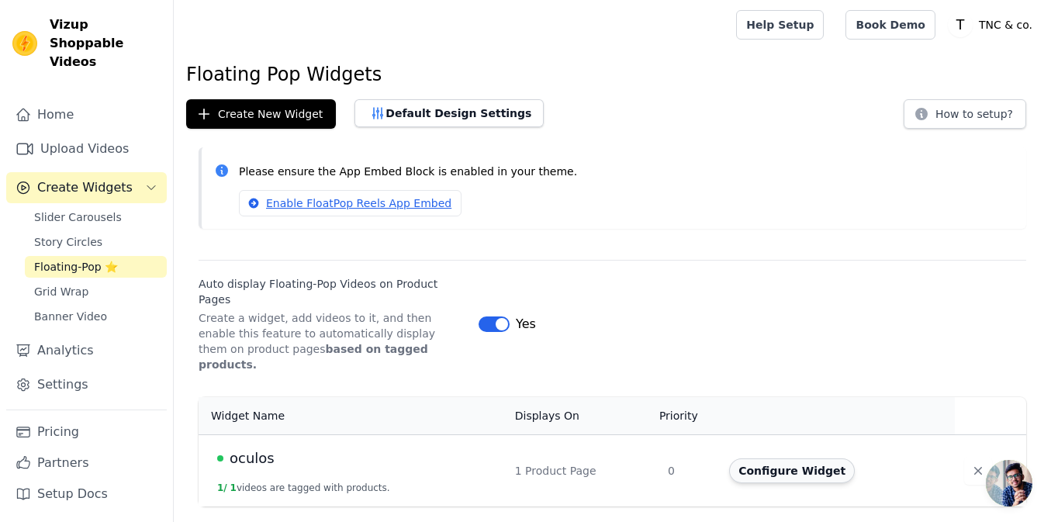
click at [776, 458] on button "Configure Widget" at bounding box center [792, 470] width 126 height 25
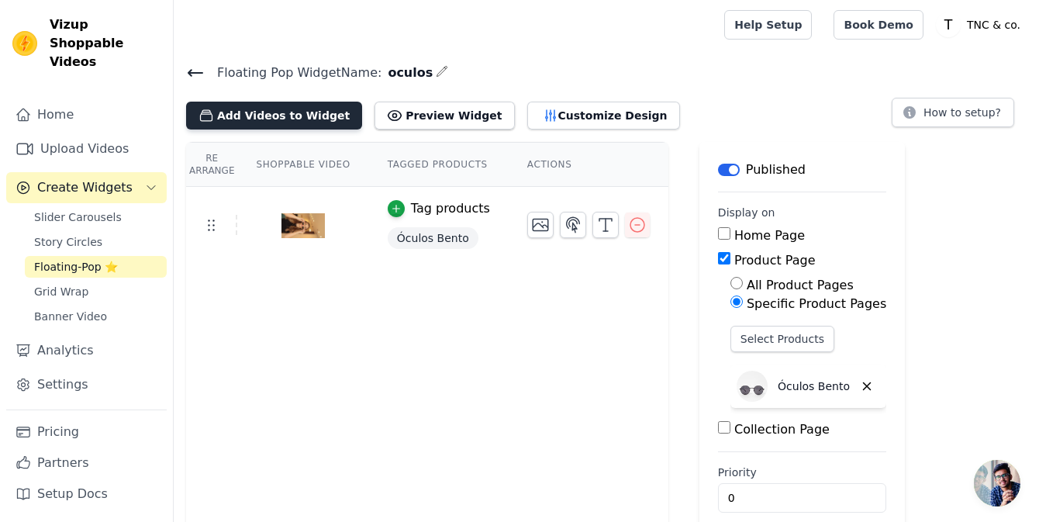
click at [323, 112] on button "Add Videos to Widget" at bounding box center [274, 116] width 176 height 28
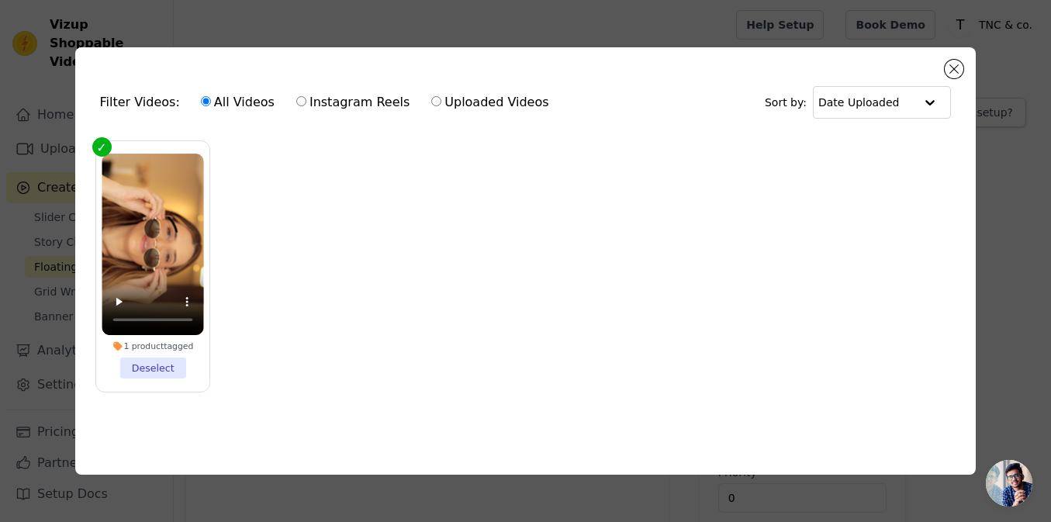
click at [57, 126] on div "Filter Videos: All Videos Instagram Reels Uploaded Videos Sort by: Date Uploade…" at bounding box center [525, 260] width 1001 height 476
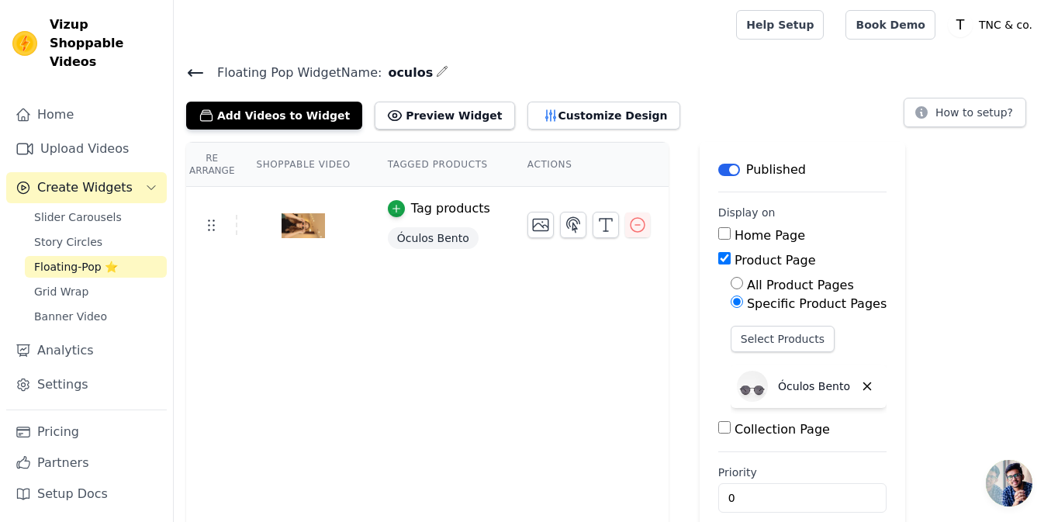
click at [57, 133] on link "Upload Videos" at bounding box center [86, 148] width 160 height 31
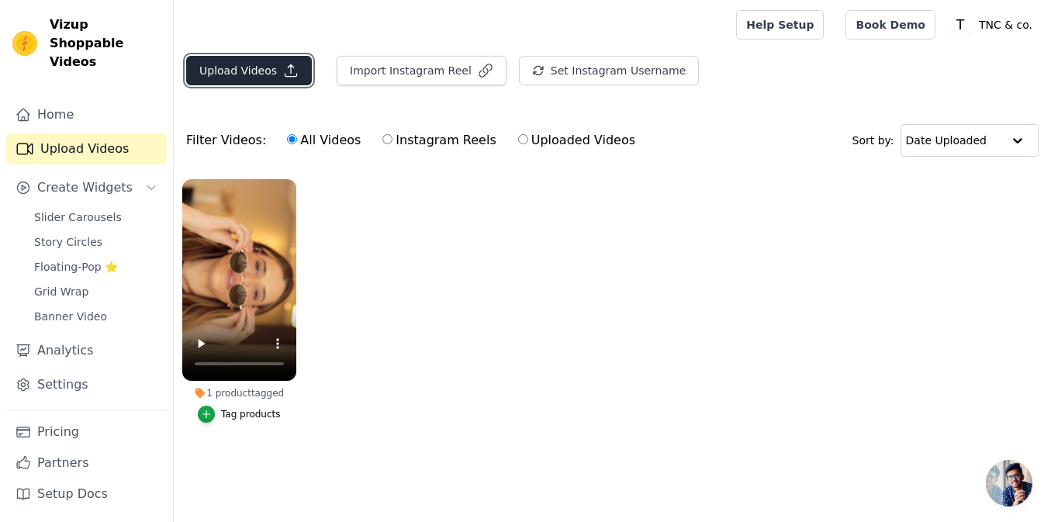
click at [262, 68] on button "Upload Videos" at bounding box center [249, 70] width 126 height 29
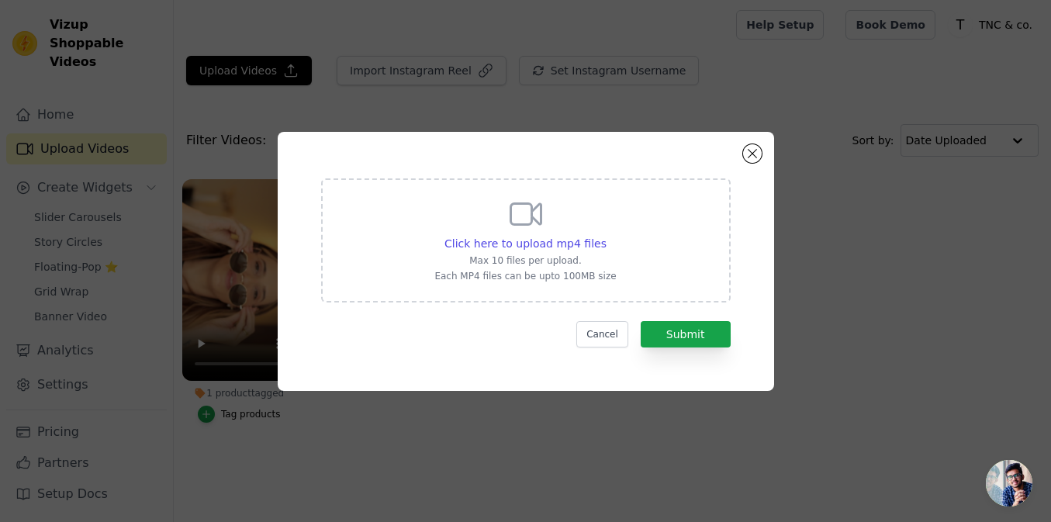
click at [621, 278] on div "Click here to upload mp4 files Max 10 files per upload. Each MP4 files can be u…" at bounding box center [525, 240] width 409 height 124
click at [606, 236] on input "Click here to upload mp4 files Max 10 files per upload. Each MP4 files can be u…" at bounding box center [606, 235] width 1 height 1
click at [518, 241] on span "Click here to upload mp4 files" at bounding box center [525, 243] width 162 height 12
click at [606, 236] on input "Click here to upload mp4 files Max 10 files per upload. Each MP4 files can be u…" at bounding box center [606, 235] width 1 height 1
click at [608, 332] on button "Cancel" at bounding box center [602, 334] width 52 height 26
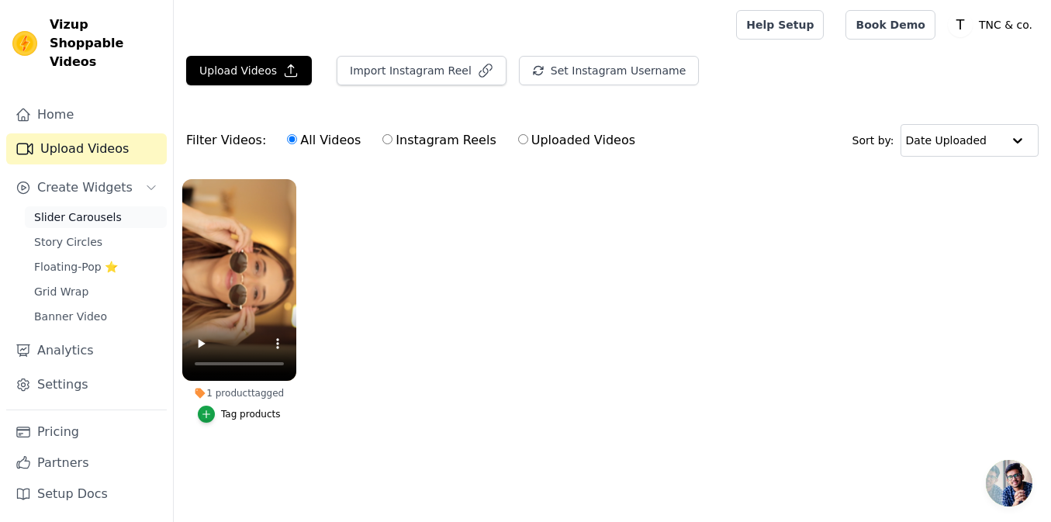
click at [83, 209] on span "Slider Carousels" at bounding box center [78, 217] width 88 height 16
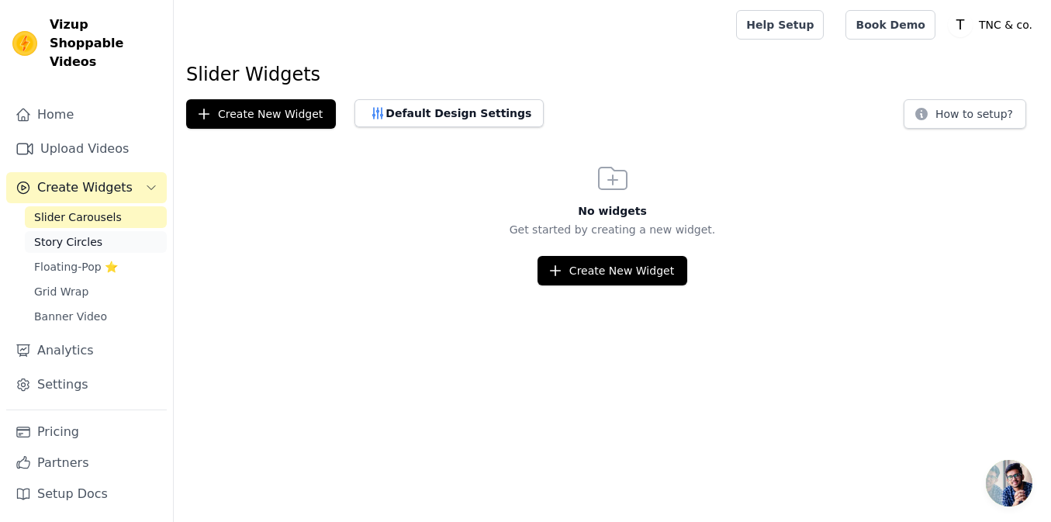
click at [74, 234] on span "Story Circles" at bounding box center [68, 242] width 68 height 16
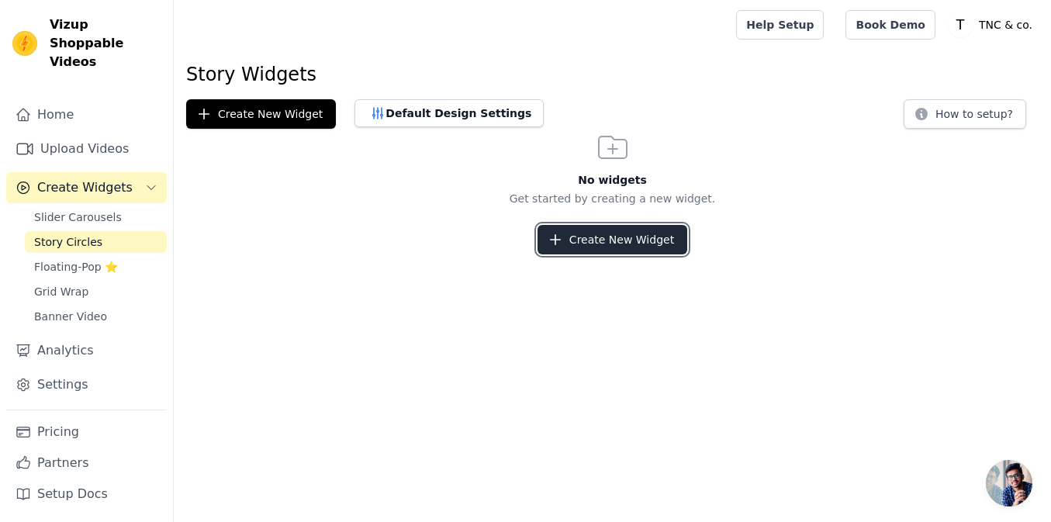
click at [588, 249] on button "Create New Widget" at bounding box center [612, 239] width 150 height 29
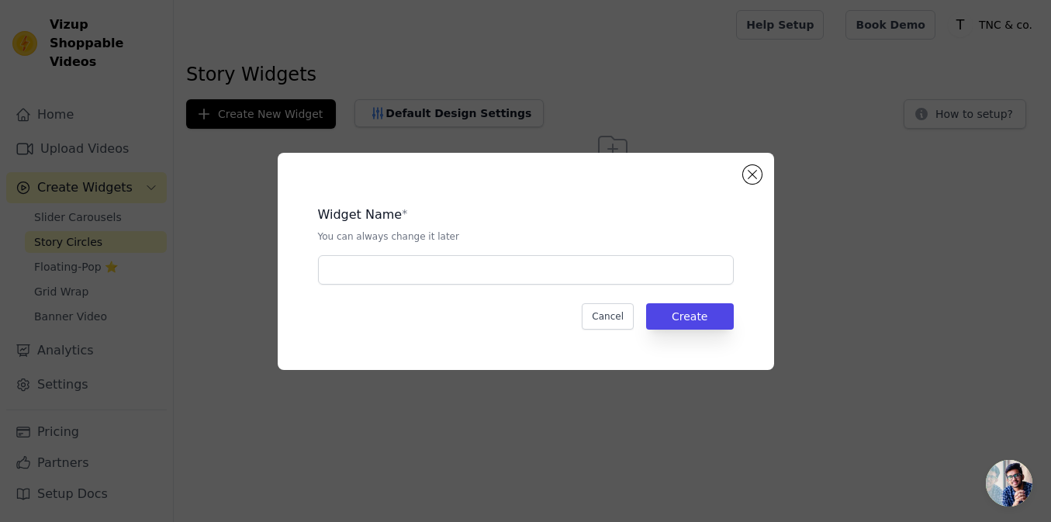
click at [114, 202] on div "Widget Name * You can always change it later Cancel Create" at bounding box center [525, 261] width 1001 height 267
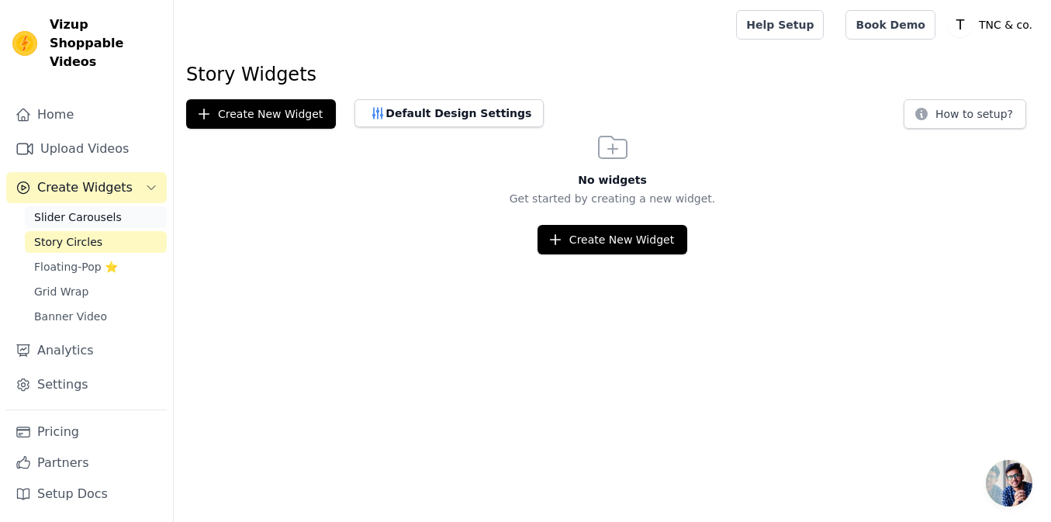
click at [59, 209] on span "Slider Carousels" at bounding box center [78, 217] width 88 height 16
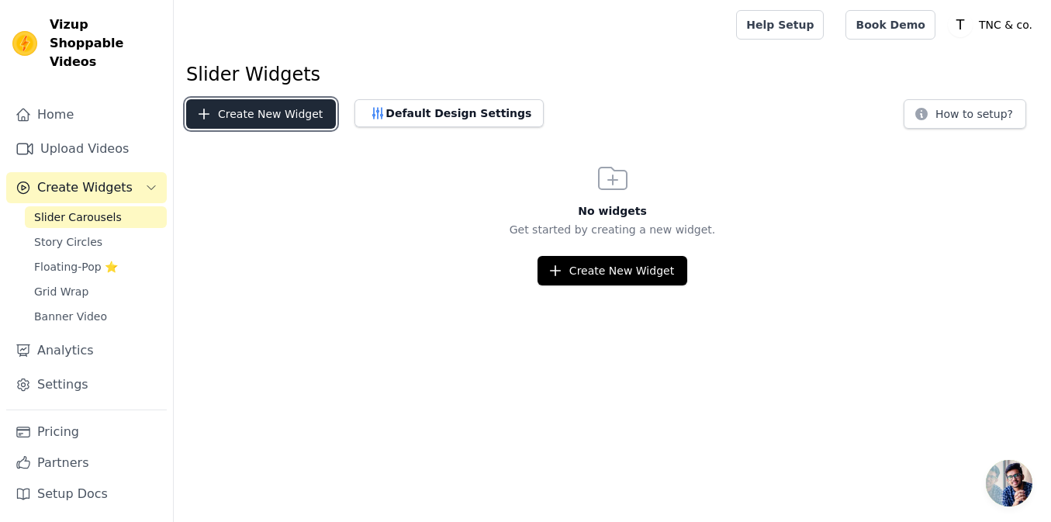
click at [208, 125] on button "Create New Widget" at bounding box center [261, 113] width 150 height 29
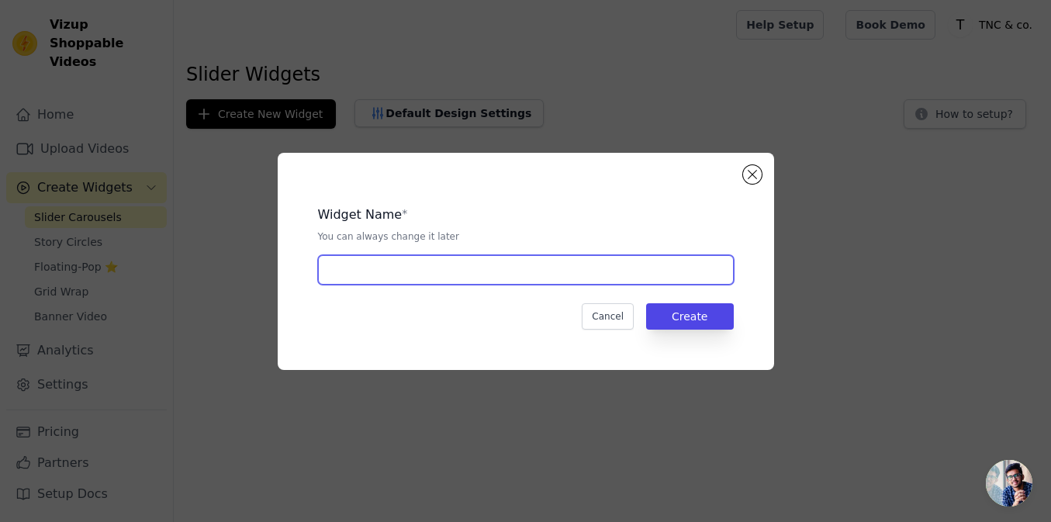
click at [414, 259] on input "text" at bounding box center [526, 269] width 416 height 29
type input "carrossel"
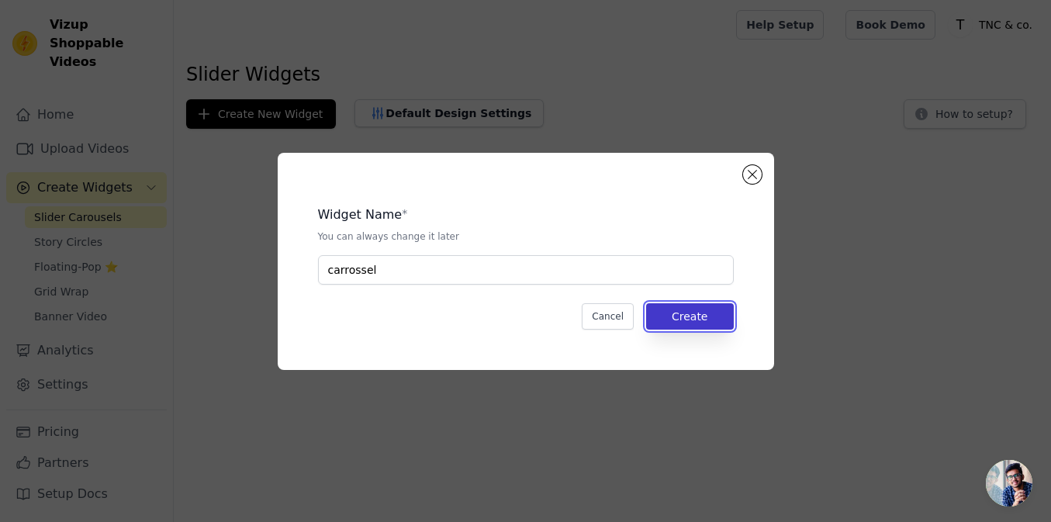
click at [678, 324] on button "Create" at bounding box center [690, 316] width 88 height 26
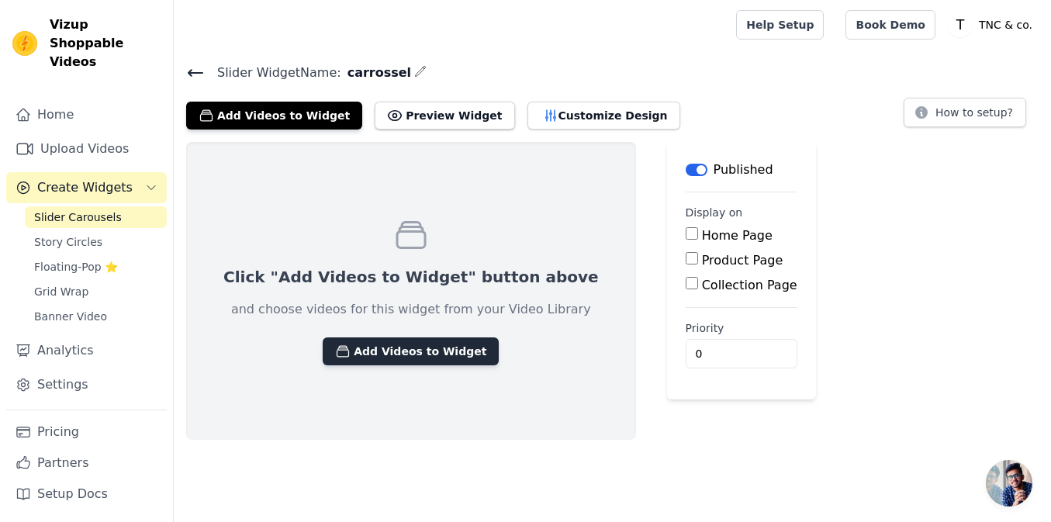
click at [419, 349] on button "Add Videos to Widget" at bounding box center [411, 351] width 176 height 28
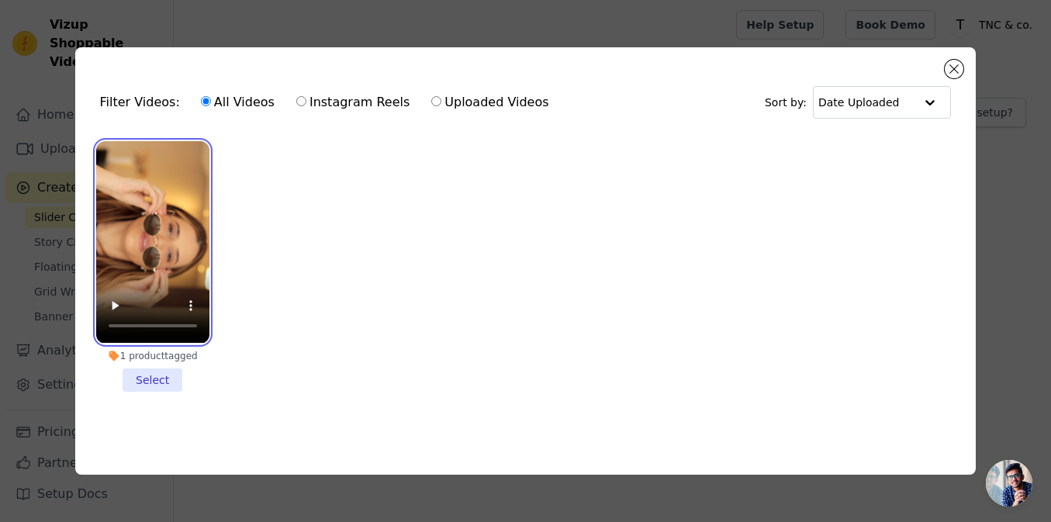
drag, startPoint x: 142, startPoint y: 262, endPoint x: 165, endPoint y: 384, distance: 123.9
click at [165, 384] on li "1 product tagged Select" at bounding box center [152, 266] width 113 height 250
click at [0, 0] on input "1 product tagged Select" at bounding box center [0, 0] width 0 height 0
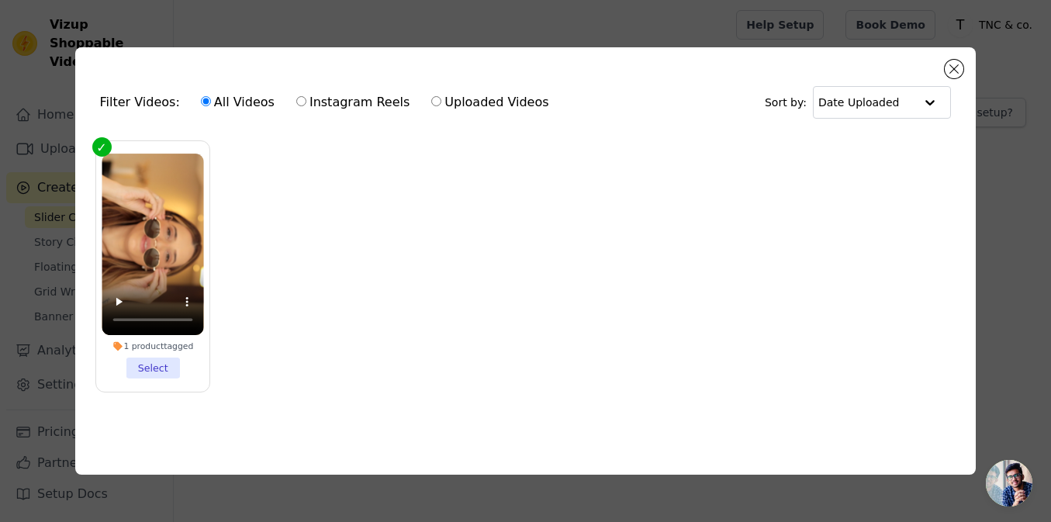
click at [165, 384] on label "1 product tagged Select" at bounding box center [152, 265] width 115 height 251
click at [0, 0] on input "1 product tagged Select" at bounding box center [0, 0] width 0 height 0
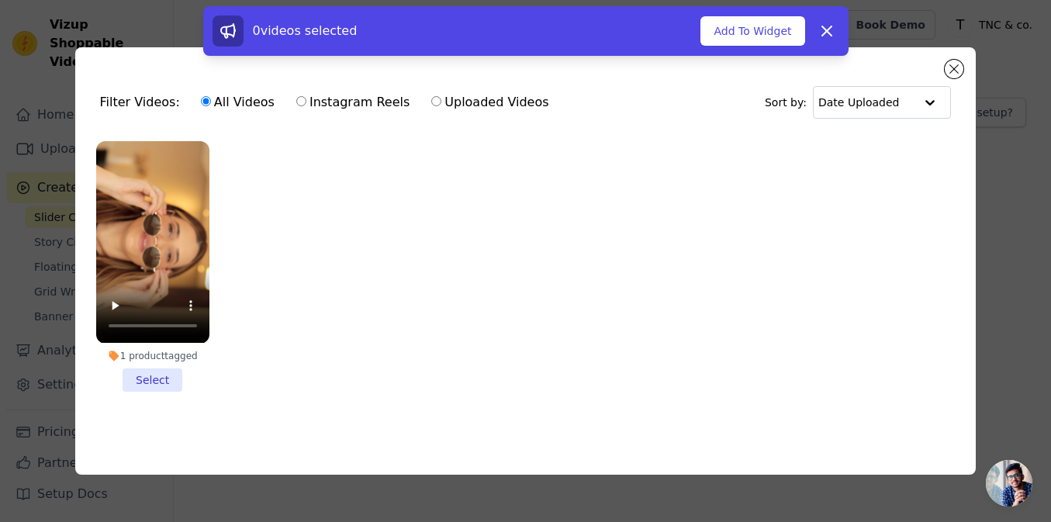
click at [155, 378] on li "1 product tagged Select" at bounding box center [152, 266] width 113 height 250
click at [0, 0] on input "1 product tagged Select" at bounding box center [0, 0] width 0 height 0
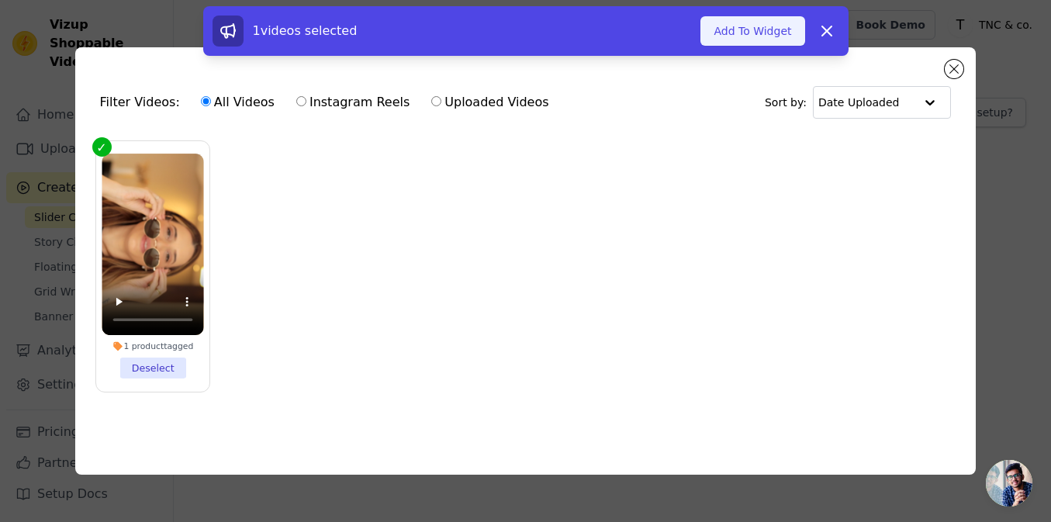
click at [727, 43] on button "Add To Widget" at bounding box center [752, 30] width 104 height 29
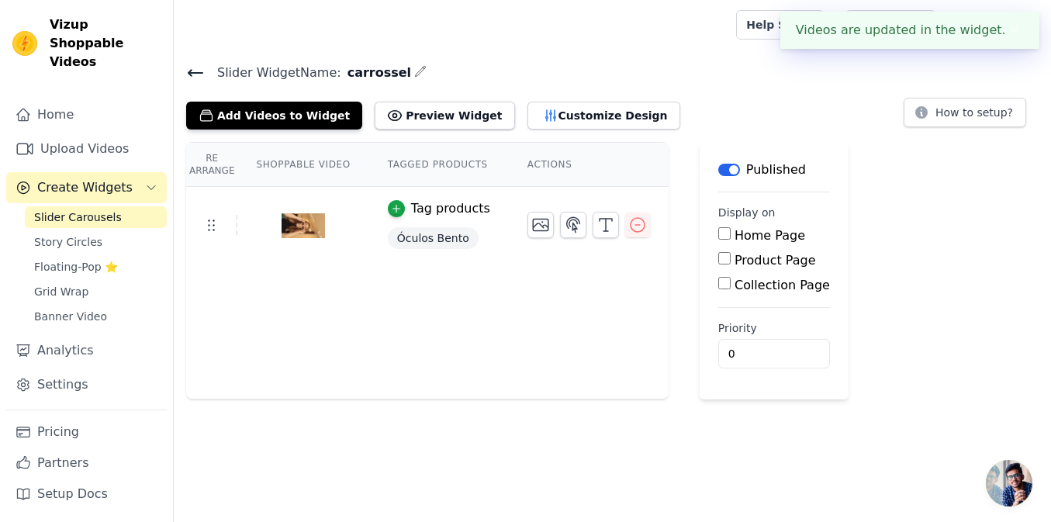
click at [718, 258] on input "Product Page" at bounding box center [724, 258] width 12 height 12
checkbox input "true"
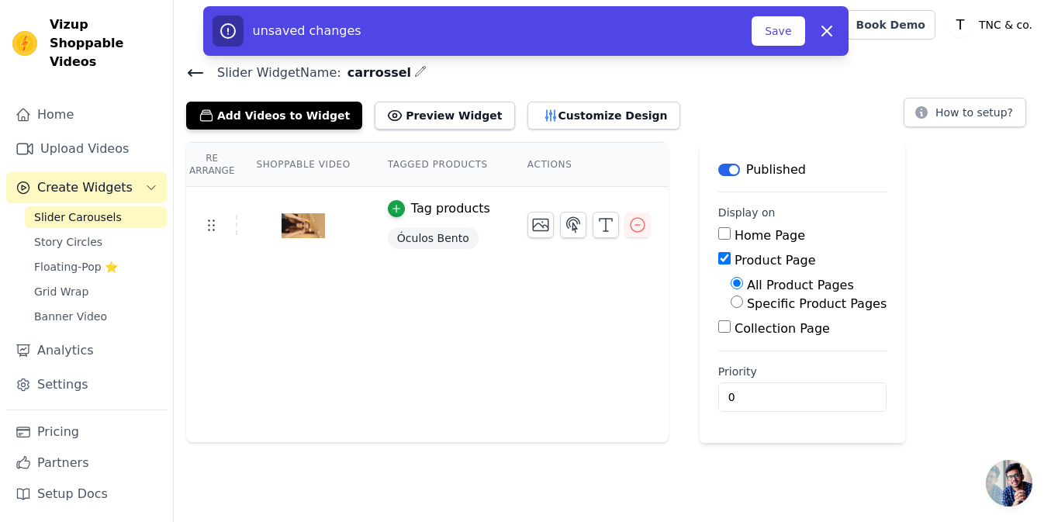
click at [730, 303] on input "Specific Product Pages" at bounding box center [736, 301] width 12 height 12
radio input "true"
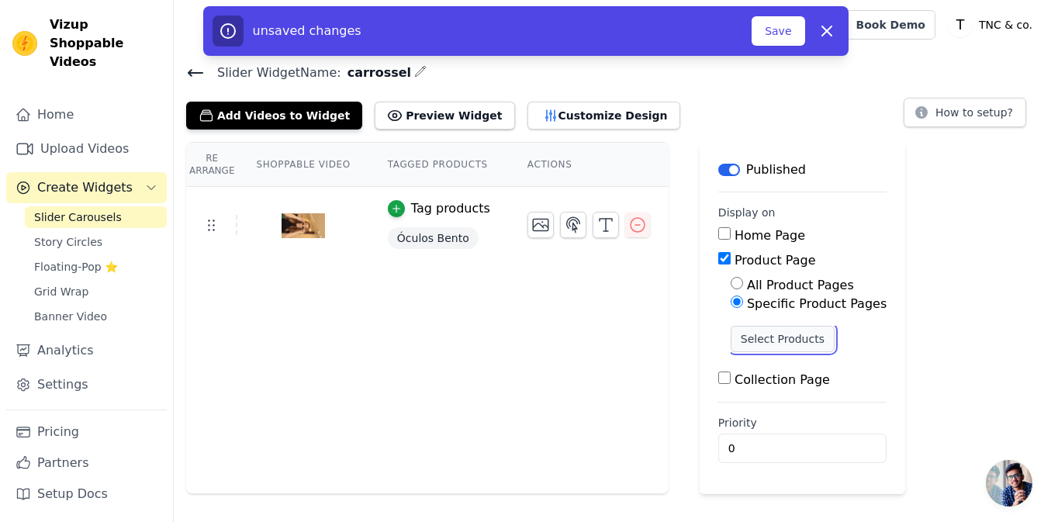
click at [733, 337] on button "Select Products" at bounding box center [782, 339] width 104 height 26
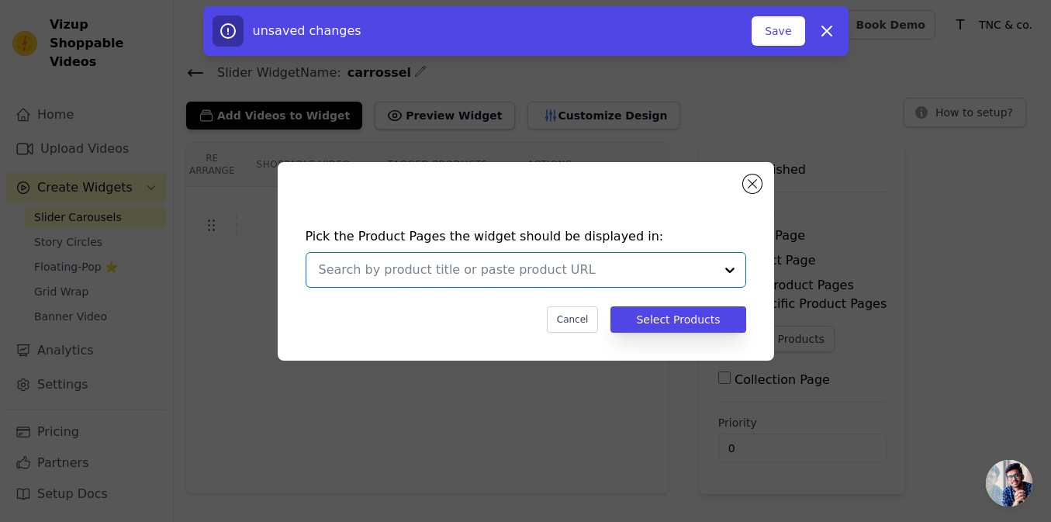
click at [509, 277] on input "text" at bounding box center [516, 270] width 395 height 19
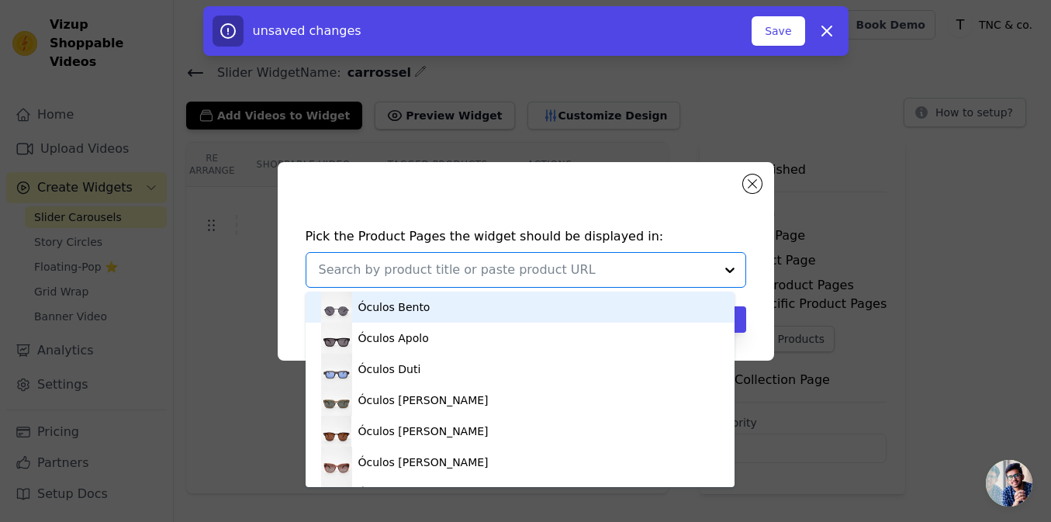
click at [371, 313] on div "Óculos Bento" at bounding box center [394, 307] width 72 height 16
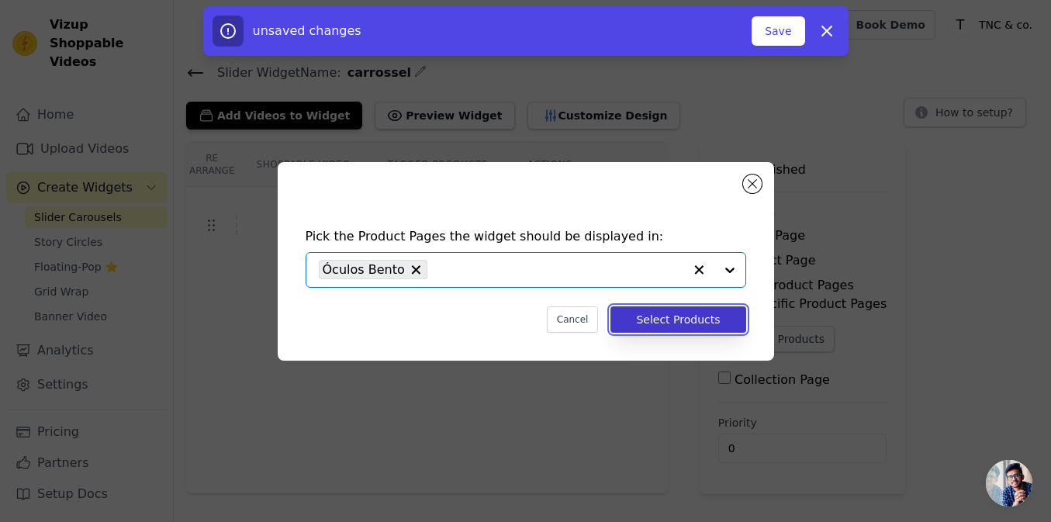
click at [712, 319] on button "Select Products" at bounding box center [677, 319] width 135 height 26
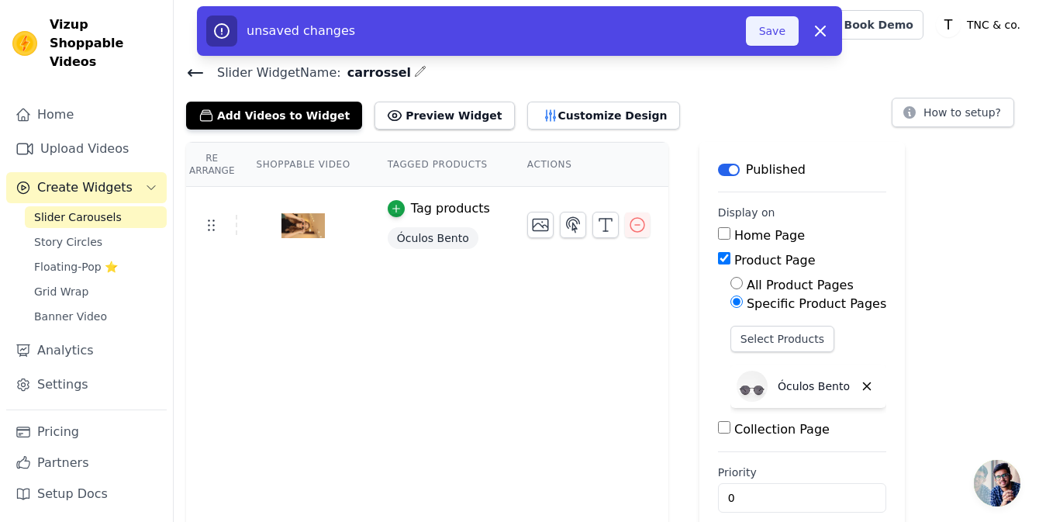
click at [755, 31] on button "Save" at bounding box center [772, 30] width 53 height 29
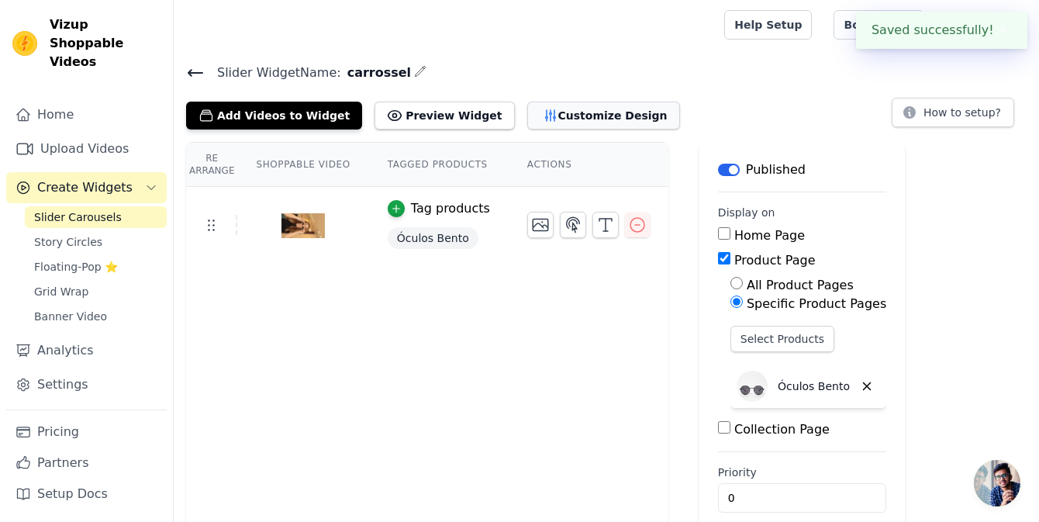
click at [587, 109] on button "Customize Design" at bounding box center [603, 116] width 153 height 28
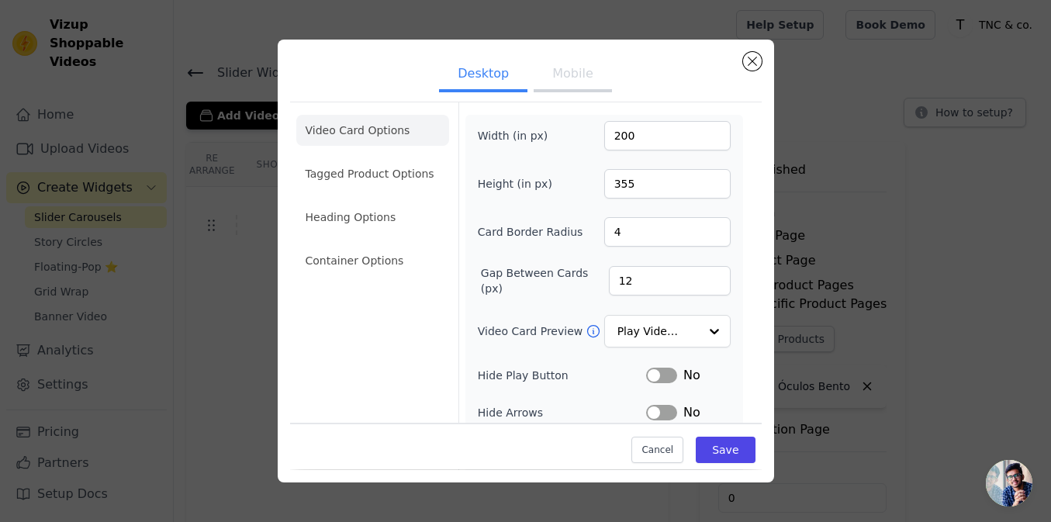
scroll to position [158, 0]
click at [747, 64] on button "Close modal" at bounding box center [752, 61] width 19 height 19
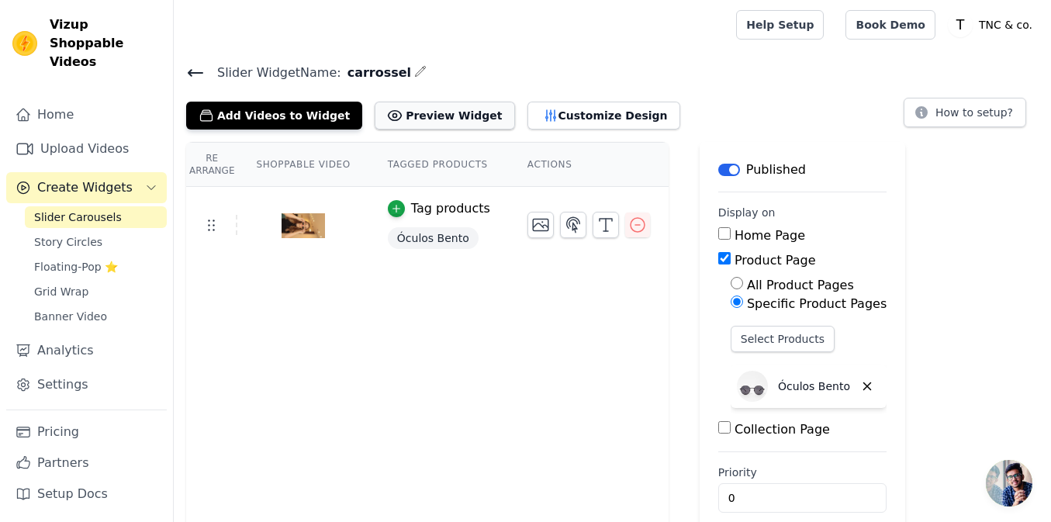
click at [428, 122] on button "Preview Widget" at bounding box center [444, 116] width 140 height 28
click at [70, 209] on span "Slider Carousels" at bounding box center [78, 217] width 88 height 16
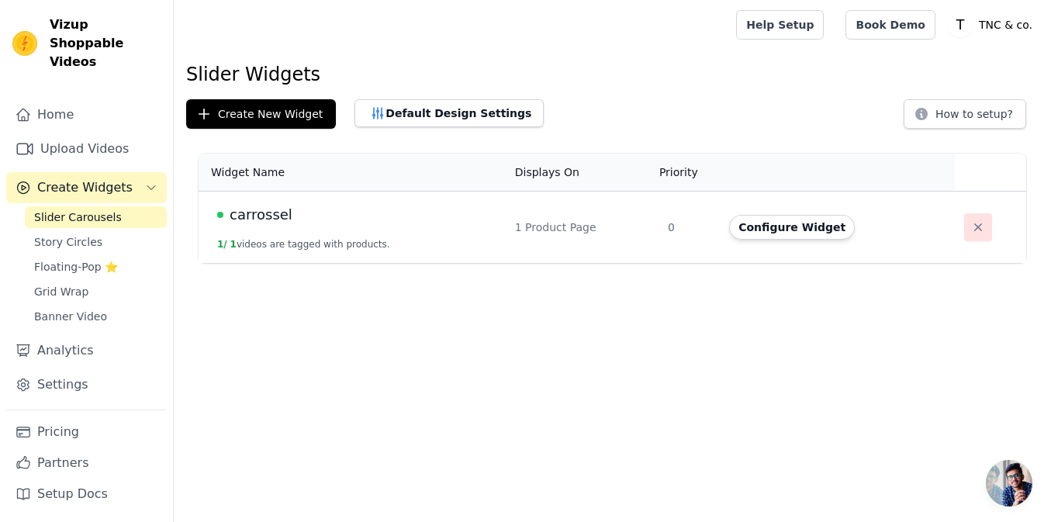
click at [970, 229] on icon "button" at bounding box center [978, 227] width 16 height 16
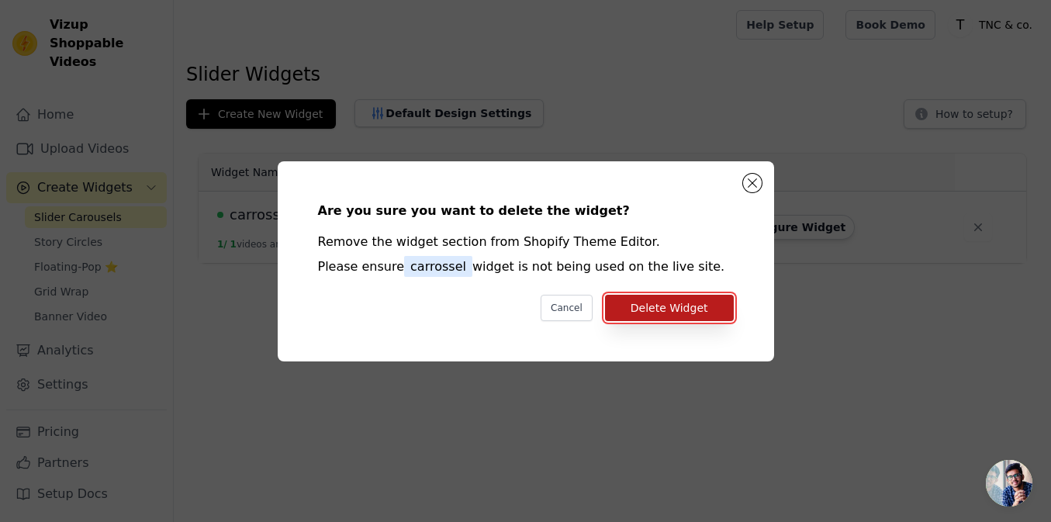
click at [656, 298] on button "Delete Widget" at bounding box center [669, 308] width 129 height 26
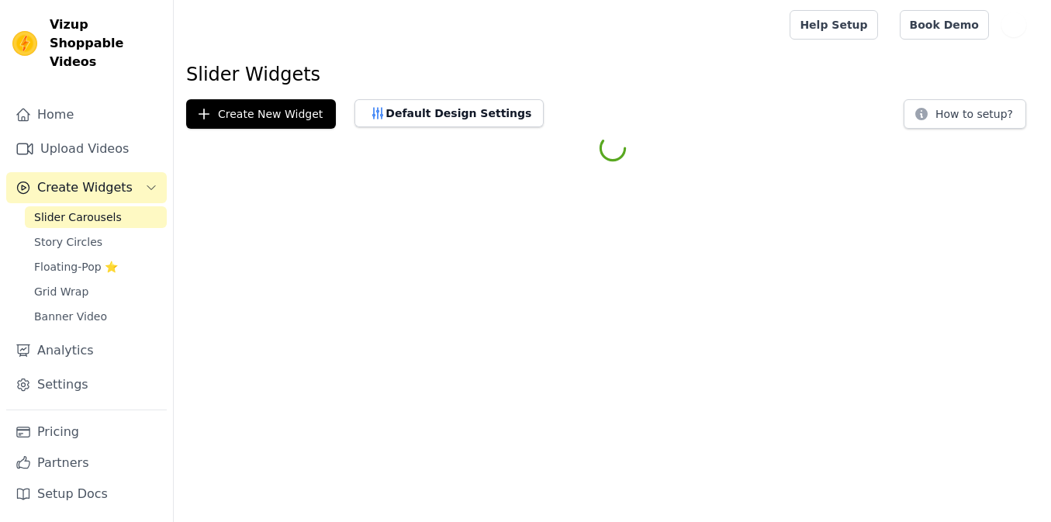
click at [70, 259] on span "Floating-Pop ⭐" at bounding box center [76, 267] width 84 height 16
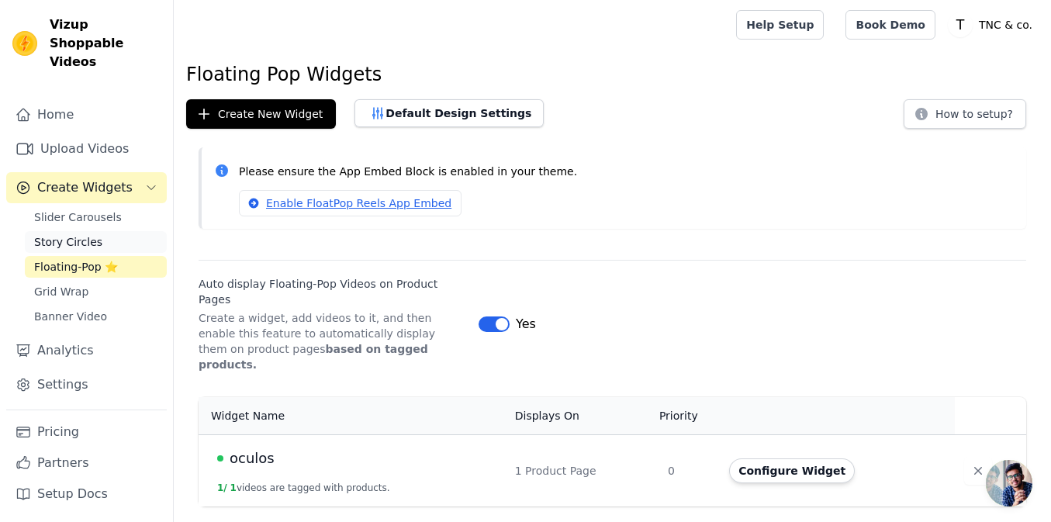
click at [63, 234] on span "Story Circles" at bounding box center [68, 242] width 68 height 16
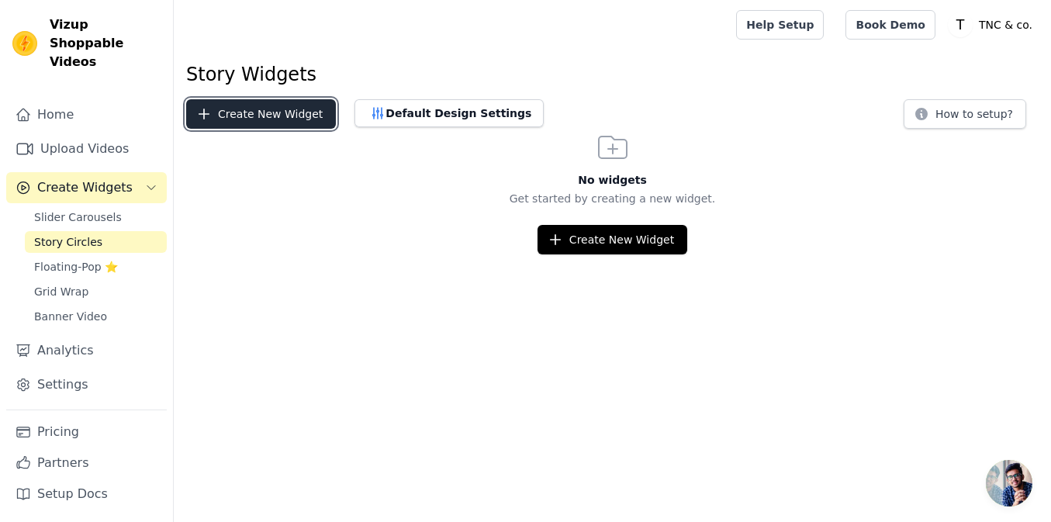
click at [226, 113] on button "Create New Widget" at bounding box center [261, 113] width 150 height 29
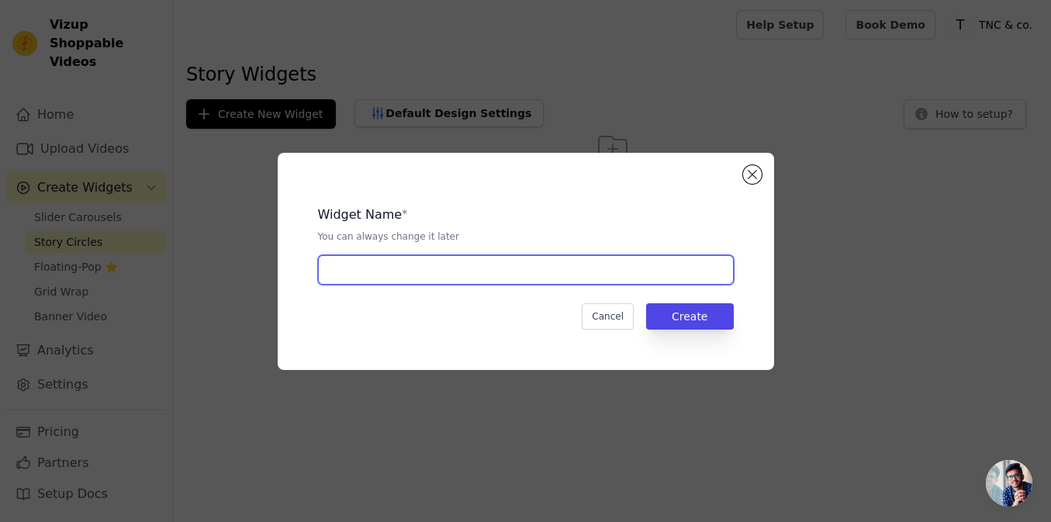
click at [419, 275] on input "text" at bounding box center [526, 269] width 416 height 29
type input "carrossel"
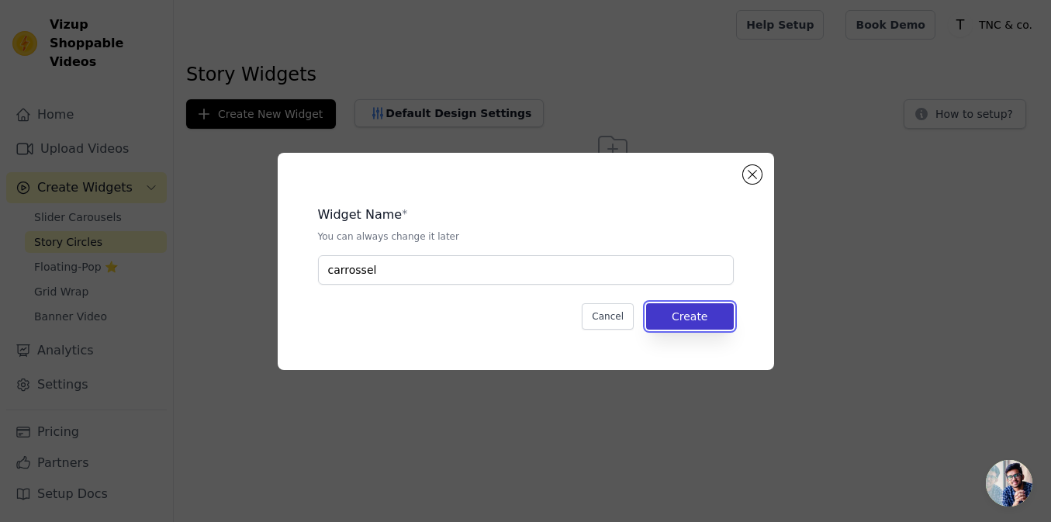
click at [671, 312] on button "Create" at bounding box center [690, 316] width 88 height 26
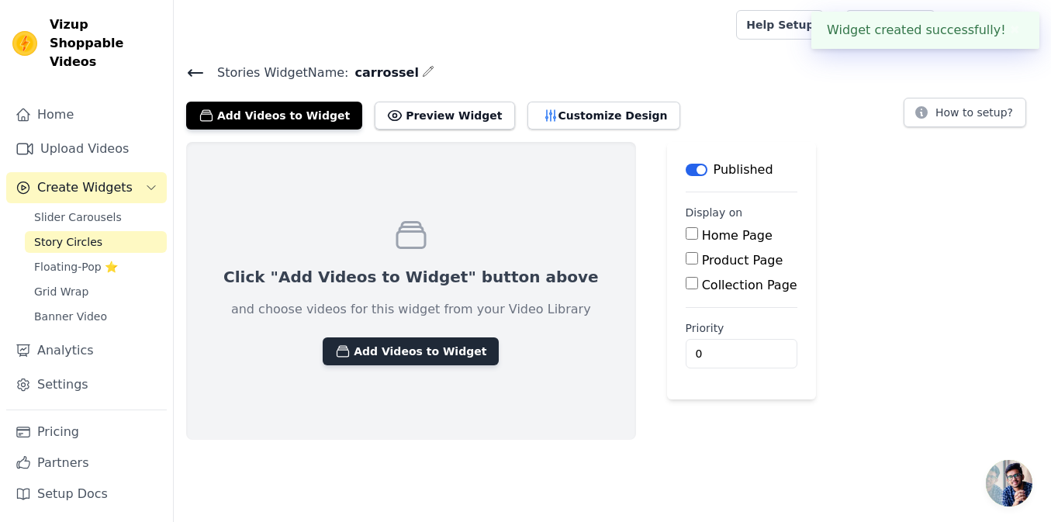
click at [403, 346] on button "Add Videos to Widget" at bounding box center [411, 351] width 176 height 28
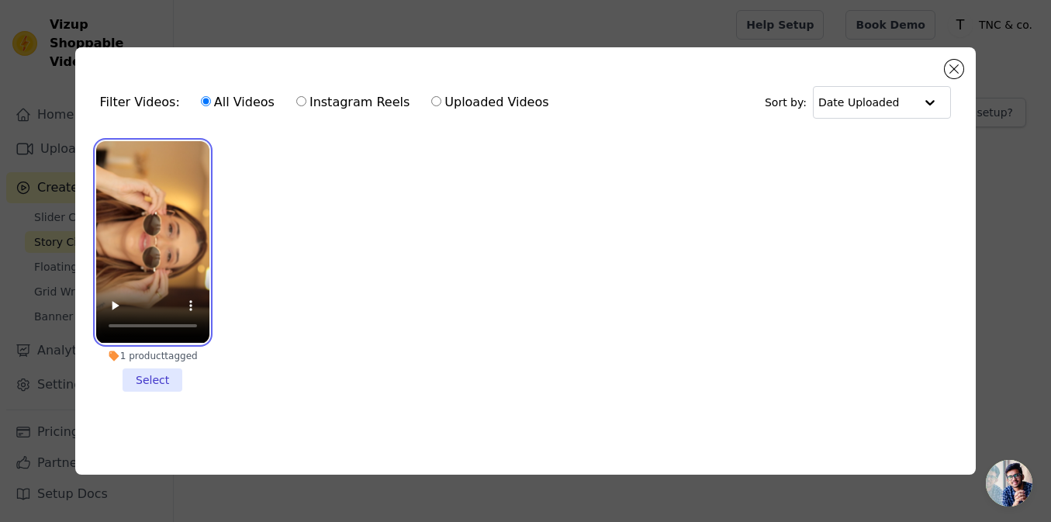
drag, startPoint x: 140, startPoint y: 262, endPoint x: 150, endPoint y: 364, distance: 102.9
click at [150, 364] on li "1 product tagged Select" at bounding box center [152, 266] width 113 height 250
click at [0, 0] on input "1 product tagged Select" at bounding box center [0, 0] width 0 height 0
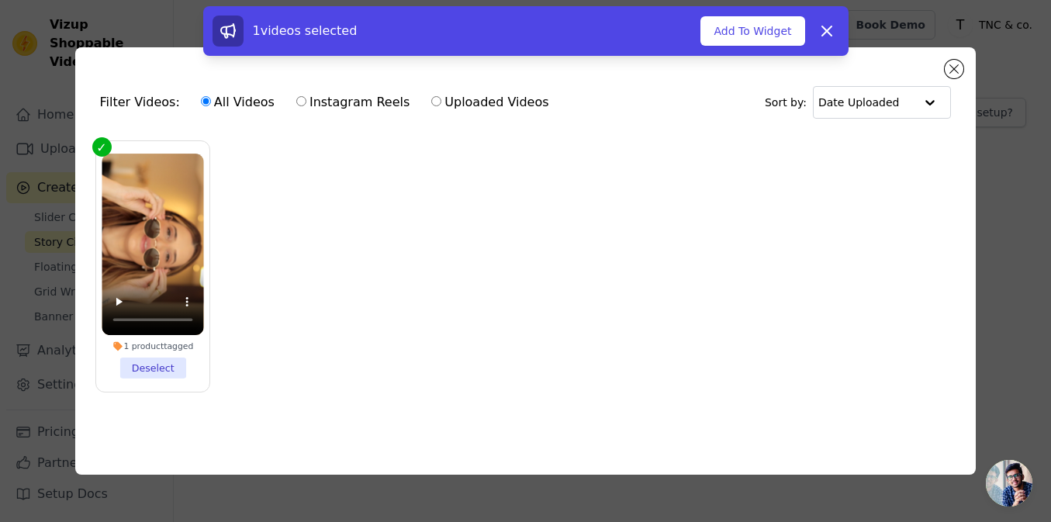
click at [150, 364] on li "1 product tagged Deselect" at bounding box center [153, 266] width 102 height 225
click at [0, 0] on input "1 product tagged Deselect" at bounding box center [0, 0] width 0 height 0
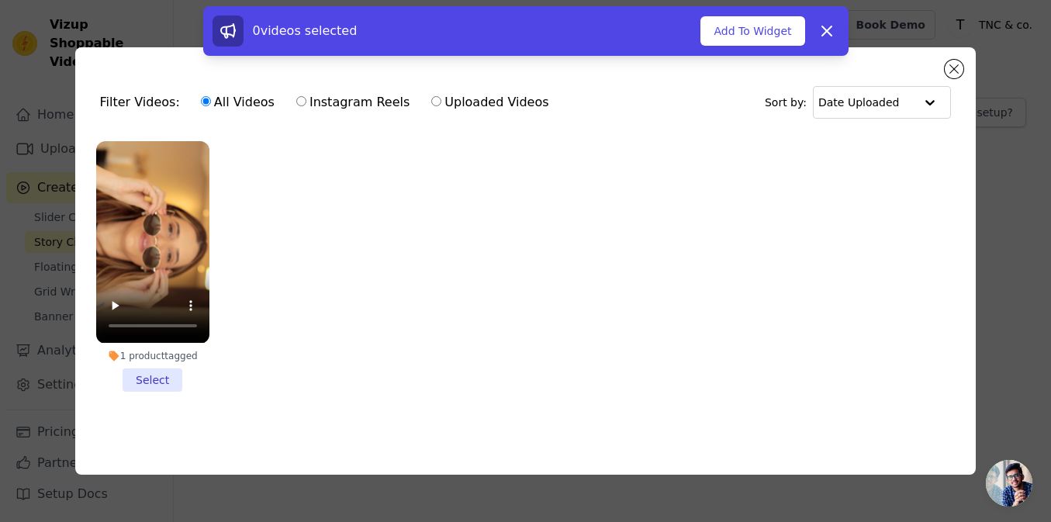
click at [146, 372] on li "1 product tagged Select" at bounding box center [152, 266] width 113 height 250
click at [0, 0] on input "1 product tagged Select" at bounding box center [0, 0] width 0 height 0
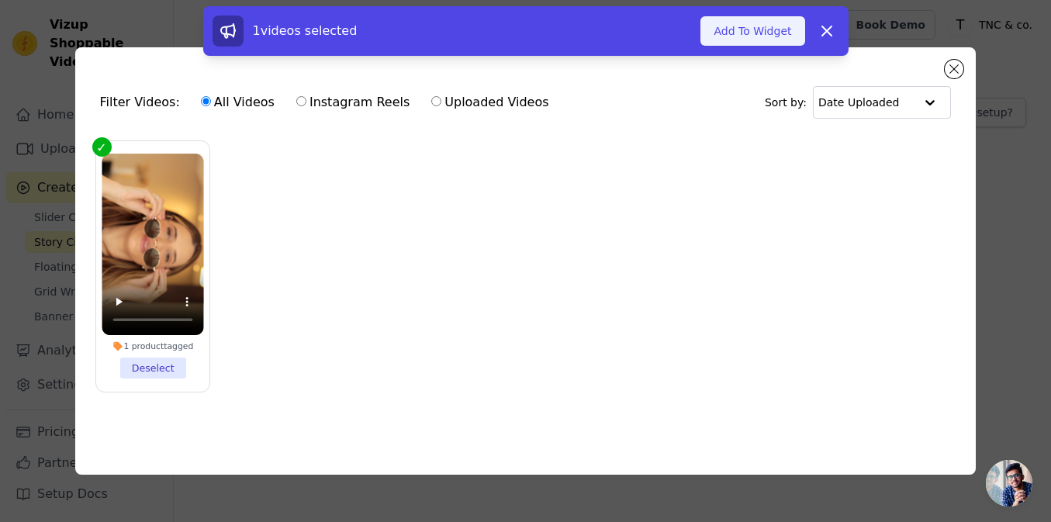
click at [768, 37] on button "Add To Widget" at bounding box center [752, 30] width 104 height 29
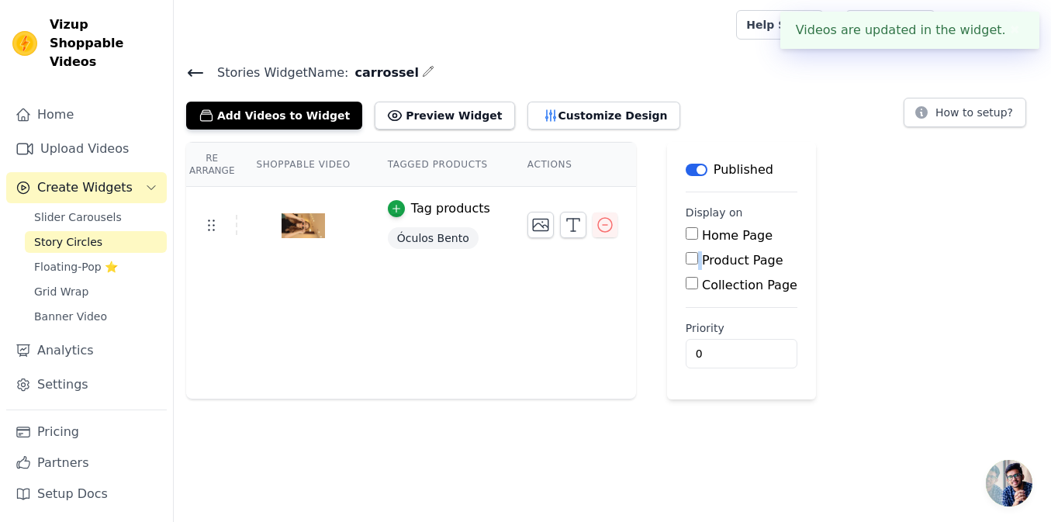
click at [685, 261] on div "Product Page" at bounding box center [741, 260] width 112 height 19
click at [685, 261] on input "Product Page" at bounding box center [691, 258] width 12 height 12
checkbox input "true"
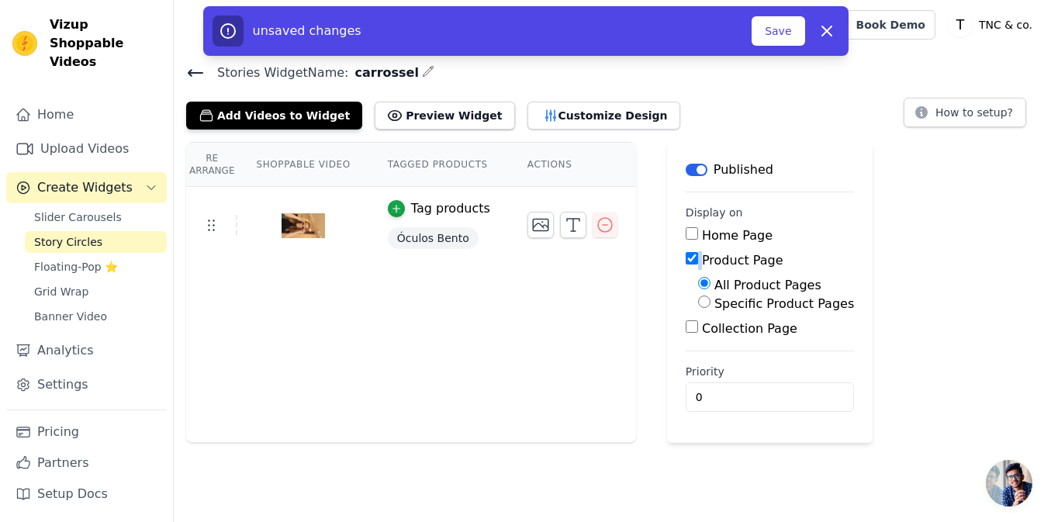
click at [698, 303] on input "Specific Product Pages" at bounding box center [704, 301] width 12 height 12
radio input "true"
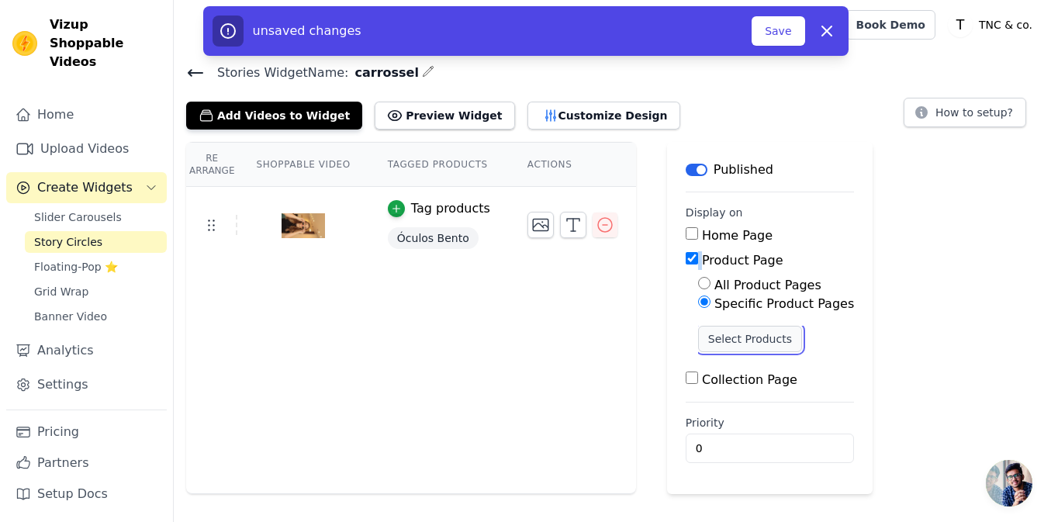
click at [703, 333] on button "Select Products" at bounding box center [750, 339] width 104 height 26
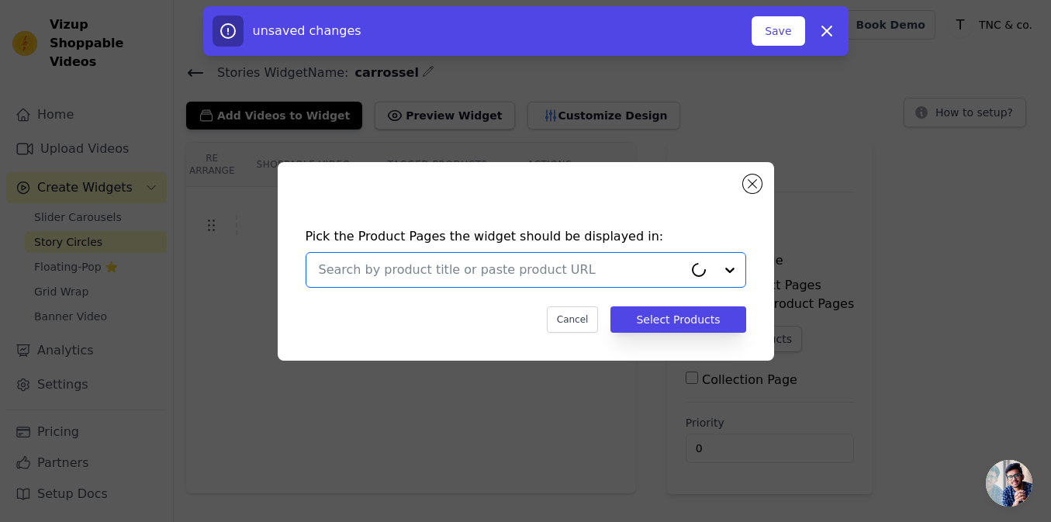
click at [570, 269] on input "text" at bounding box center [501, 270] width 364 height 19
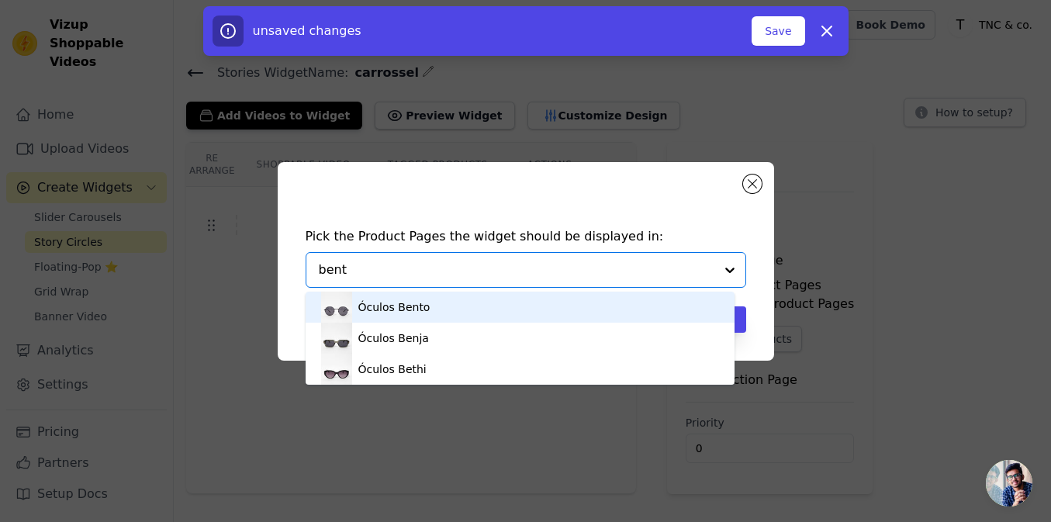
type input "bento"
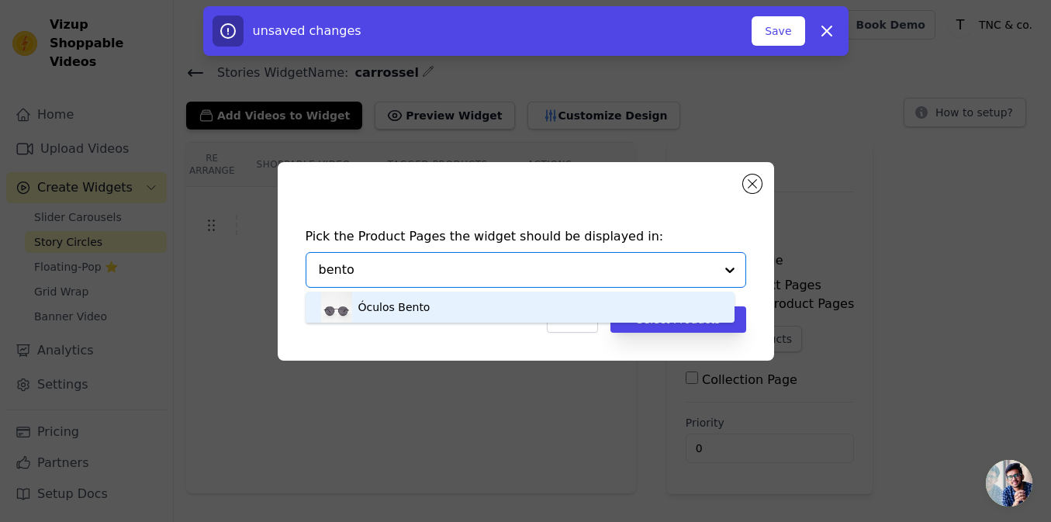
click at [392, 308] on div "Óculos Bento" at bounding box center [394, 307] width 72 height 16
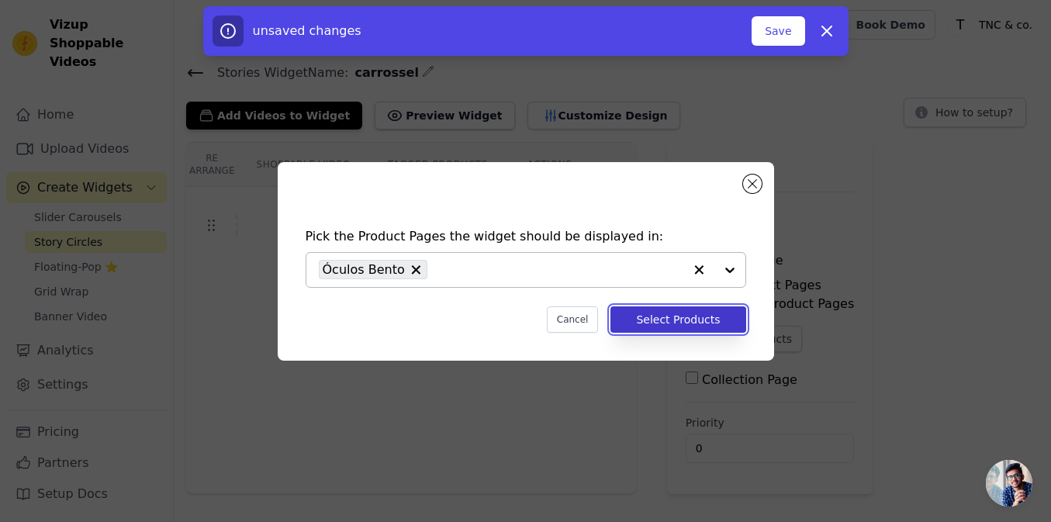
click at [695, 319] on button "Select Products" at bounding box center [677, 319] width 135 height 26
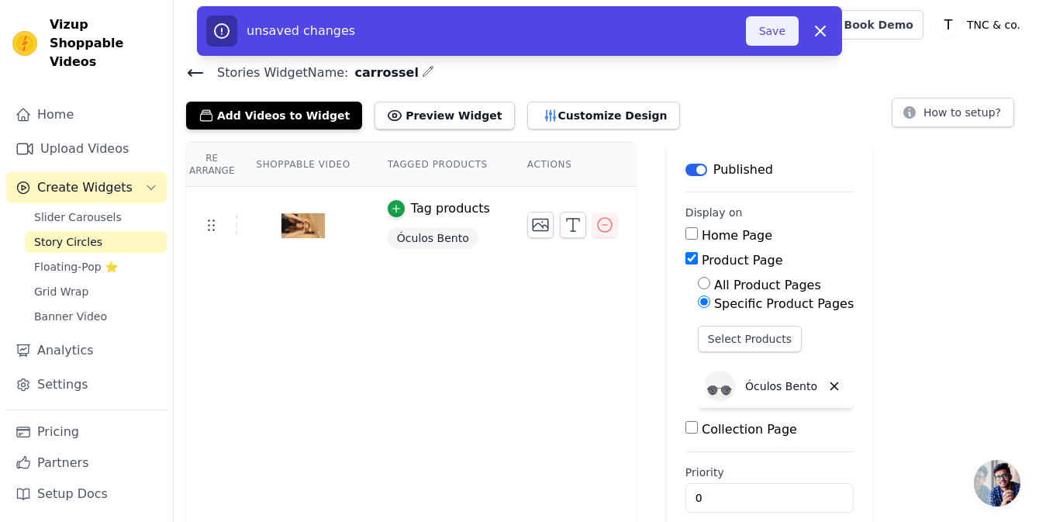
click at [763, 27] on button "Save" at bounding box center [772, 30] width 53 height 29
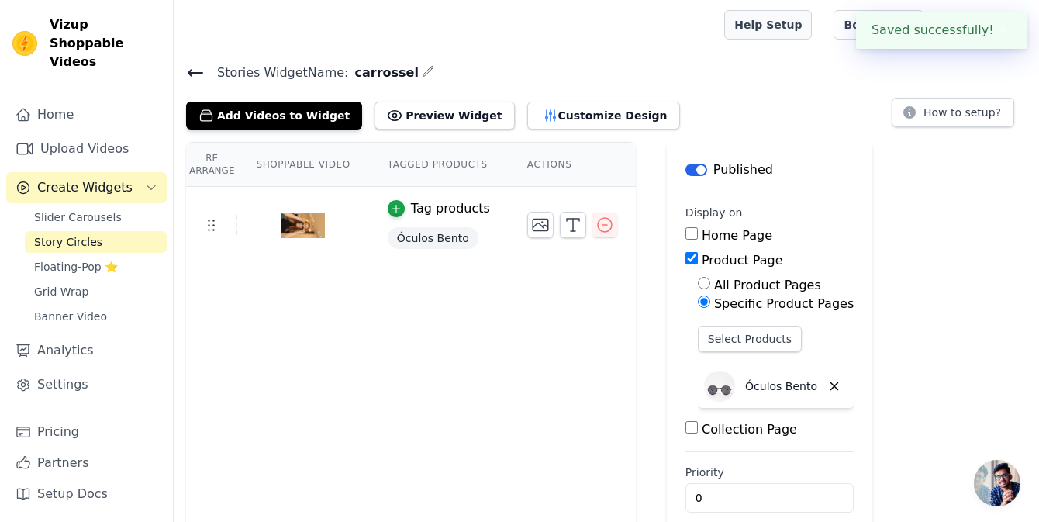
click at [763, 27] on link "Help Setup" at bounding box center [768, 24] width 88 height 29
click at [561, 119] on button "Customize Design" at bounding box center [603, 116] width 153 height 28
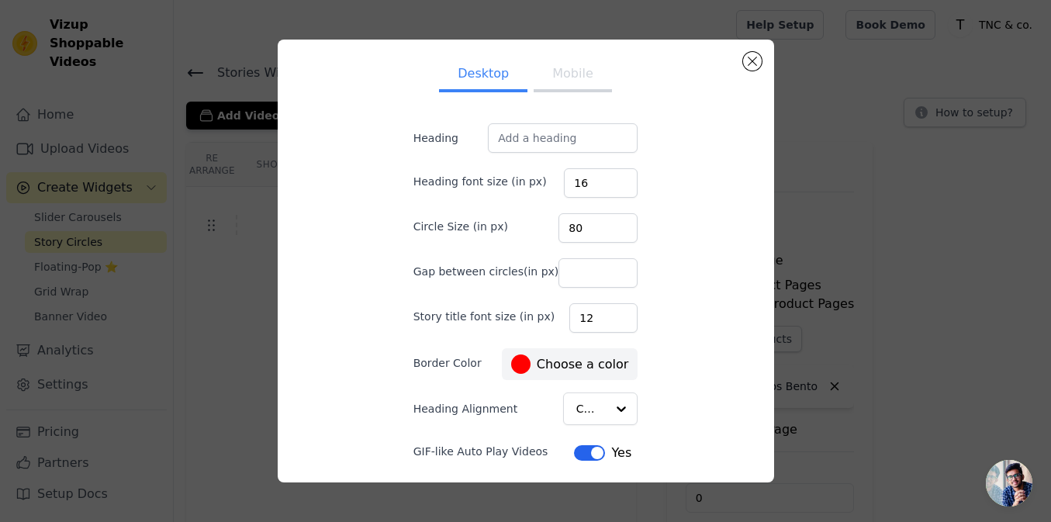
click at [554, 76] on button "Mobile" at bounding box center [572, 75] width 78 height 34
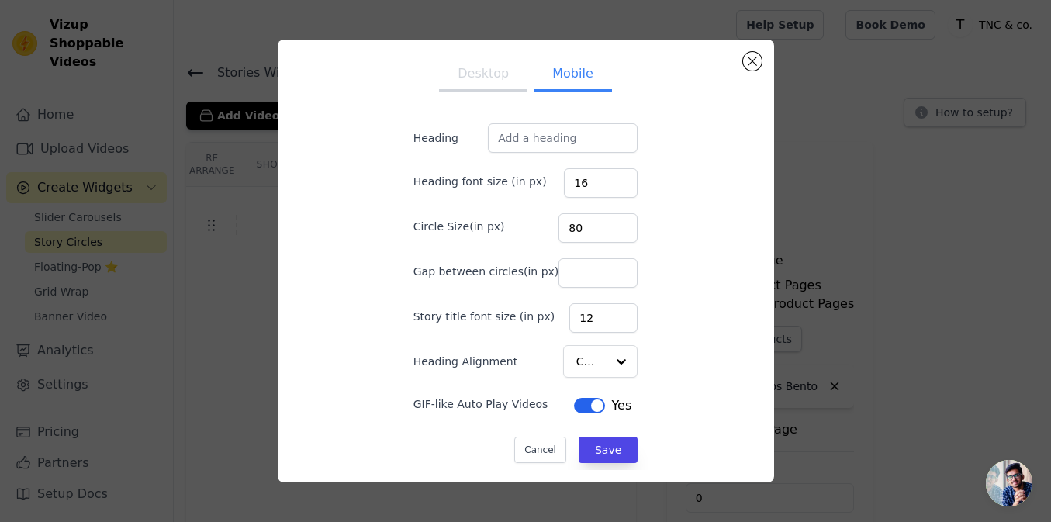
click at [470, 93] on ul "Desktop Mobile" at bounding box center [525, 75] width 274 height 47
click at [460, 79] on button "Desktop" at bounding box center [483, 75] width 88 height 34
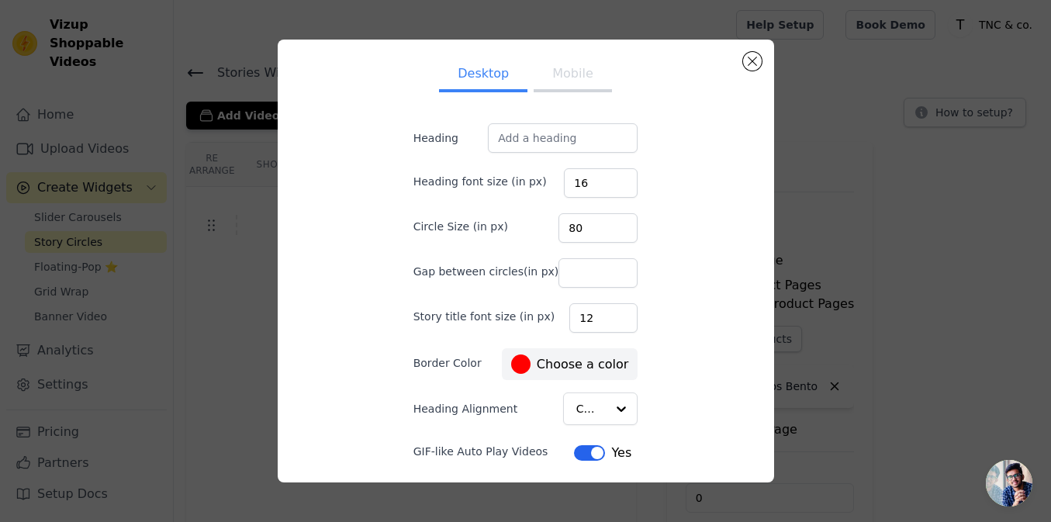
scroll to position [53, 0]
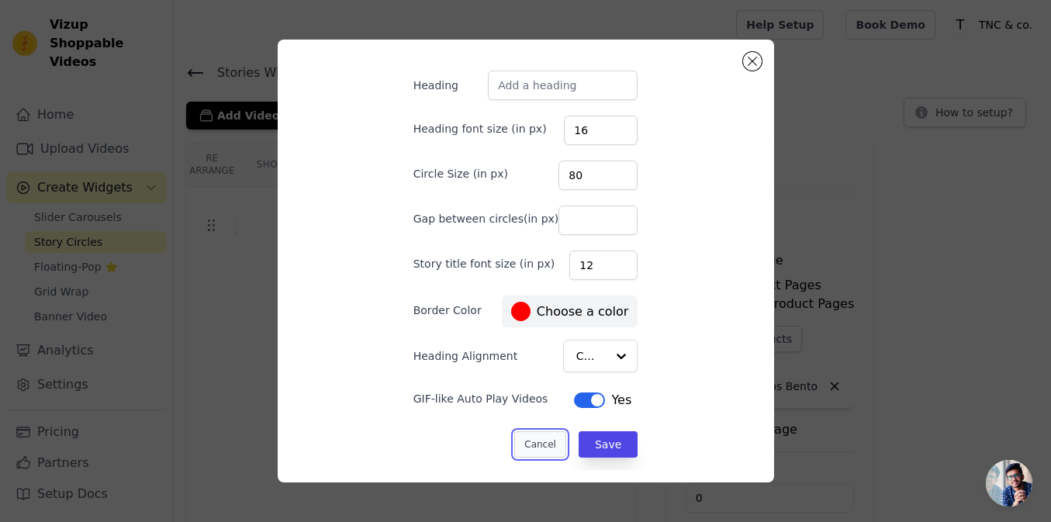
click at [522, 447] on button "Cancel" at bounding box center [540, 444] width 52 height 26
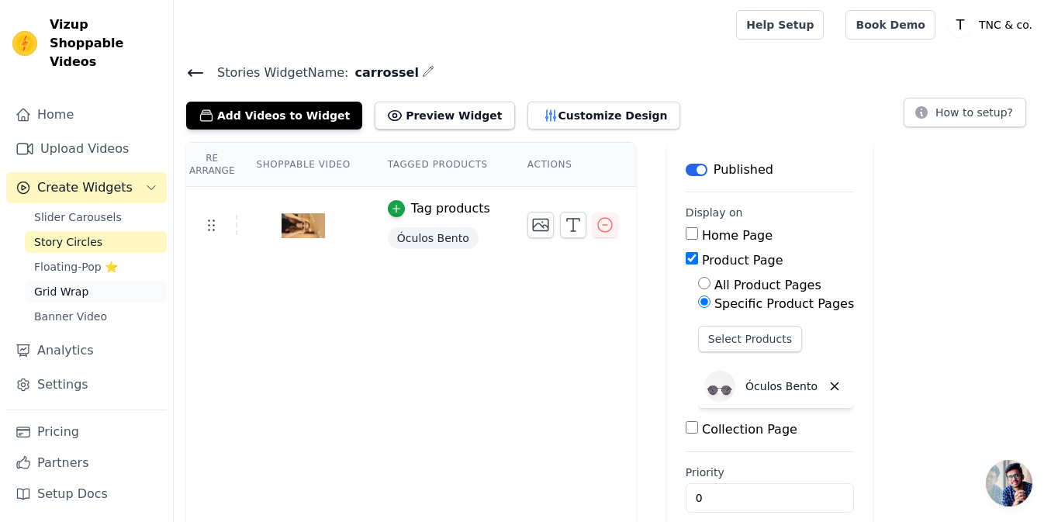
click at [79, 284] on span "Grid Wrap" at bounding box center [61, 292] width 54 height 16
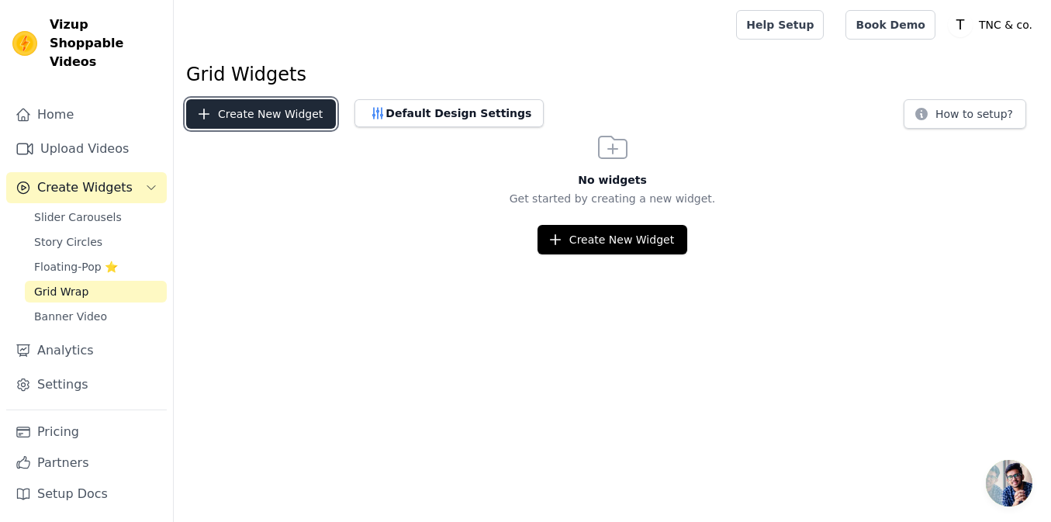
click at [236, 119] on button "Create New Widget" at bounding box center [261, 113] width 150 height 29
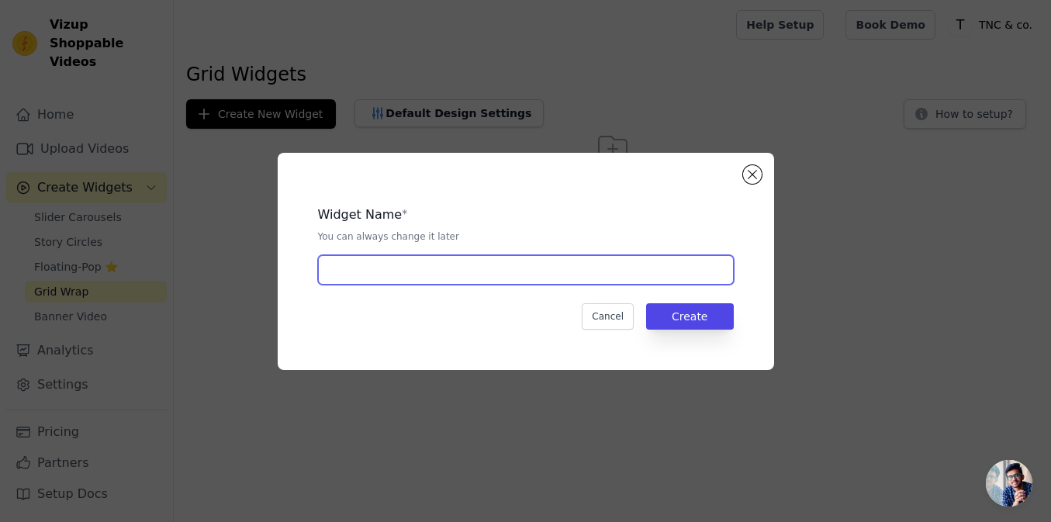
click at [614, 267] on input "text" at bounding box center [526, 269] width 416 height 29
type input "grid"
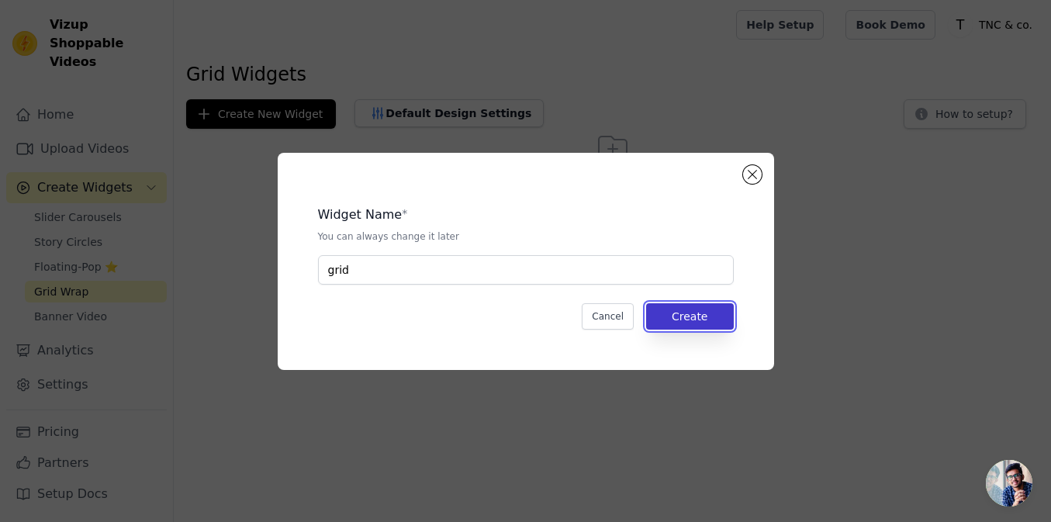
click at [658, 307] on button "Create" at bounding box center [690, 316] width 88 height 26
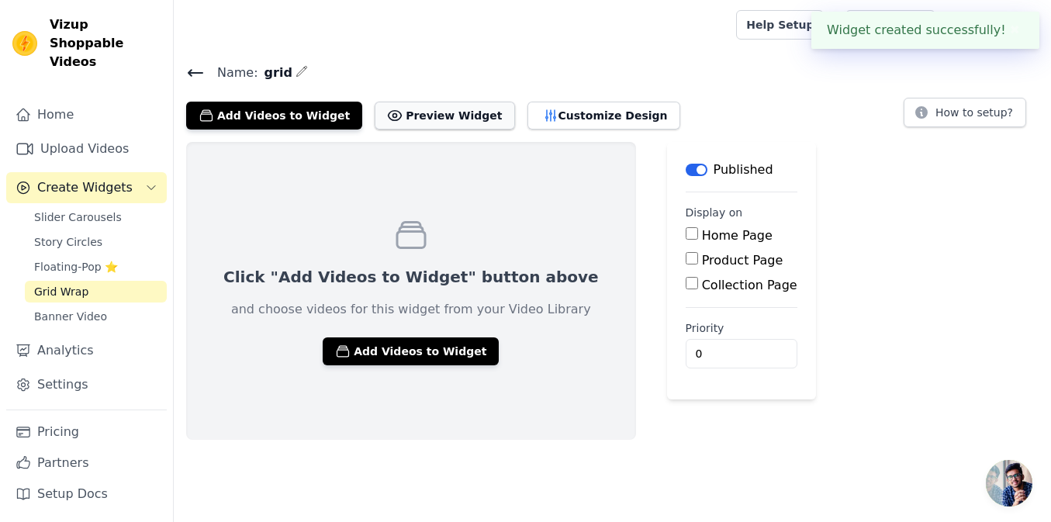
click at [437, 116] on button "Preview Widget" at bounding box center [444, 116] width 140 height 28
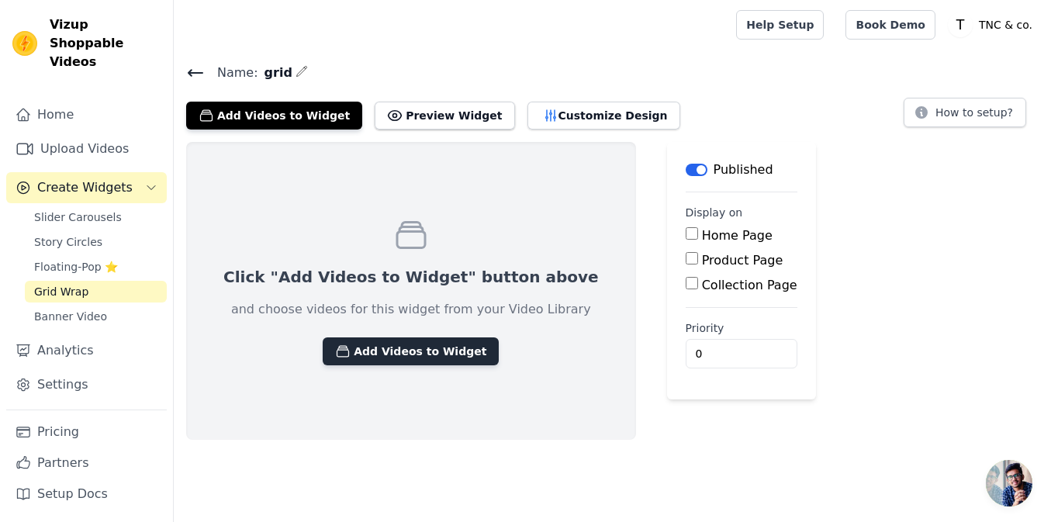
click at [383, 347] on button "Add Videos to Widget" at bounding box center [411, 351] width 176 height 28
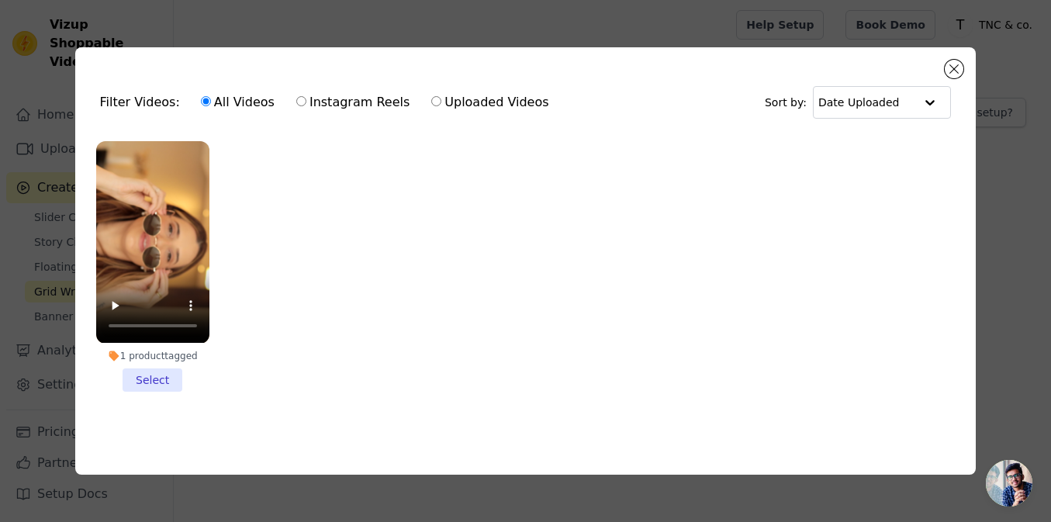
click at [143, 373] on li "1 product tagged Select" at bounding box center [152, 266] width 113 height 250
click at [0, 0] on input "1 product tagged Select" at bounding box center [0, 0] width 0 height 0
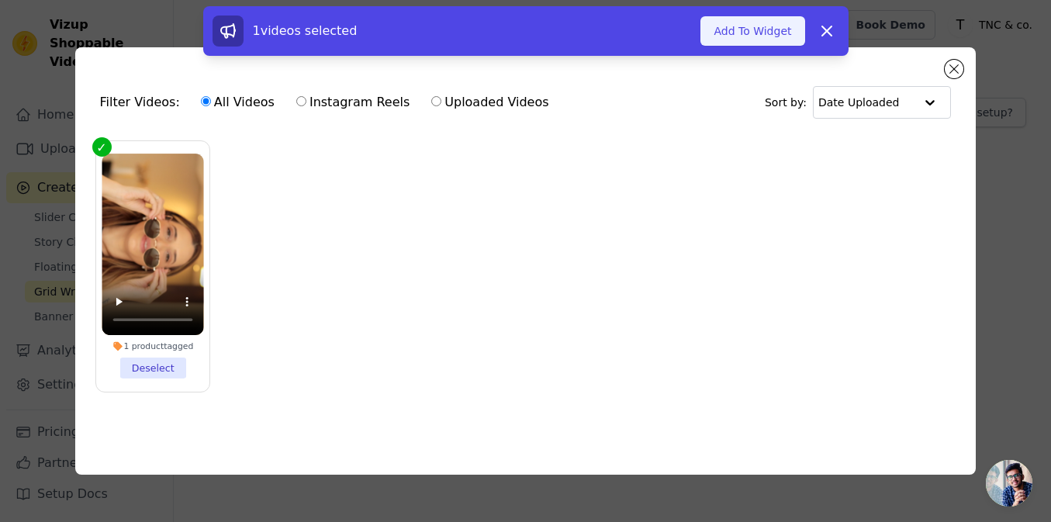
click at [722, 29] on button "Add To Widget" at bounding box center [752, 30] width 104 height 29
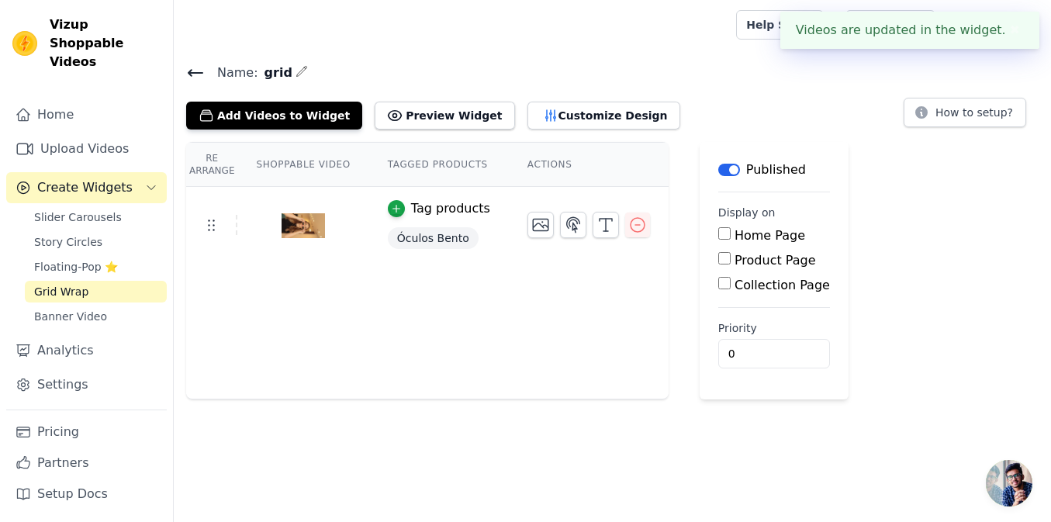
click at [718, 257] on input "Product Page" at bounding box center [724, 258] width 12 height 12
checkbox input "true"
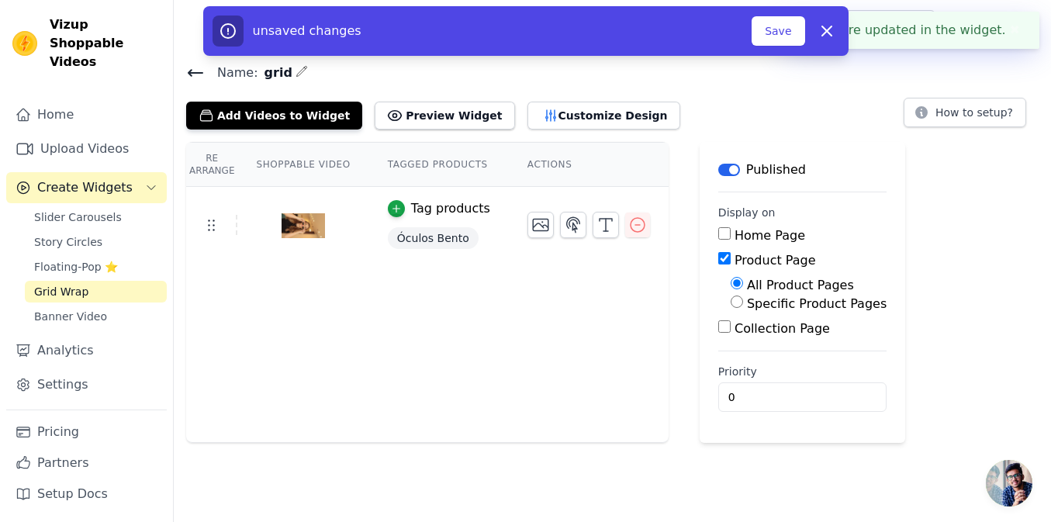
click at [730, 302] on input "Specific Product Pages" at bounding box center [736, 301] width 12 height 12
radio input "true"
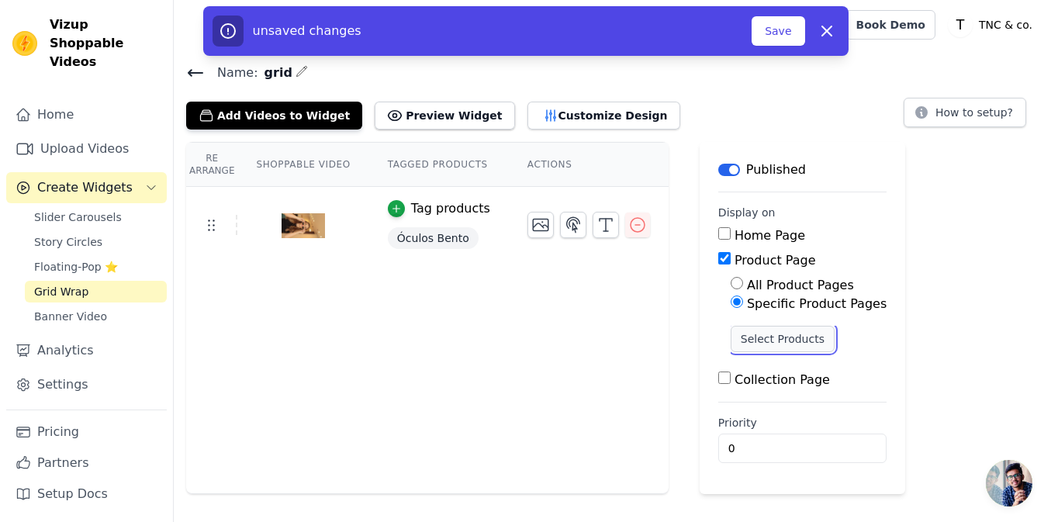
click at [730, 338] on button "Select Products" at bounding box center [782, 339] width 104 height 26
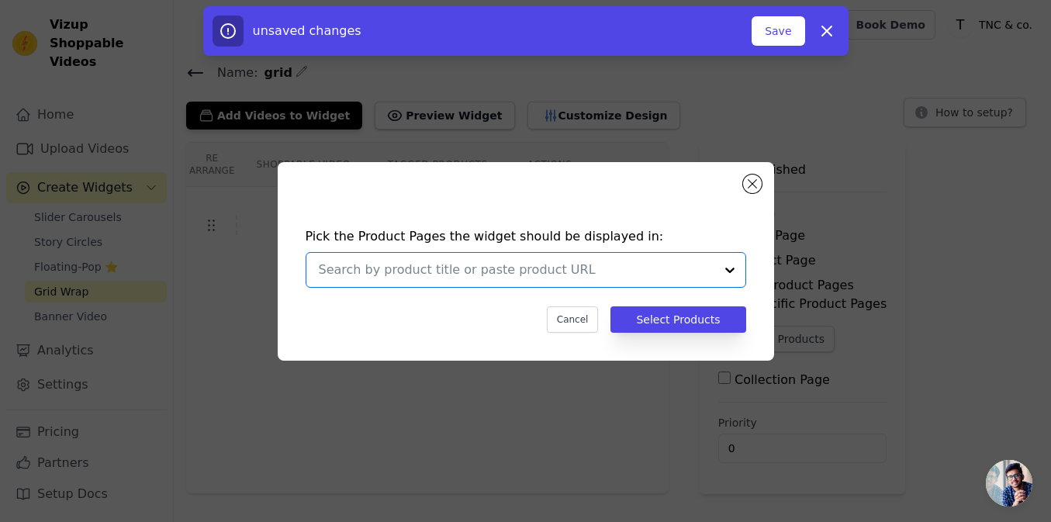
click at [552, 261] on input "text" at bounding box center [516, 270] width 395 height 19
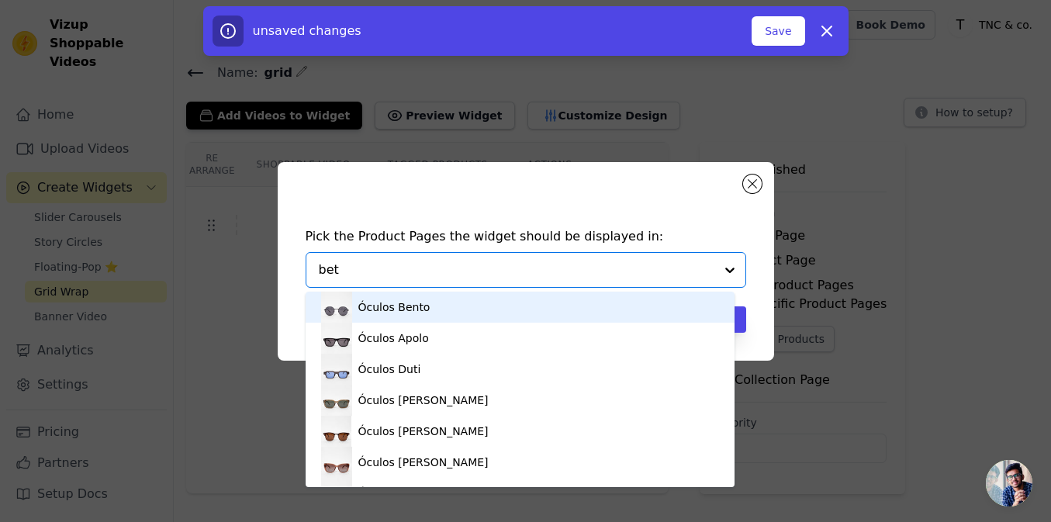
type input "be"
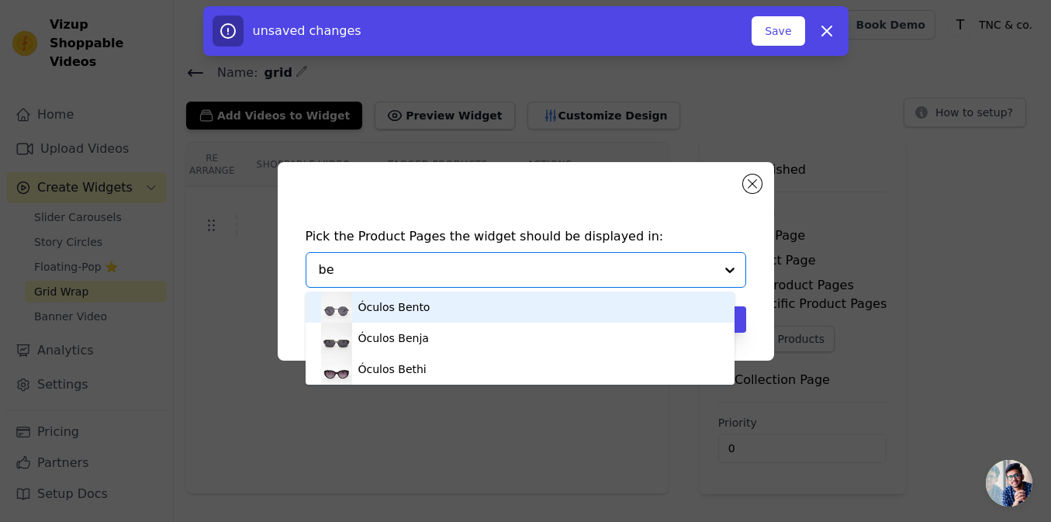
click at [392, 302] on div "Óculos Bento" at bounding box center [394, 307] width 72 height 16
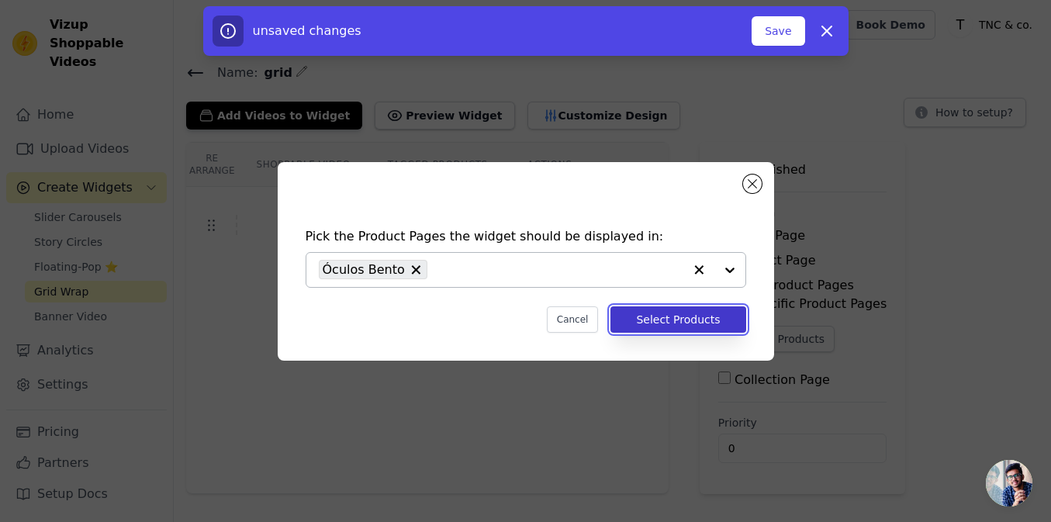
click at [675, 312] on button "Select Products" at bounding box center [677, 319] width 135 height 26
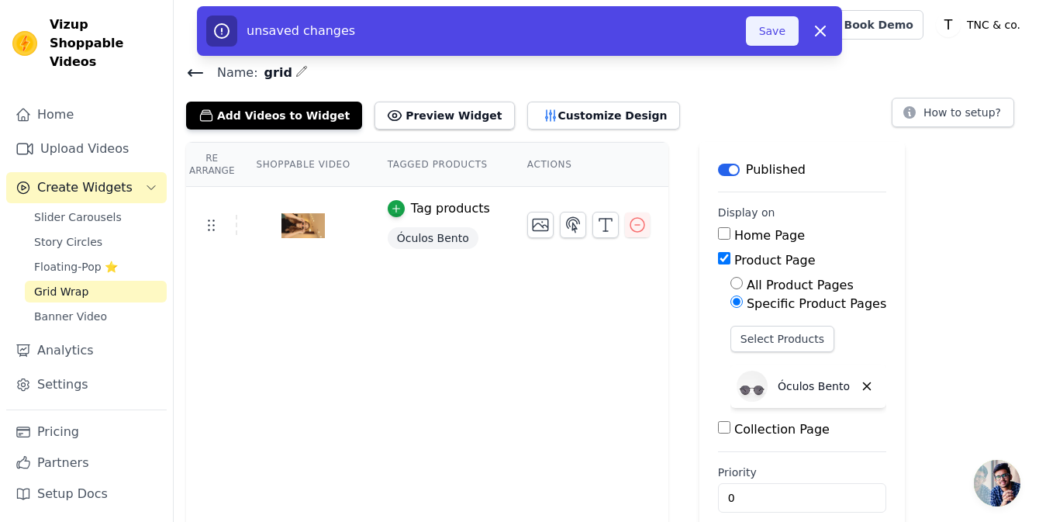
click at [780, 23] on button "Save" at bounding box center [772, 30] width 53 height 29
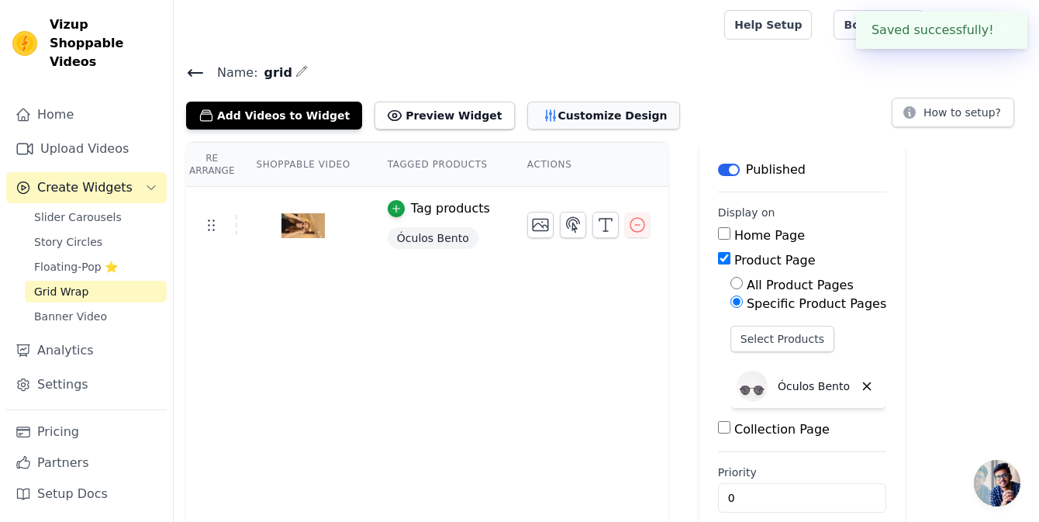
click at [545, 116] on icon "button" at bounding box center [550, 115] width 10 height 11
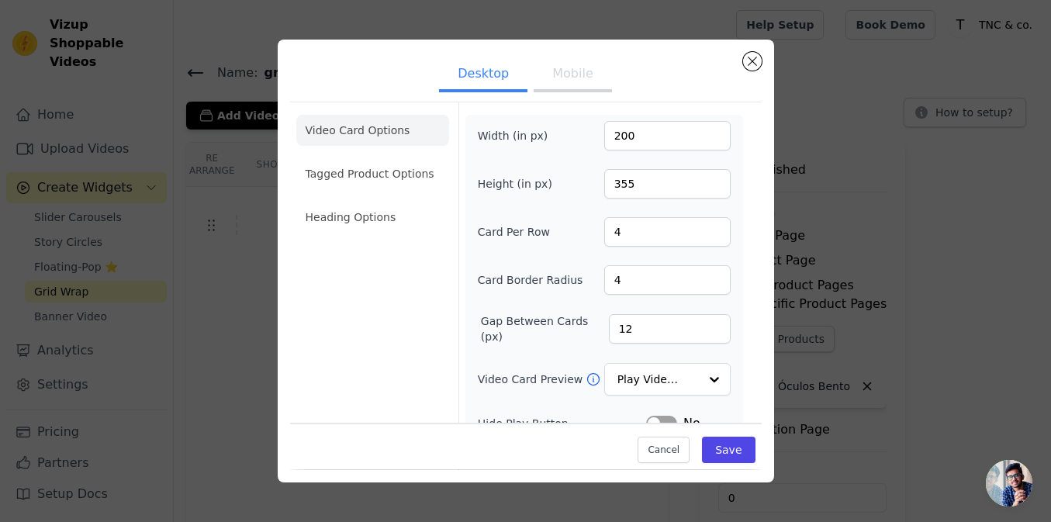
click at [745, 68] on ul "Desktop Mobile" at bounding box center [525, 75] width 471 height 47
click at [749, 61] on button "Close modal" at bounding box center [752, 61] width 19 height 19
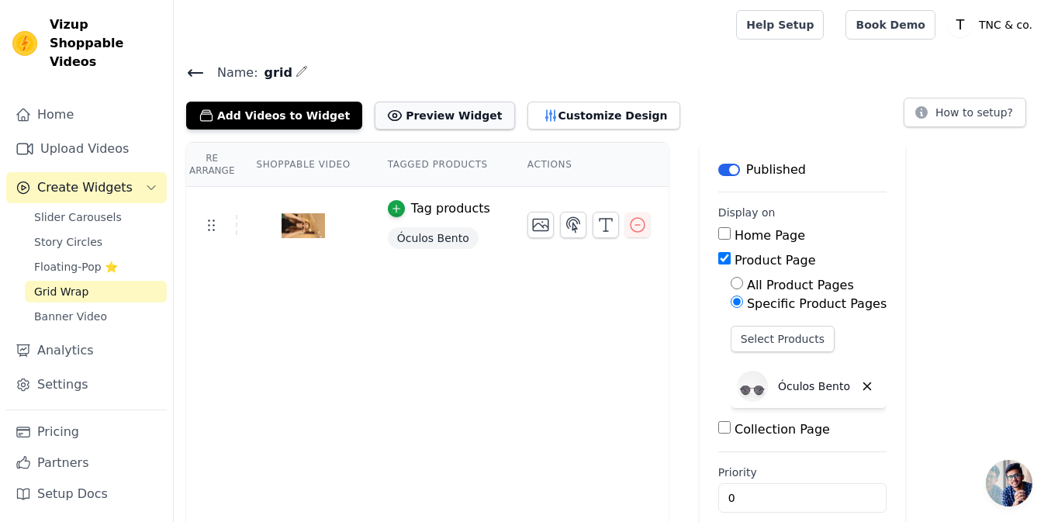
click at [438, 112] on button "Preview Widget" at bounding box center [444, 116] width 140 height 28
click at [188, 71] on icon at bounding box center [195, 73] width 19 height 19
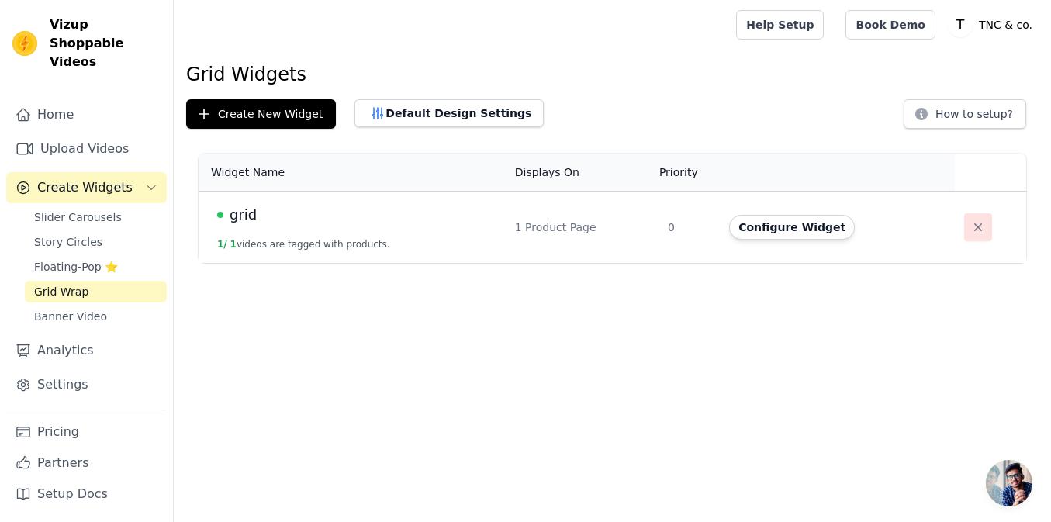
click at [978, 227] on icon "button" at bounding box center [978, 227] width 16 height 16
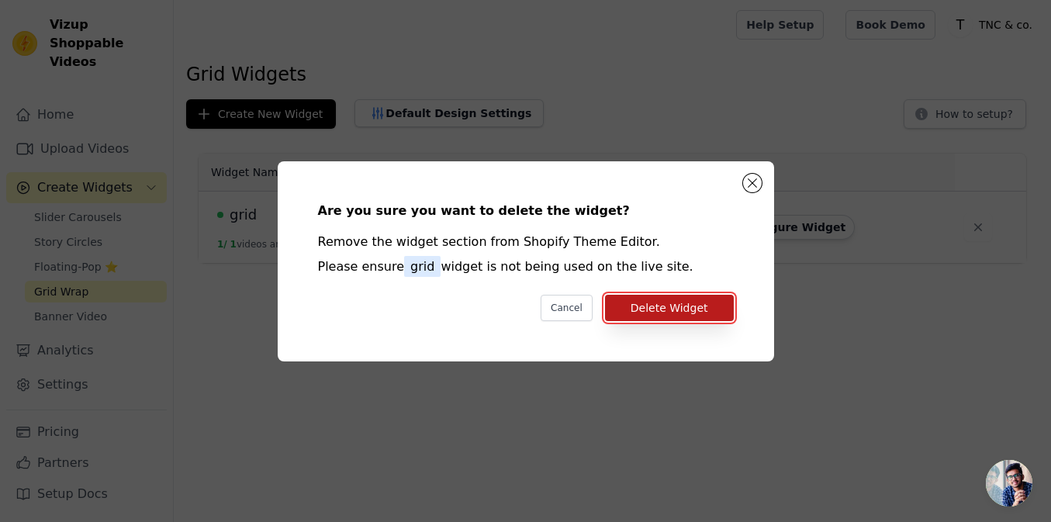
click at [690, 309] on button "Delete Widget" at bounding box center [669, 308] width 129 height 26
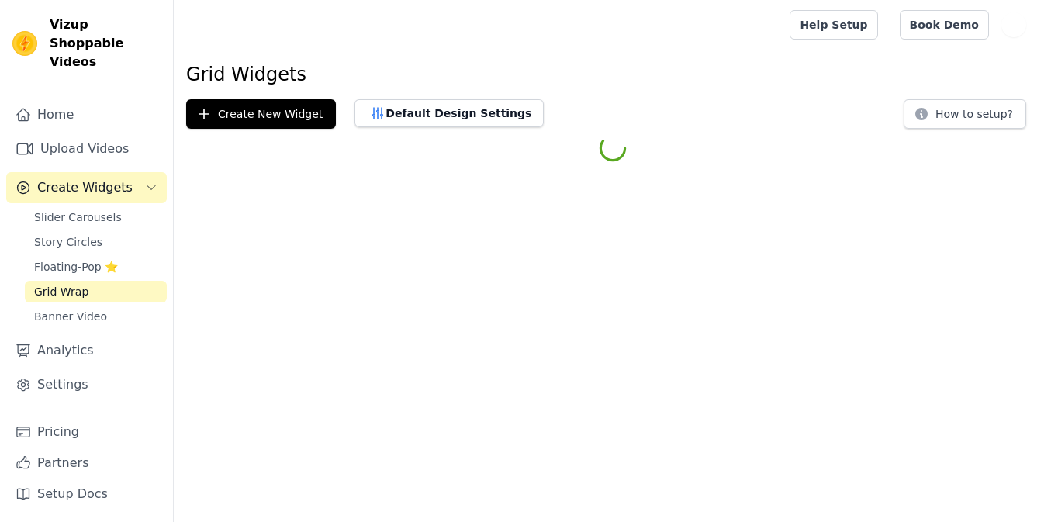
click at [88, 209] on link "Slider Carousels" at bounding box center [96, 217] width 142 height 22
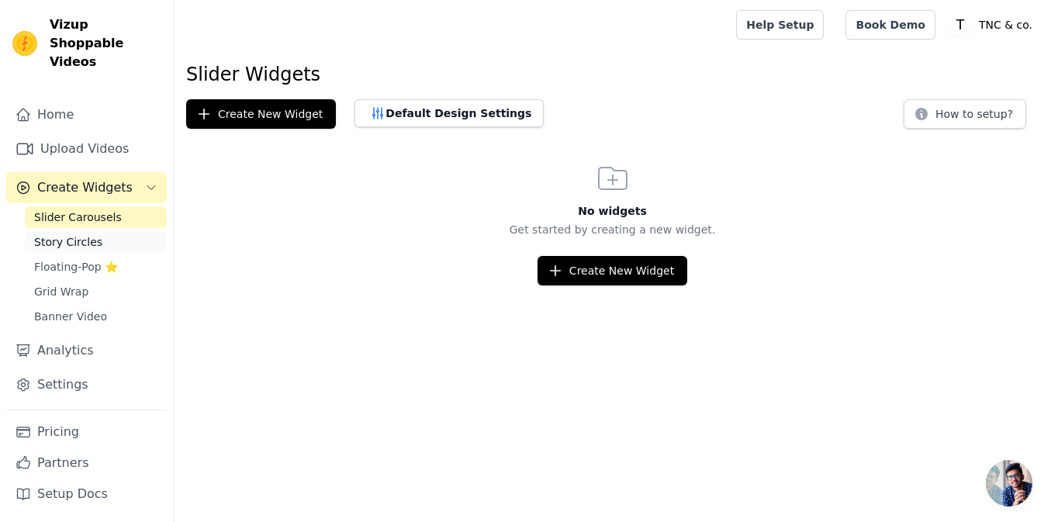
click at [134, 231] on link "Story Circles" at bounding box center [96, 242] width 142 height 22
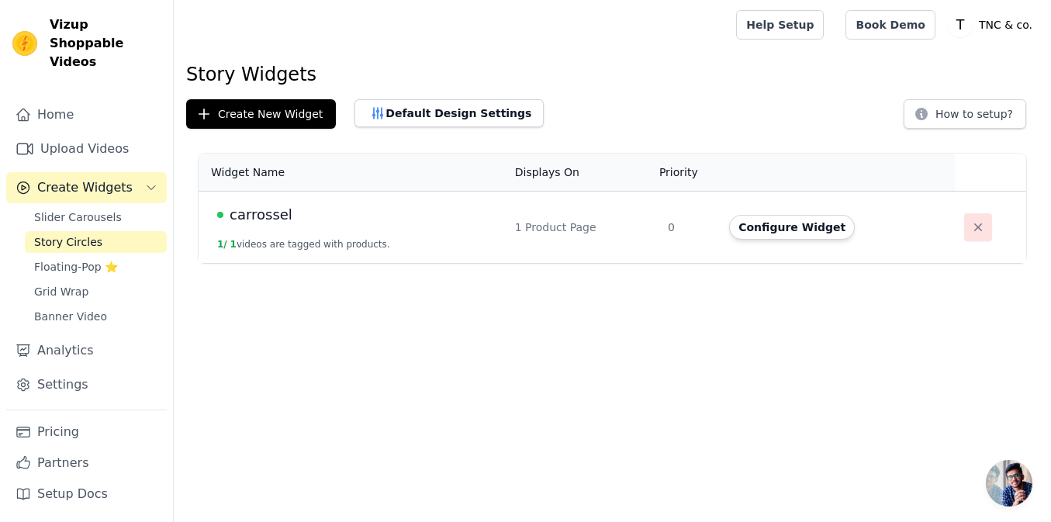
click at [970, 223] on icon "button" at bounding box center [978, 227] width 16 height 16
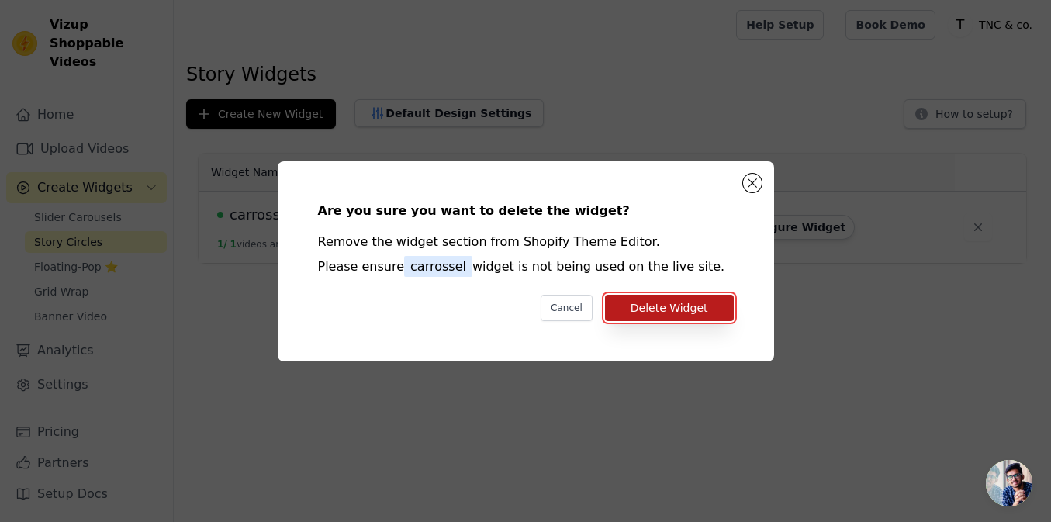
click at [654, 304] on button "Delete Widget" at bounding box center [669, 308] width 129 height 26
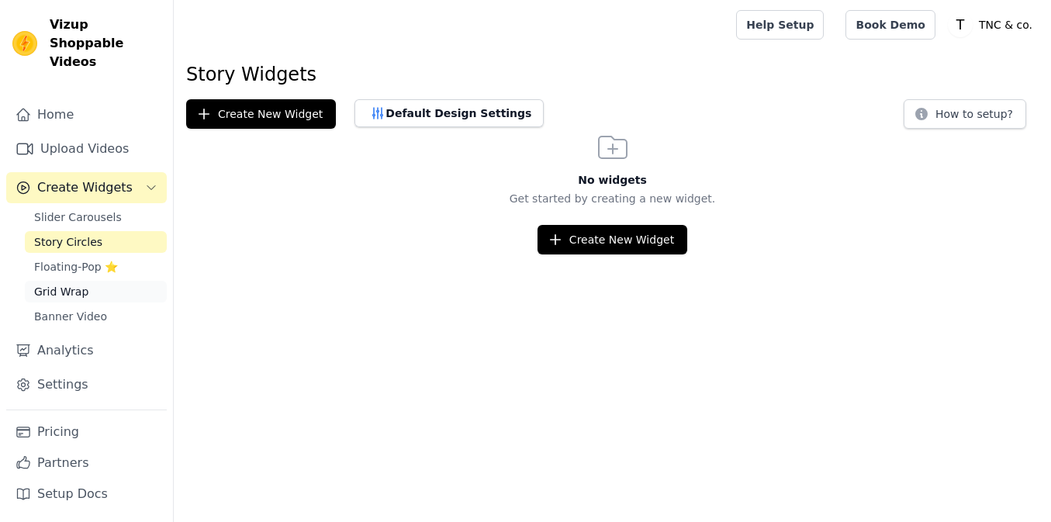
click at [55, 284] on span "Grid Wrap" at bounding box center [61, 292] width 54 height 16
